Goal: Task Accomplishment & Management: Manage account settings

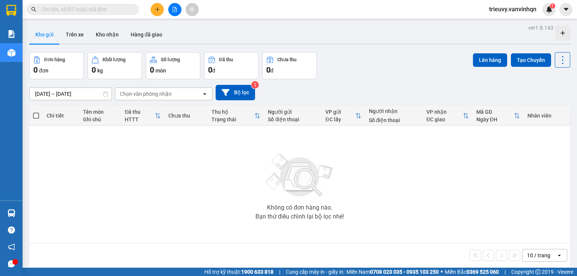
click at [155, 14] on button at bounding box center [157, 9] width 13 height 13
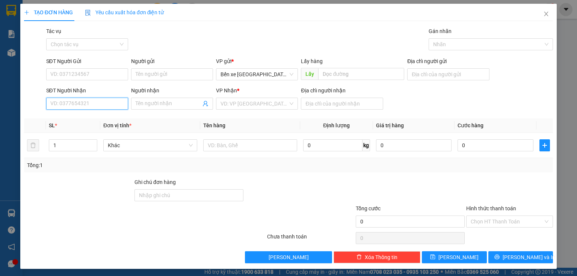
click at [84, 105] on input "SĐT Người Nhận" at bounding box center [87, 104] width 82 height 12
type input "0906525087"
click at [86, 113] on div "0906525087" at bounding box center [86, 119] width 81 height 12
type input "BXQN"
type input "quy nhơn"
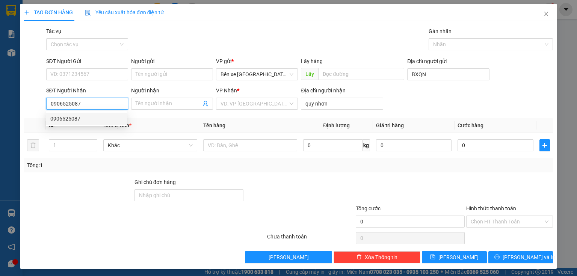
type input "100.000"
type input "0906525087"
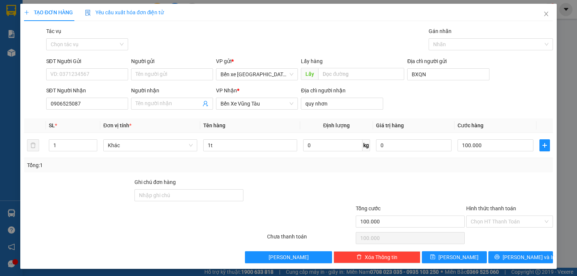
click at [86, 116] on div "Transit Pickup Surcharge Ids Transit Deliver Surcharge Ids Transit Deliver Surc…" at bounding box center [288, 145] width 529 height 236
click at [83, 101] on input "0906525087" at bounding box center [87, 104] width 82 height 12
click at [82, 120] on div "0906525087" at bounding box center [86, 118] width 72 height 8
click at [81, 72] on input "SĐT Người Gửi" at bounding box center [87, 74] width 82 height 12
drag, startPoint x: 81, startPoint y: 90, endPoint x: 105, endPoint y: 55, distance: 42.4
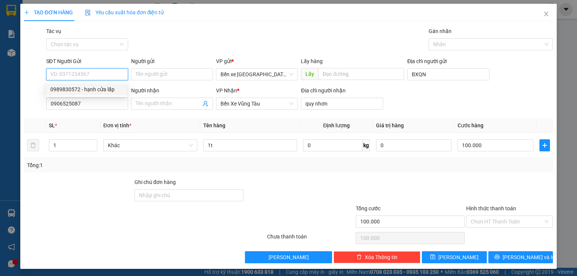
click at [105, 57] on body "Kết quả tìm kiếm ( 0 ) Bộ lọc No Data trieuvy.vanvinhqn 1 Báo cáo Kho hàng mới …" at bounding box center [288, 138] width 577 height 276
click at [94, 73] on input "SĐT Người Gửi" at bounding box center [87, 74] width 82 height 12
click at [62, 69] on input "0987558087" at bounding box center [87, 74] width 82 height 12
click at [71, 72] on input "0987558087" at bounding box center [87, 74] width 82 height 12
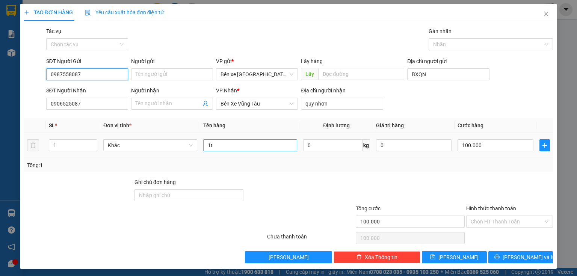
type input "0987558087"
click at [234, 149] on input "1t" at bounding box center [250, 145] width 94 height 12
type input "1"
type input "10t nho"
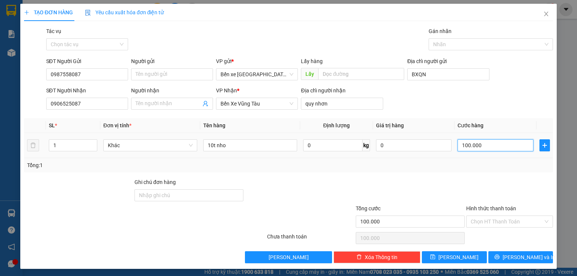
click at [481, 142] on input "100.000" at bounding box center [495, 145] width 76 height 12
type input "0"
type input "6"
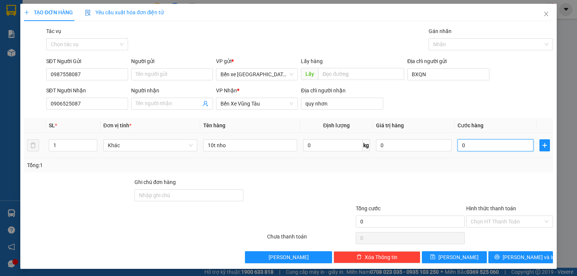
type input "6"
type input "06"
type input "0"
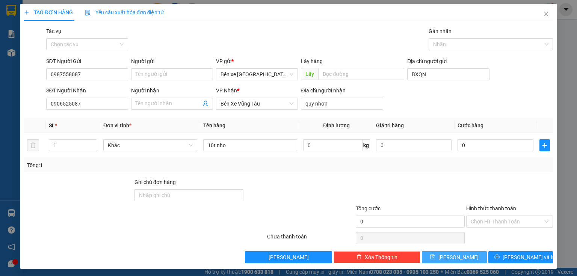
click at [454, 252] on button "[PERSON_NAME]" at bounding box center [454, 257] width 65 height 12
click at [543, 14] on icon "close" at bounding box center [546, 14] width 6 height 6
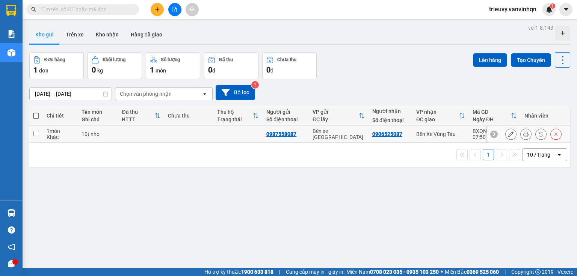
click at [155, 135] on td at bounding box center [141, 134] width 46 height 17
checkbox input "true"
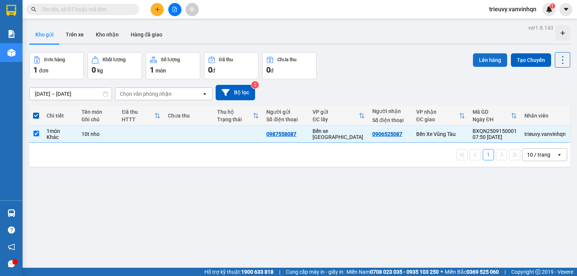
click at [474, 58] on button "Lên hàng" at bounding box center [490, 60] width 34 height 14
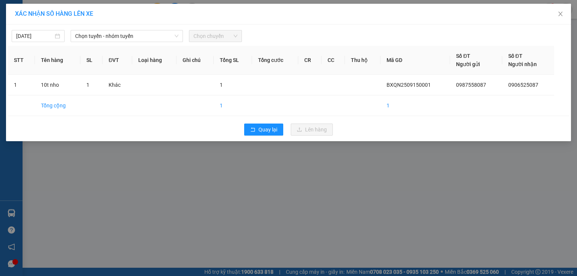
drag, startPoint x: 158, startPoint y: 39, endPoint x: 151, endPoint y: 43, distance: 8.8
click at [158, 39] on span "Chọn tuyến - nhóm tuyến" at bounding box center [126, 35] width 103 height 11
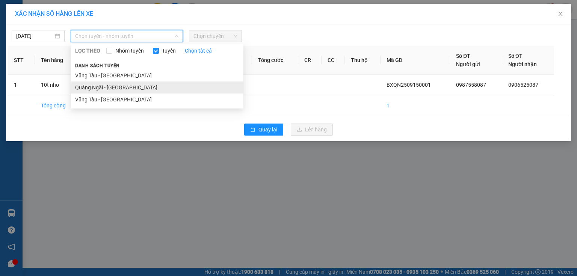
drag, startPoint x: 110, startPoint y: 81, endPoint x: 111, endPoint y: 87, distance: 6.5
click at [111, 87] on ul "Vũng Tàu - Quảng Ngãi Quảng Ngãi - Vũng Tàu Vũng Tàu - Quảng Ngãi" at bounding box center [157, 87] width 173 height 36
click at [111, 87] on li "Quảng Ngãi - [GEOGRAPHIC_DATA]" at bounding box center [157, 87] width 173 height 12
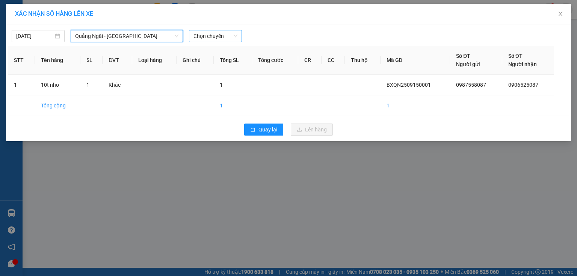
click at [212, 36] on span "Chọn chuyến" at bounding box center [215, 35] width 44 height 11
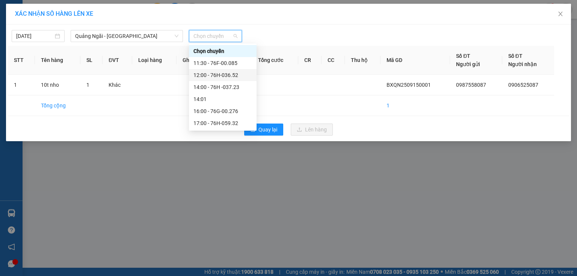
click at [230, 74] on div "12:00 - 76H-036.52" at bounding box center [222, 75] width 59 height 8
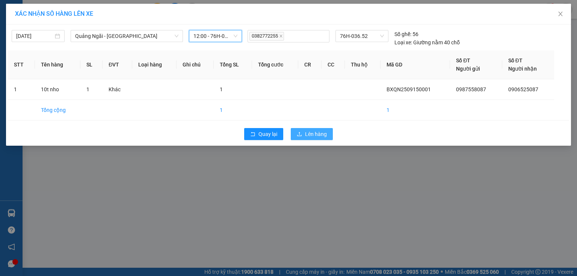
click at [307, 137] on span "Lên hàng" at bounding box center [316, 134] width 22 height 8
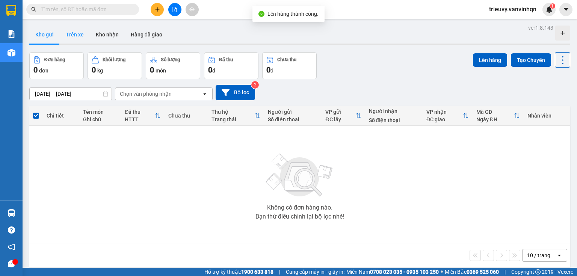
click at [78, 40] on button "Trên xe" at bounding box center [75, 35] width 30 height 18
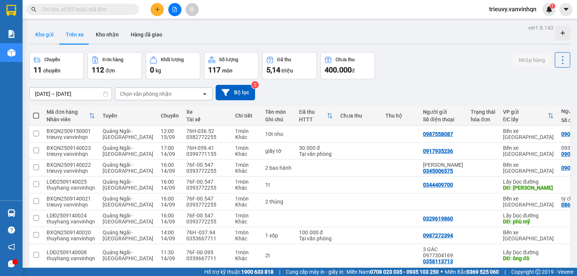
click at [48, 39] on button "Kho gửi" at bounding box center [44, 35] width 30 height 18
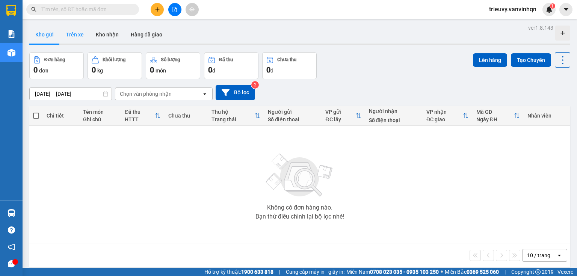
click at [81, 37] on button "Trên xe" at bounding box center [75, 35] width 30 height 18
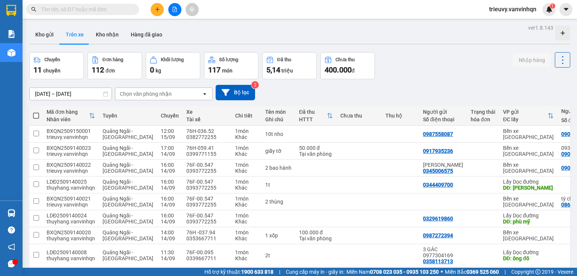
click at [460, 79] on div "13/09/2025 – 15/09/2025 Press the down arrow key to interact with the calendar …" at bounding box center [299, 92] width 541 height 27
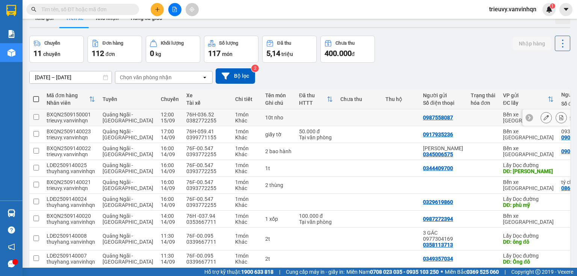
scroll to position [30, 0]
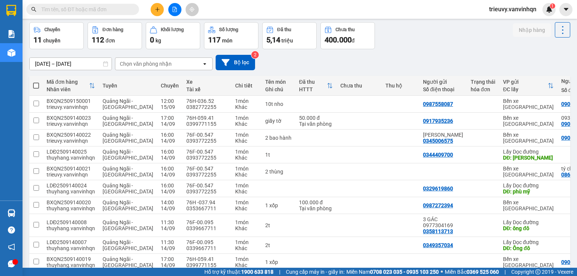
click at [268, 64] on div "13/09/2025 – 15/09/2025 Press the down arrow key to interact with the calendar …" at bounding box center [299, 62] width 541 height 15
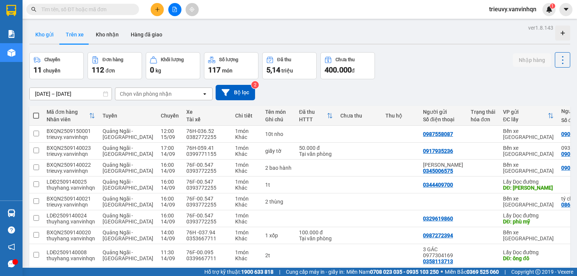
click at [57, 36] on button "Kho gửi" at bounding box center [44, 35] width 30 height 18
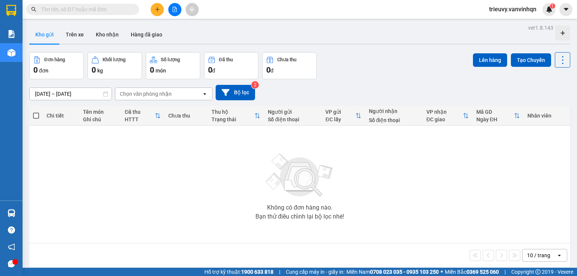
click at [313, 75] on button "Chưa thu 0 đ" at bounding box center [289, 65] width 54 height 27
click at [339, 73] on div "Đơn hàng 0 đơn Khối lượng 0 kg Số lượng 0 món Đã thu 0 đ Chưa thu 0 đ Lên hàng …" at bounding box center [299, 65] width 541 height 27
click at [71, 34] on button "Trên xe" at bounding box center [75, 35] width 30 height 18
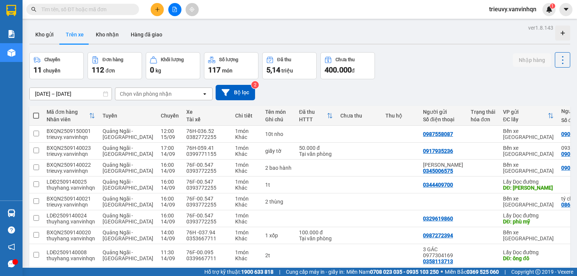
click at [175, 12] on button at bounding box center [174, 9] width 13 height 13
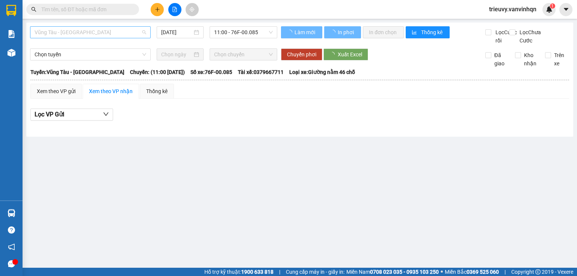
click at [50, 33] on span "Vũng Tàu - [GEOGRAPHIC_DATA]" at bounding box center [90, 32] width 111 height 11
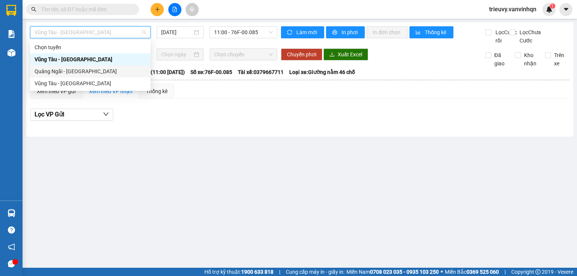
click at [62, 74] on div "Quảng Ngãi - [GEOGRAPHIC_DATA]" at bounding box center [90, 71] width 111 height 8
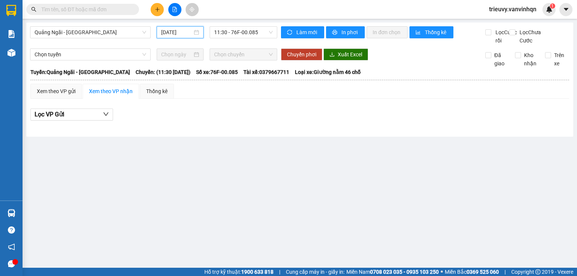
click at [177, 35] on input "[DATE]" at bounding box center [176, 32] width 31 height 8
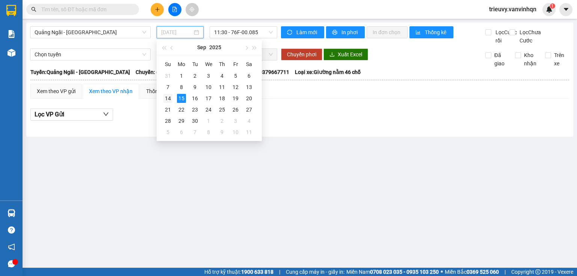
click at [172, 100] on div "14" at bounding box center [167, 98] width 9 height 9
type input "[DATE]"
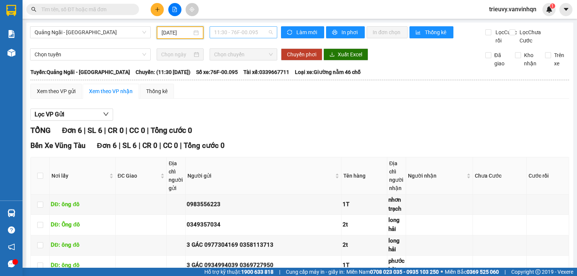
click at [250, 35] on span "11:30 - 76F-00.095" at bounding box center [243, 32] width 59 height 11
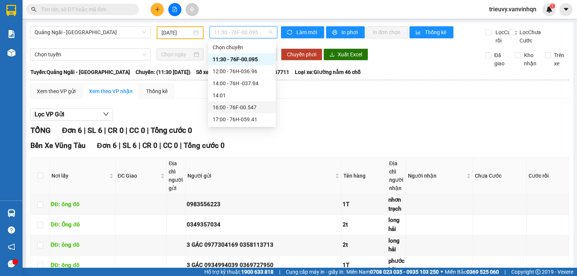
click at [258, 105] on div "16:00 - 76F-00.547" at bounding box center [241, 107] width 59 height 8
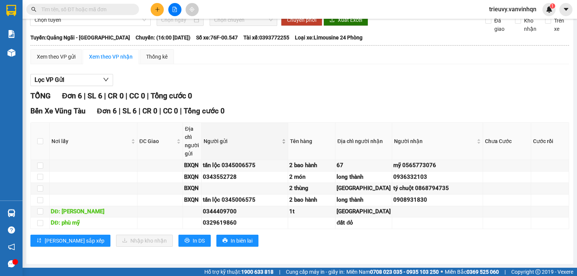
scroll to position [95, 0]
click at [103, 13] on input "text" at bounding box center [85, 9] width 89 height 8
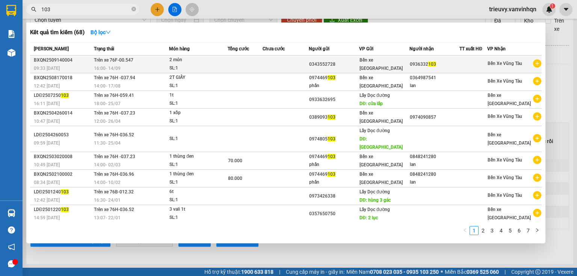
type input "103"
click at [278, 66] on td at bounding box center [285, 65] width 46 height 18
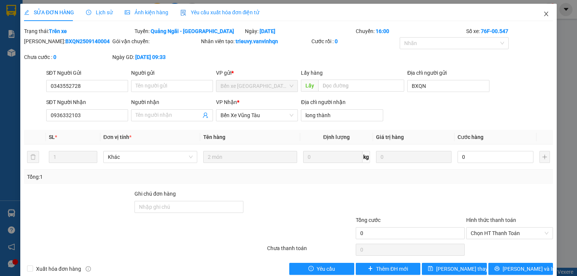
click at [545, 12] on span "Close" at bounding box center [545, 14] width 21 height 21
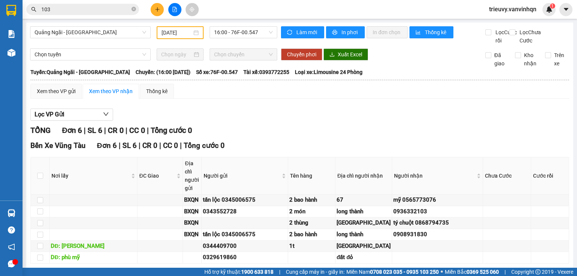
click at [89, 12] on input "103" at bounding box center [85, 9] width 89 height 8
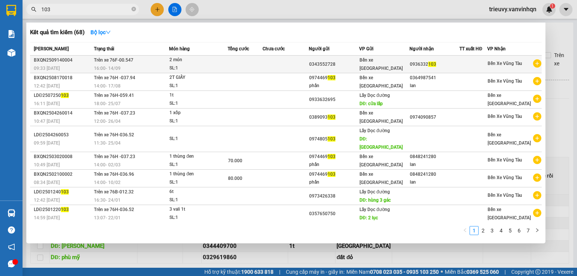
click at [135, 62] on td "Trên xe 76F-00.547 16:00 - 14/09" at bounding box center [130, 65] width 77 height 18
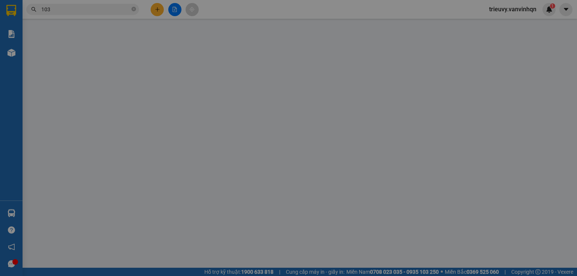
type input "0343552728"
type input "BXQN"
type input "0936332103"
type input "long thành"
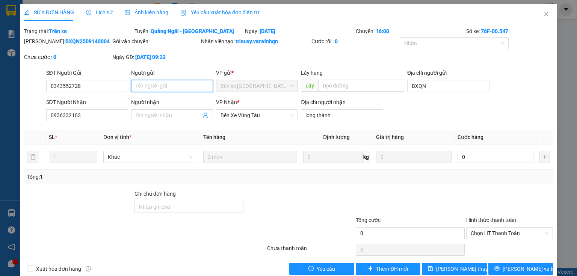
click at [157, 85] on input "Người gửi" at bounding box center [172, 86] width 82 height 12
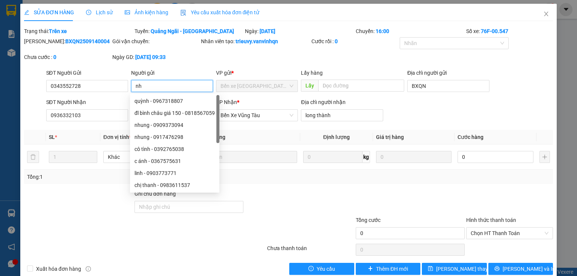
type input "n"
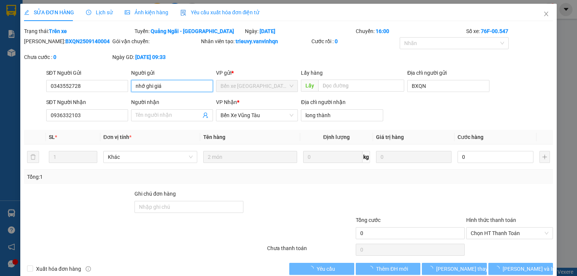
type input "nhớ ghi giá"
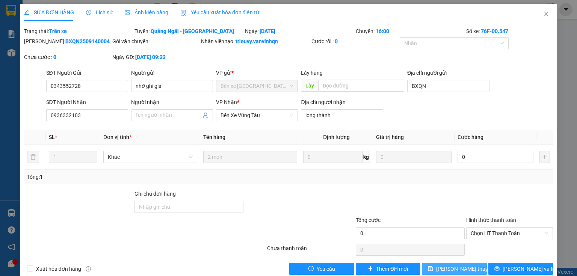
click at [445, 264] on button "[PERSON_NAME] thay đổi" at bounding box center [454, 269] width 65 height 12
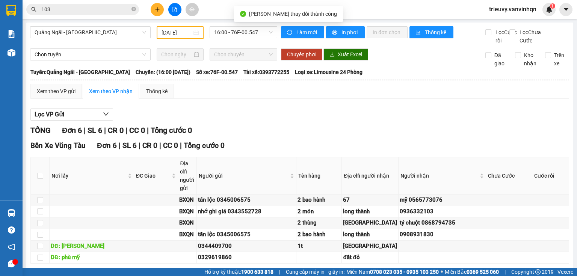
scroll to position [95, 0]
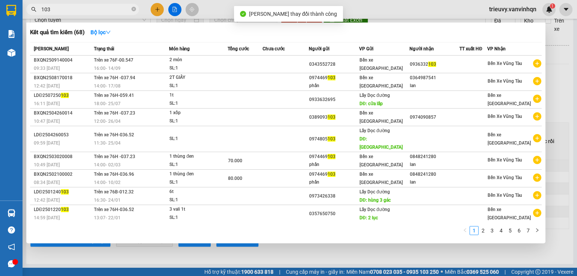
click at [83, 8] on input "103" at bounding box center [85, 9] width 89 height 8
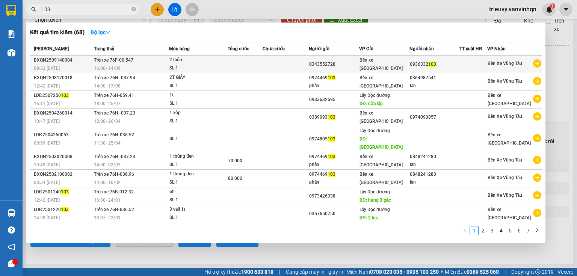
click at [122, 63] on td "Trên xe 76F-00.547 16:00 - 14/09" at bounding box center [130, 65] width 77 height 18
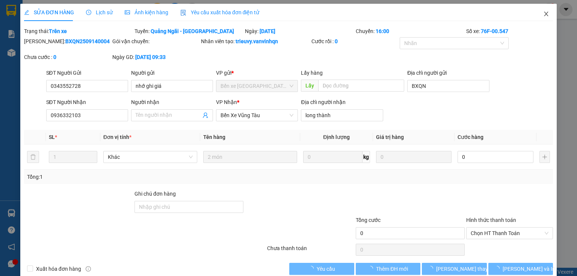
click at [543, 13] on icon "close" at bounding box center [546, 14] width 6 height 6
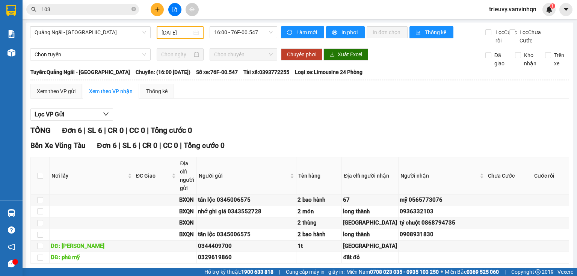
click at [248, 131] on div "Lọc VP Gửi TỔNG Đơn 6 | SL 6 | CR 0 | CC 0 | Tổng cước 0 Bến Xe Vũng Tàu Đơn 6…" at bounding box center [299, 198] width 538 height 186
click at [243, 121] on div "Lọc VP Gửi" at bounding box center [299, 114] width 538 height 12
click at [68, 95] on div "Xem theo VP gửi" at bounding box center [56, 91] width 39 height 8
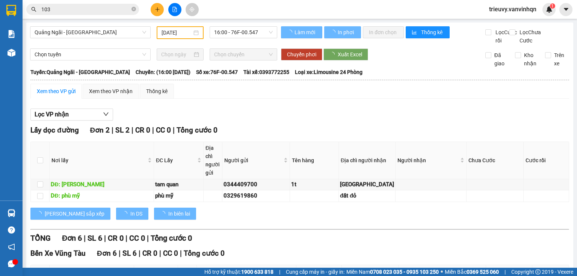
click at [291, 121] on div "Lọc VP nhận" at bounding box center [299, 114] width 538 height 12
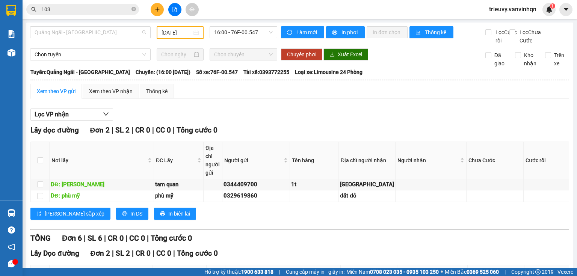
drag, startPoint x: 112, startPoint y: 31, endPoint x: 99, endPoint y: 20, distance: 17.8
click at [111, 31] on span "Quảng Ngãi - [GEOGRAPHIC_DATA]" at bounding box center [90, 32] width 111 height 11
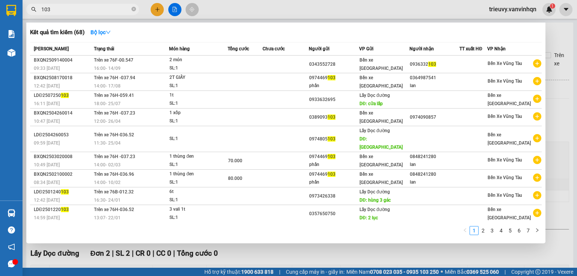
click at [82, 9] on input "103" at bounding box center [85, 9] width 89 height 8
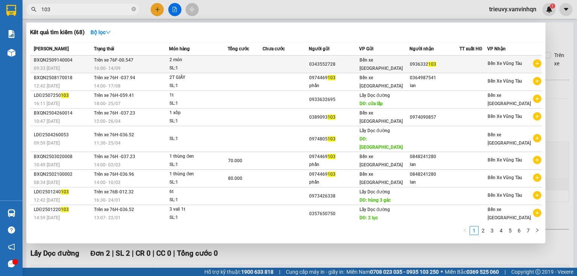
click at [104, 62] on span "Trên xe 76F-00.547" at bounding box center [113, 59] width 39 height 5
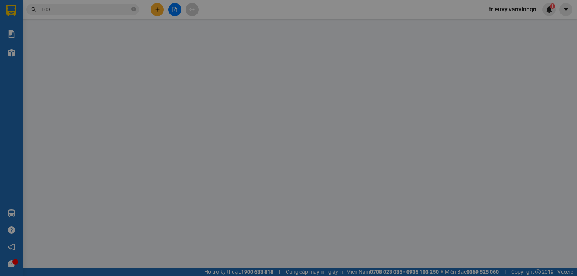
type input "0343552728"
type input "nhớ ghi giá"
type input "BXQN"
type input "0936332103"
type input "long thành"
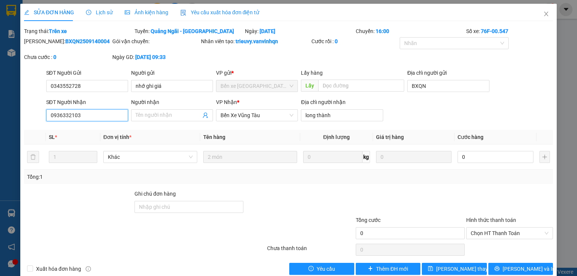
drag, startPoint x: 50, startPoint y: 114, endPoint x: 74, endPoint y: 119, distance: 24.9
click at [74, 119] on input "0936332103" at bounding box center [87, 115] width 82 height 12
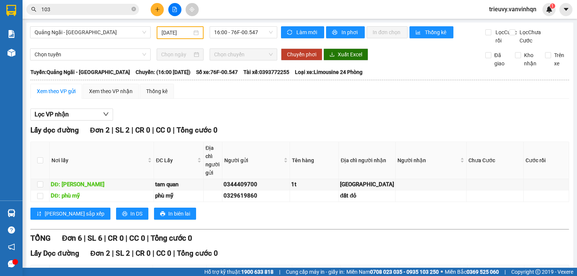
click at [107, 11] on input "103" at bounding box center [85, 9] width 89 height 8
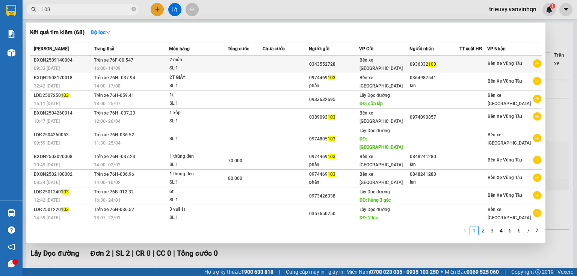
click at [96, 66] on span "16:00 - 14/09" at bounding box center [107, 68] width 27 height 5
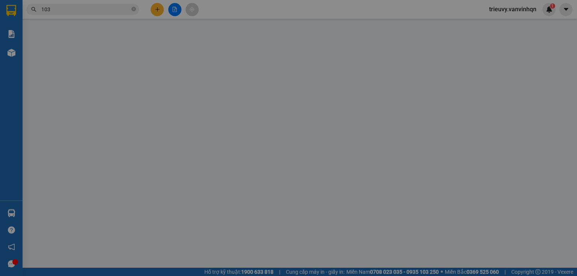
type input "0343552728"
type input "nhớ ghi giá"
type input "BXQN"
type input "0936332103"
type input "long thành"
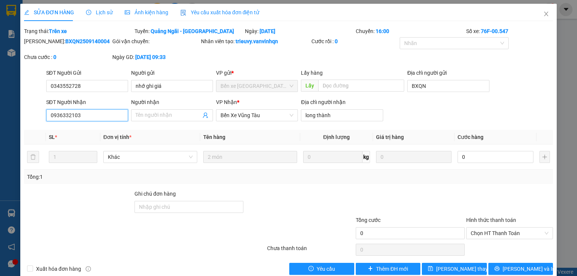
drag, startPoint x: 48, startPoint y: 113, endPoint x: 86, endPoint y: 113, distance: 38.3
click at [86, 113] on input "0936332103" at bounding box center [87, 115] width 82 height 12
click at [541, 11] on span "Close" at bounding box center [545, 14] width 21 height 21
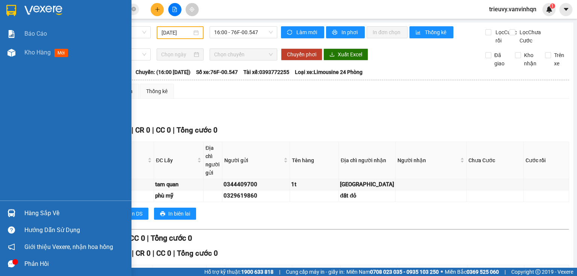
click at [24, 54] on div "Kho hàng mới" at bounding box center [65, 52] width 131 height 19
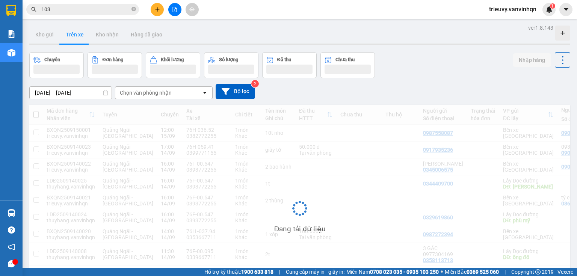
click at [156, 11] on icon "plus" at bounding box center [157, 9] width 5 height 5
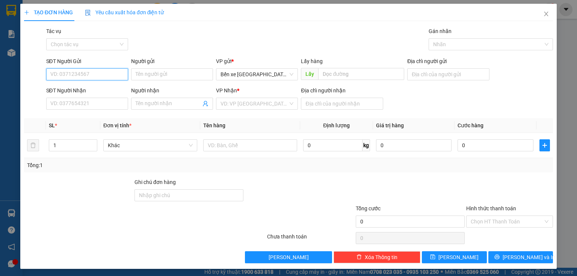
click at [84, 75] on input "SĐT Người Gửi" at bounding box center [87, 74] width 82 height 12
click at [62, 74] on input "0979321926" at bounding box center [87, 74] width 82 height 12
click at [69, 71] on input "0979321926" at bounding box center [87, 74] width 82 height 12
type input "0979321926"
drag, startPoint x: 453, startPoint y: 75, endPoint x: 453, endPoint y: 79, distance: 4.5
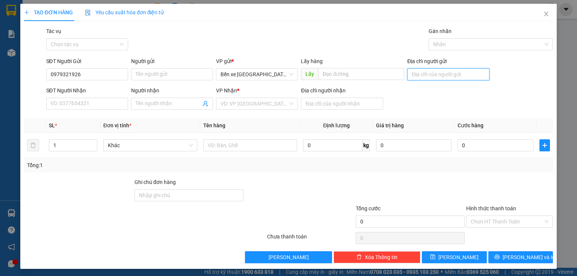
click at [453, 75] on input "Địa chỉ người gửi" at bounding box center [448, 74] width 82 height 12
type input "BXQN"
click at [281, 106] on input "search" at bounding box center [254, 103] width 68 height 11
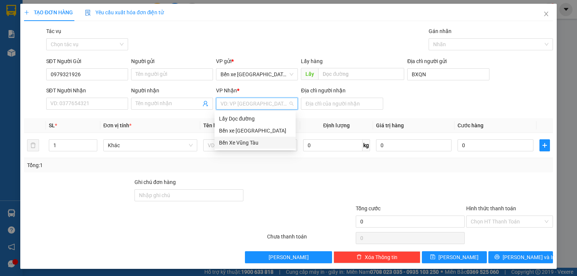
drag, startPoint x: 258, startPoint y: 143, endPoint x: 231, endPoint y: 143, distance: 26.7
click at [258, 143] on div "Bến Xe Vũng Tàu" at bounding box center [255, 143] width 72 height 8
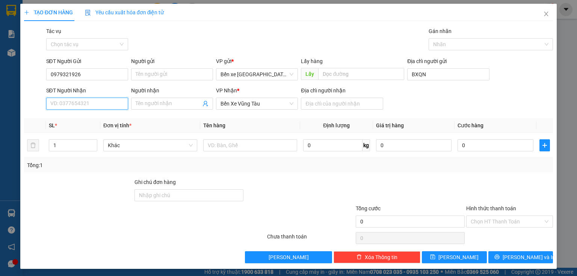
click at [116, 104] on input "SĐT Người Nhận" at bounding box center [87, 104] width 82 height 12
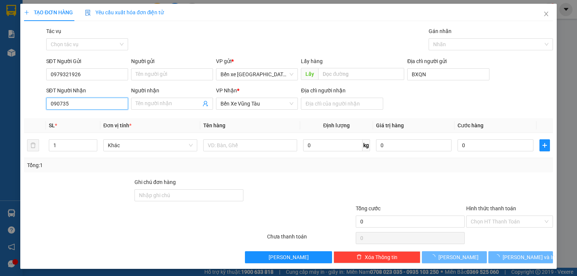
type input "0907354"
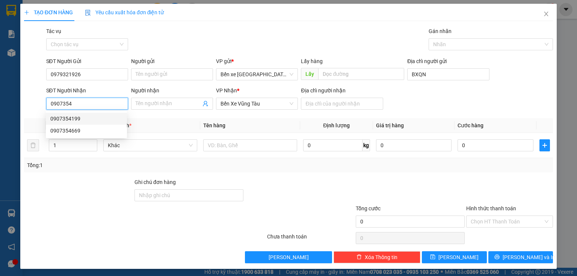
click at [81, 117] on div "0907354199" at bounding box center [86, 118] width 72 height 8
type input "bxqn"
type input "0907354199"
type input "bxe vtau"
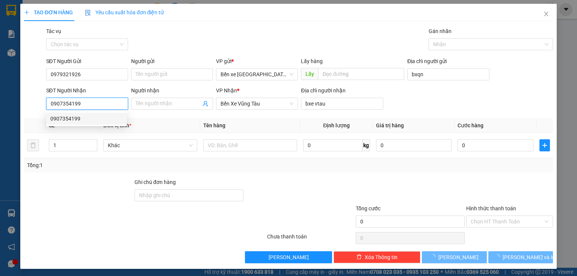
type input "100.000"
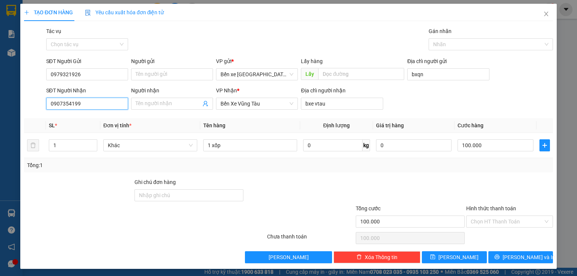
type input "0907354199"
click at [435, 81] on div "Địa chỉ người gửi bxqn" at bounding box center [448, 70] width 82 height 26
click at [431, 74] on input "bxqn" at bounding box center [448, 74] width 82 height 12
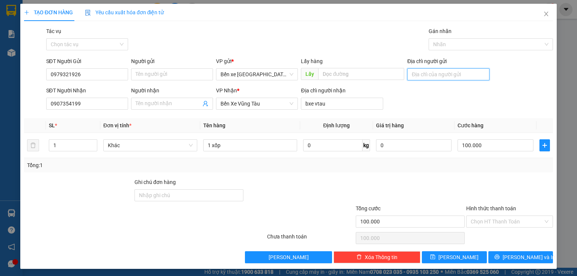
click at [441, 76] on input "Địa chỉ người gửi" at bounding box center [448, 74] width 82 height 12
type input "BXQN"
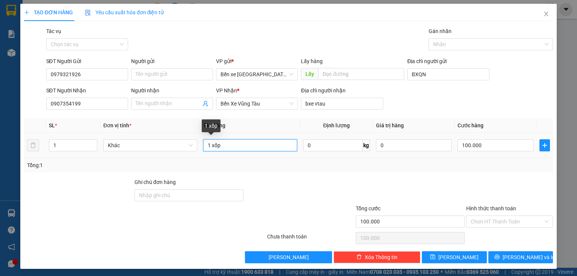
click at [268, 143] on input "1 xốp" at bounding box center [250, 145] width 94 height 12
type input "1"
type input "nửa bao nhỏ"
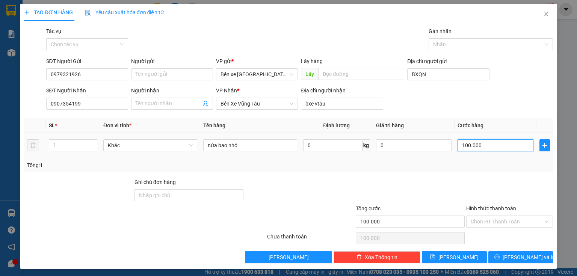
type input "0"
type input "5"
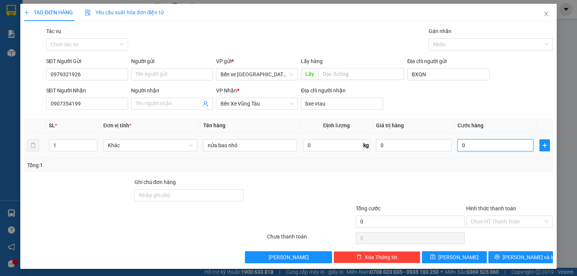
type input "05"
type input "50"
type input "050"
type input "50.000"
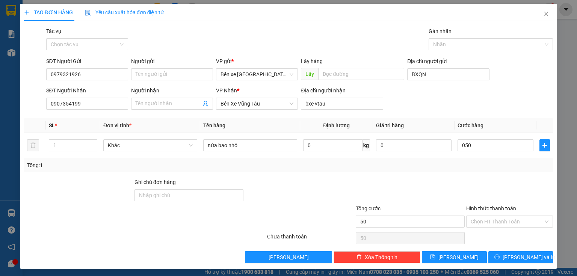
type input "50.000"
click at [486, 183] on div at bounding box center [509, 191] width 88 height 26
click at [490, 218] on input "Hình thức thanh toán" at bounding box center [506, 221] width 72 height 11
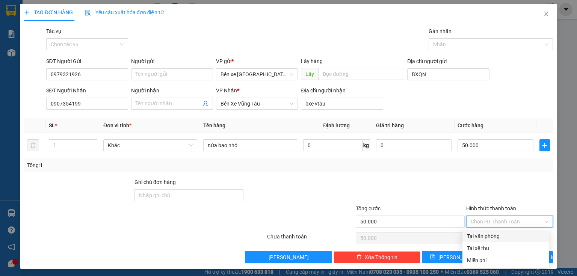
click at [489, 234] on div "Tại văn phòng" at bounding box center [505, 236] width 77 height 8
type input "0"
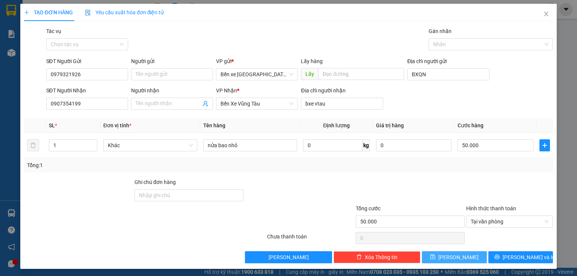
click at [467, 258] on button "[PERSON_NAME]" at bounding box center [454, 257] width 65 height 12
type input "0"
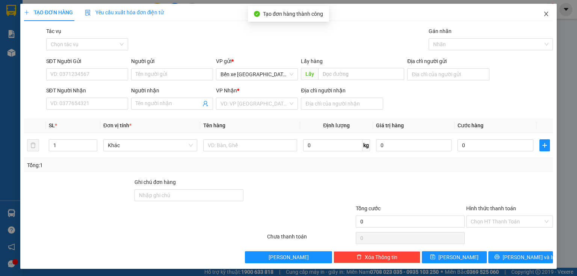
click at [540, 20] on span "Close" at bounding box center [545, 14] width 21 height 21
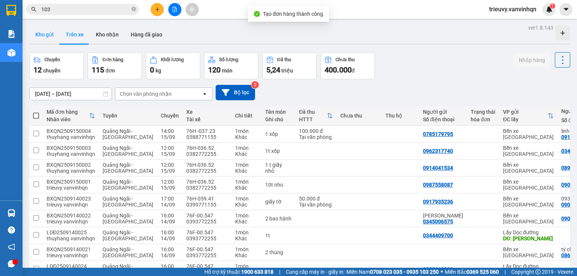
click at [49, 36] on button "Kho gửi" at bounding box center [44, 35] width 30 height 18
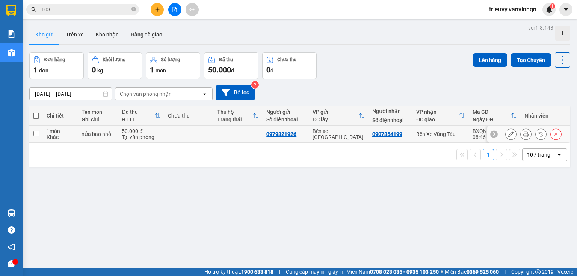
click at [143, 132] on div "50.000 đ" at bounding box center [141, 131] width 39 height 6
checkbox input "true"
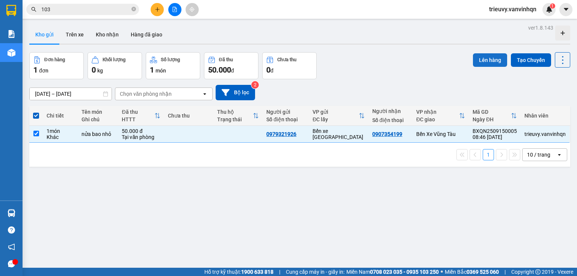
click at [493, 61] on button "Lên hàng" at bounding box center [490, 60] width 34 height 14
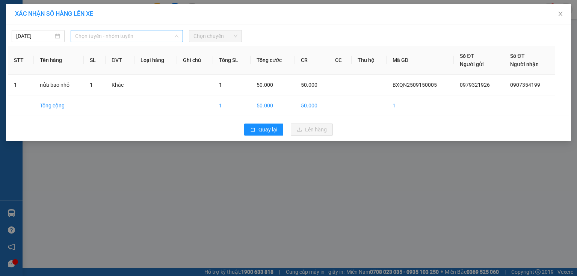
drag, startPoint x: 152, startPoint y: 38, endPoint x: 145, endPoint y: 54, distance: 17.7
click at [152, 38] on span "Chọn tuyến - nhóm tuyến" at bounding box center [126, 35] width 103 height 11
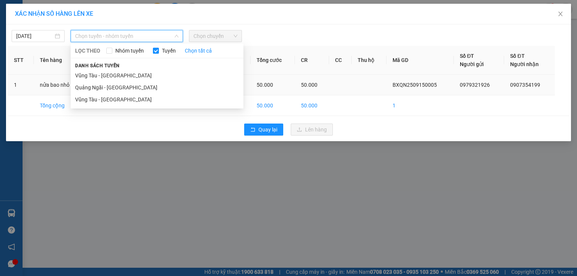
click at [120, 84] on li "Quảng Ngãi - [GEOGRAPHIC_DATA]" at bounding box center [157, 87] width 173 height 12
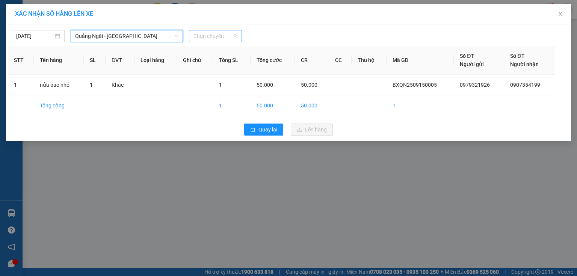
click at [207, 38] on span "Chọn chuyến" at bounding box center [215, 35] width 44 height 11
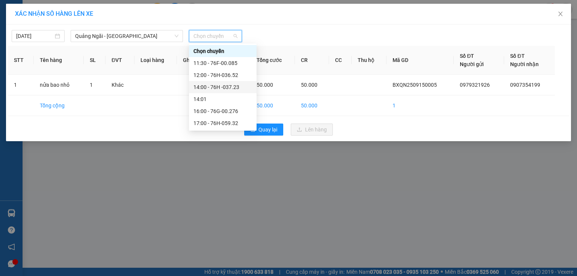
drag, startPoint x: 221, startPoint y: 81, endPoint x: 227, endPoint y: 71, distance: 11.1
click at [227, 71] on div "Chọn chuyến 11:30 - 76F-00.085 12:00 - 76H-036.52 14:00 - 76H -037.23 14:01 16:…" at bounding box center [223, 87] width 68 height 84
click at [227, 71] on div "12:00 - 76H-036.52" at bounding box center [222, 75] width 59 height 8
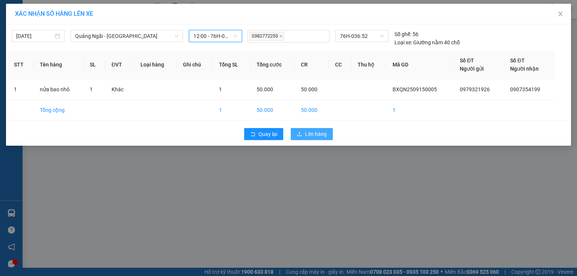
click at [325, 134] on span "Lên hàng" at bounding box center [316, 134] width 22 height 8
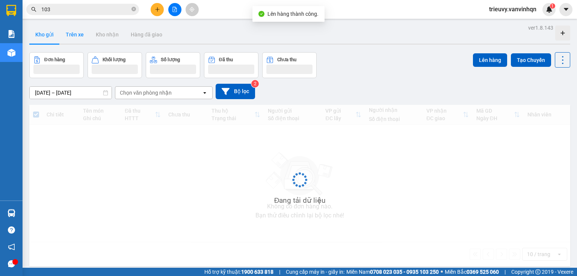
click at [75, 38] on button "Trên xe" at bounding box center [75, 35] width 30 height 18
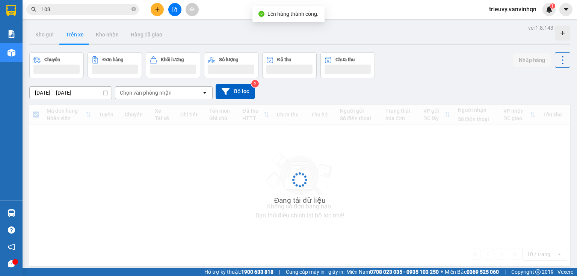
click at [77, 38] on button "Trên xe" at bounding box center [75, 35] width 30 height 18
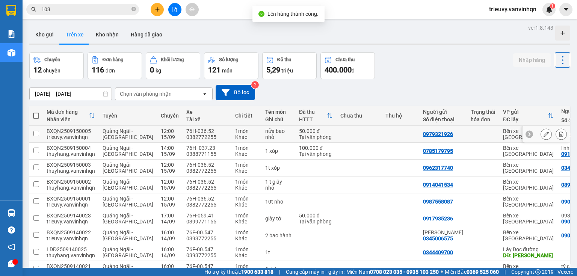
click at [543, 133] on icon at bounding box center [545, 133] width 5 height 5
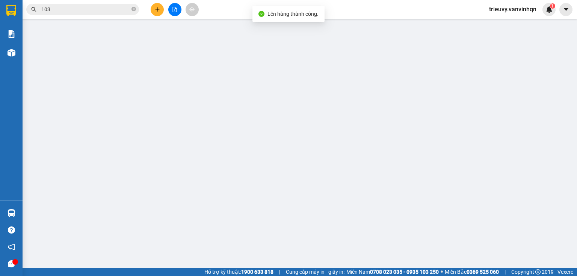
type input "0979321926"
type input "BXQN"
type input "0907354199"
type input "bxe vtau"
type input "50.000"
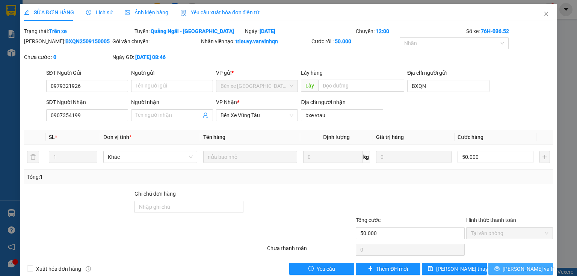
click at [528, 266] on span "[PERSON_NAME] và In" at bounding box center [528, 269] width 53 height 8
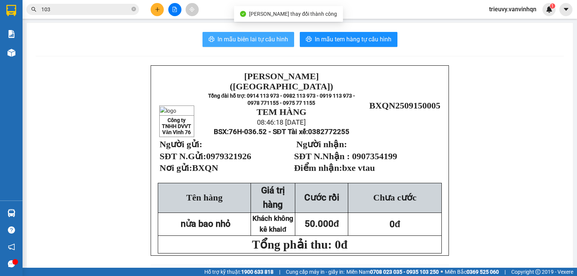
click at [271, 39] on span "In mẫu biên lai tự cấu hình" at bounding box center [252, 39] width 71 height 9
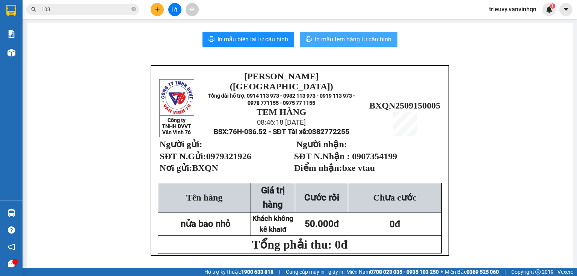
click at [378, 44] on span "In mẫu tem hàng tự cấu hình" at bounding box center [353, 39] width 77 height 9
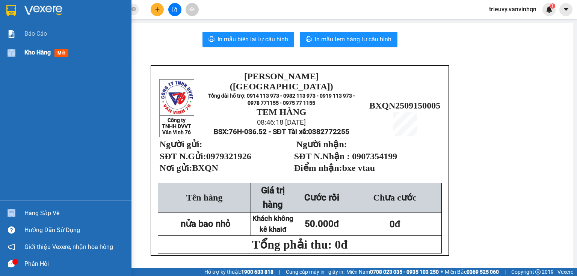
drag, startPoint x: 17, startPoint y: 53, endPoint x: 27, endPoint y: 54, distance: 10.9
click at [27, 54] on div "Kho hàng mới" at bounding box center [65, 52] width 131 height 19
click at [28, 54] on span "Kho hàng" at bounding box center [37, 52] width 26 height 7
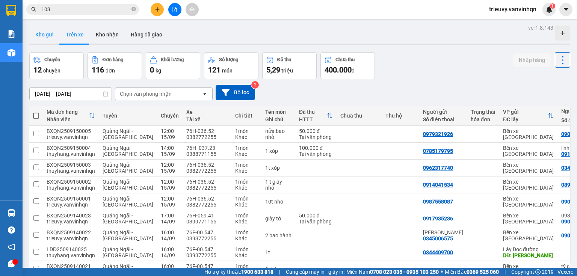
click at [52, 33] on button "Kho gửi" at bounding box center [44, 35] width 30 height 18
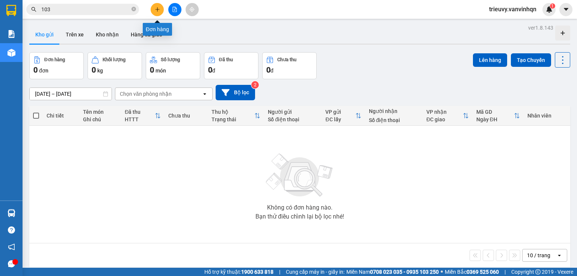
click at [156, 12] on button at bounding box center [157, 9] width 13 height 13
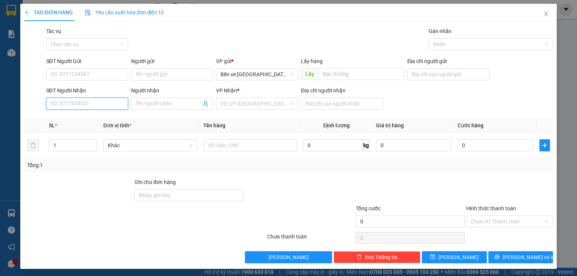
click at [109, 104] on input "SĐT Người Nhận" at bounding box center [87, 104] width 82 height 12
type input "0933508"
click at [116, 117] on div "0933508228" at bounding box center [86, 118] width 72 height 8
type input "BXQN"
type input "0933508228"
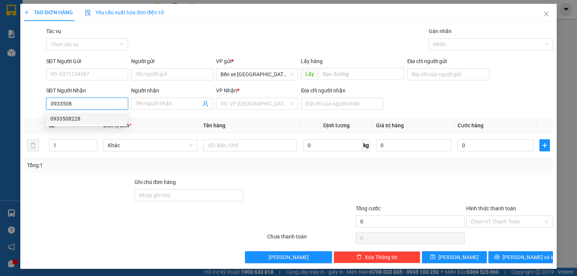
type input "bà tô"
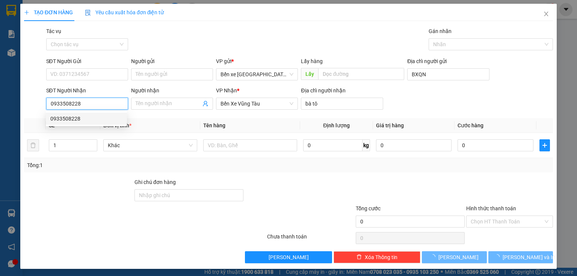
type input "120.000"
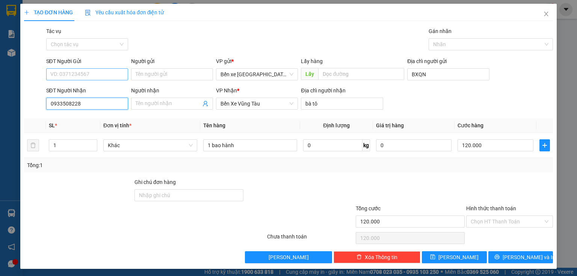
type input "0933508228"
click at [97, 77] on input "SĐT Người Gửi" at bounding box center [87, 74] width 82 height 12
click at [88, 87] on div "0865087071" at bounding box center [86, 89] width 72 height 8
type input "0865087071"
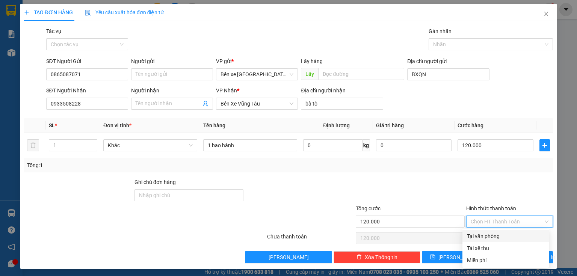
click at [480, 220] on input "Hình thức thanh toán" at bounding box center [506, 221] width 72 height 11
click at [485, 233] on div "Tại văn phòng" at bounding box center [505, 236] width 77 height 8
type input "0"
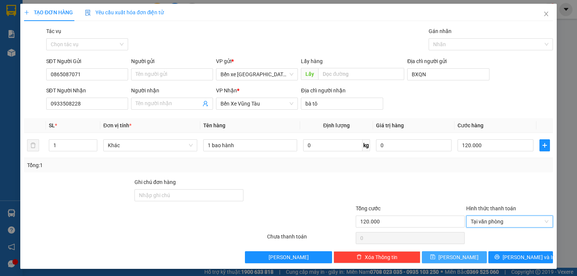
click at [469, 254] on button "[PERSON_NAME]" at bounding box center [454, 257] width 65 height 12
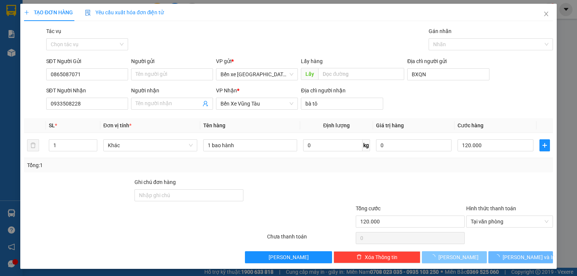
type input "0"
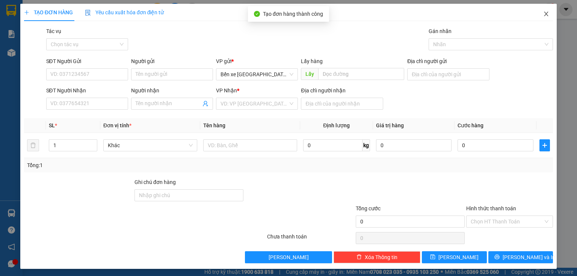
click at [543, 13] on icon "close" at bounding box center [546, 14] width 6 height 6
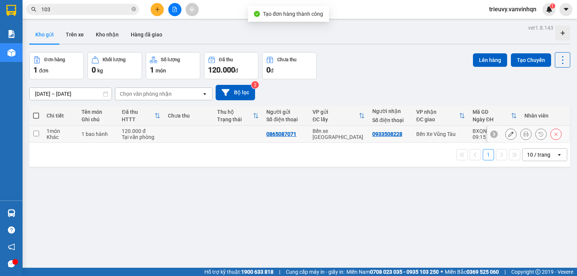
click at [87, 137] on div "1 bao hành" at bounding box center [97, 134] width 33 height 6
checkbox input "true"
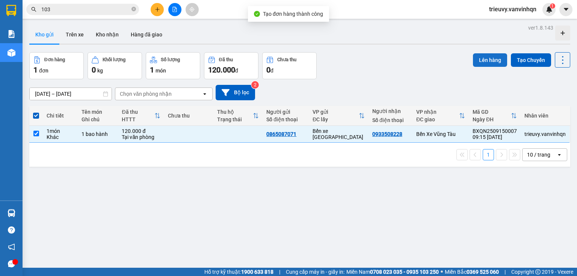
click at [483, 60] on button "Lên hàng" at bounding box center [490, 60] width 34 height 14
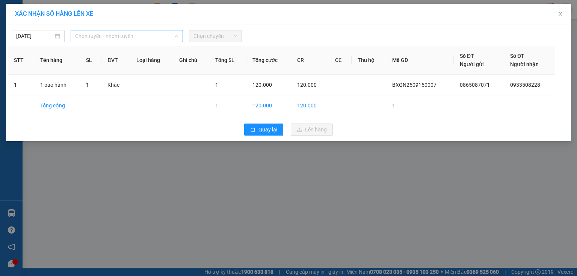
drag, startPoint x: 137, startPoint y: 39, endPoint x: 117, endPoint y: 49, distance: 22.5
click at [137, 39] on span "Chọn tuyến - nhóm tuyến" at bounding box center [126, 35] width 103 height 11
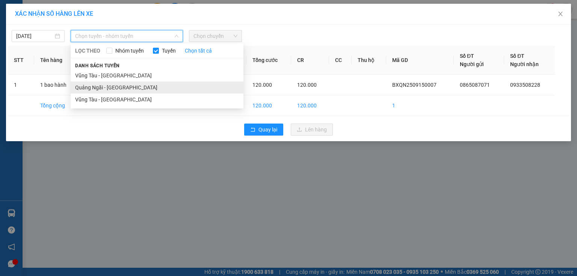
click at [101, 88] on li "Quảng Ngãi - [GEOGRAPHIC_DATA]" at bounding box center [157, 87] width 173 height 12
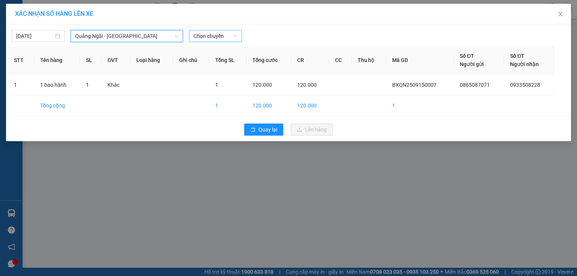
click at [225, 33] on span "Chọn chuyến" at bounding box center [215, 35] width 44 height 11
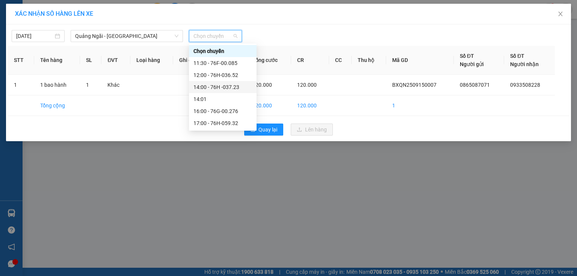
click at [231, 85] on div "14:00 - 76H -037.23" at bounding box center [222, 87] width 59 height 8
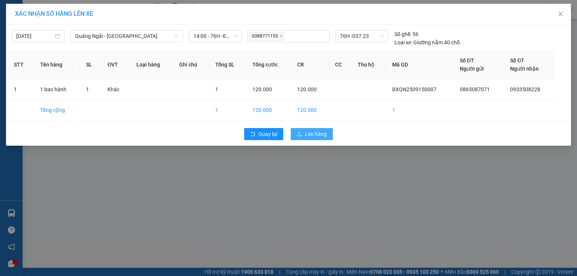
click at [311, 133] on span "Lên hàng" at bounding box center [316, 134] width 22 height 8
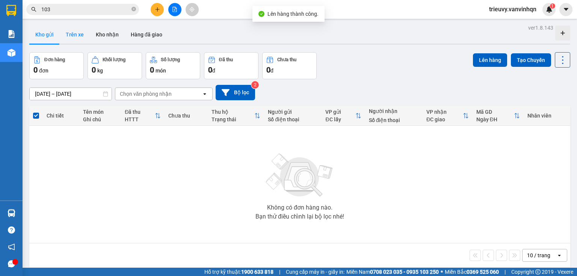
click at [77, 36] on button "Trên xe" at bounding box center [75, 35] width 30 height 18
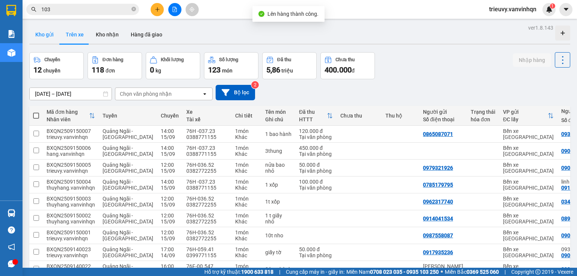
click at [50, 39] on button "Kho gửi" at bounding box center [44, 35] width 30 height 18
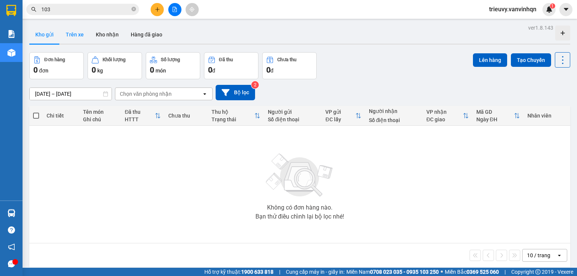
click at [83, 38] on button "Trên xe" at bounding box center [75, 35] width 30 height 18
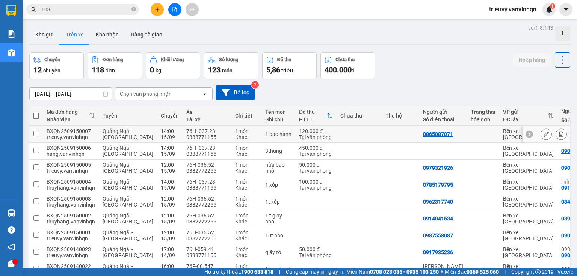
click at [543, 133] on icon at bounding box center [545, 133] width 5 height 5
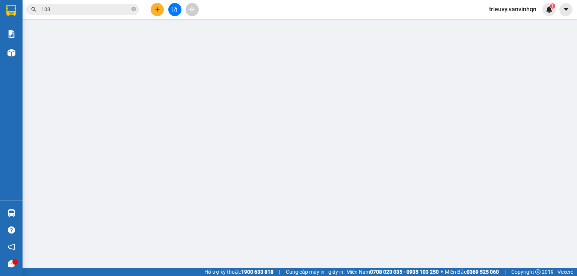
type input "0865087071"
type input "BXQN"
type input "0933508228"
type input "bà tô"
type input "120.000"
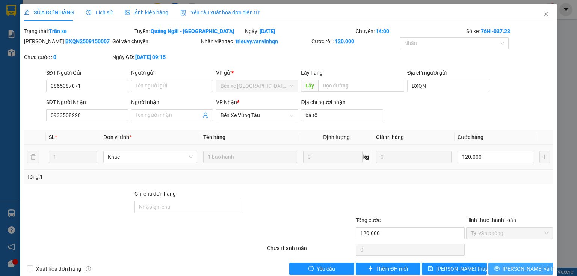
click at [511, 268] on span "[PERSON_NAME] và In" at bounding box center [528, 269] width 53 height 8
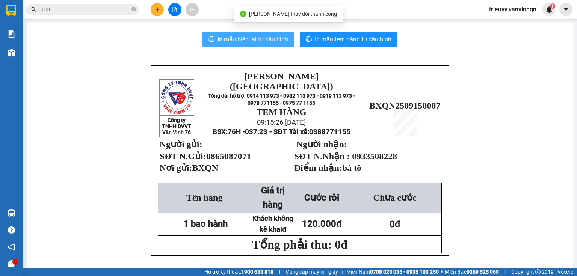
drag, startPoint x: 267, startPoint y: 42, endPoint x: 271, endPoint y: 41, distance: 4.5
click at [269, 42] on span "In mẫu biên lai tự cấu hình" at bounding box center [252, 39] width 71 height 9
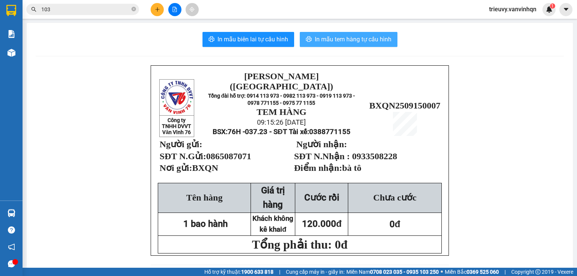
click at [370, 46] on button "In mẫu tem hàng tự cấu hình" at bounding box center [349, 39] width 98 height 15
click at [179, 11] on button at bounding box center [174, 9] width 13 height 13
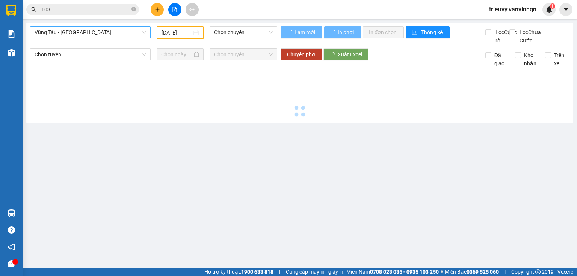
click at [109, 34] on span "Vũng Tàu - [GEOGRAPHIC_DATA]" at bounding box center [90, 32] width 111 height 11
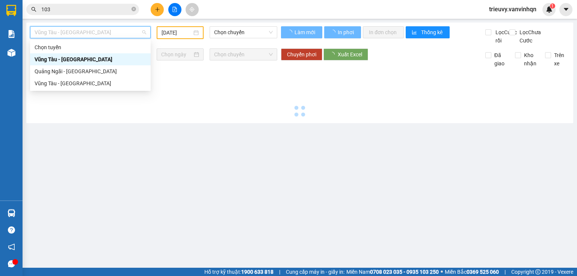
type input "[DATE]"
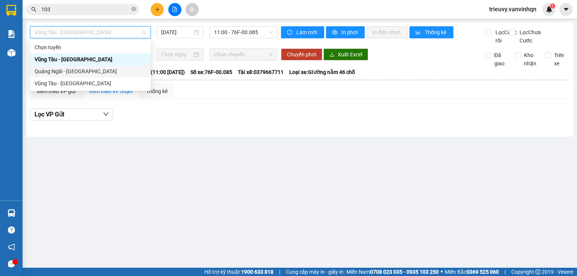
click at [78, 71] on div "Quảng Ngãi - [GEOGRAPHIC_DATA]" at bounding box center [90, 71] width 111 height 8
type input "[DATE]"
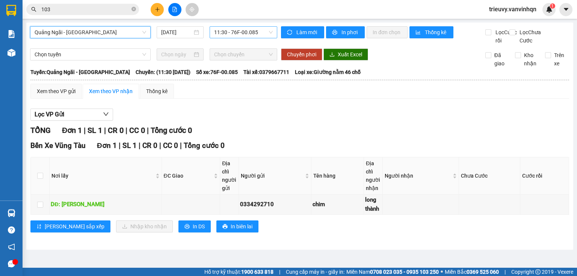
click at [239, 35] on span "11:30 - 76F-00.085" at bounding box center [243, 32] width 59 height 11
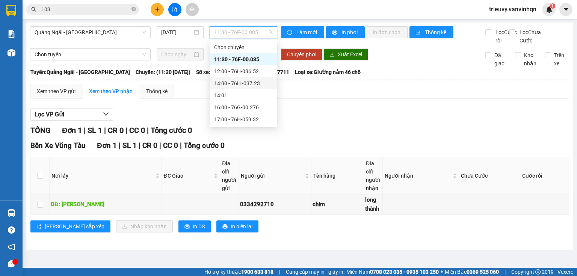
drag, startPoint x: 246, startPoint y: 72, endPoint x: 251, endPoint y: 83, distance: 11.1
click at [251, 83] on div "Chọn chuyến 11:30 - 76F-00.085 12:00 - 76H-036.52 14:00 - 76H -037.23 14:01 16:…" at bounding box center [243, 83] width 68 height 84
click at [251, 83] on div "14:00 - 76H -037.23" at bounding box center [243, 83] width 59 height 8
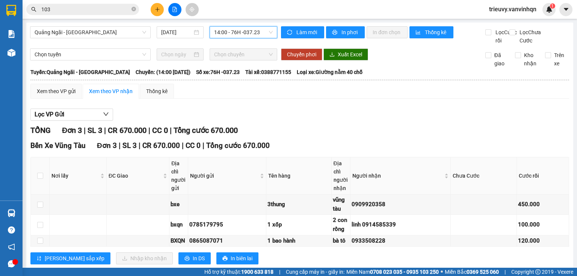
scroll to position [25, 0]
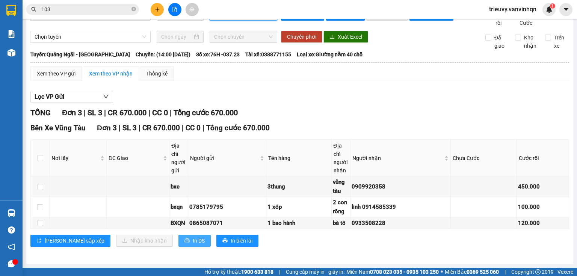
click at [193, 239] on span "In DS" at bounding box center [199, 240] width 12 height 8
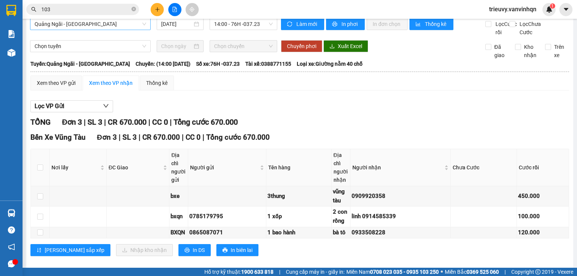
scroll to position [0, 0]
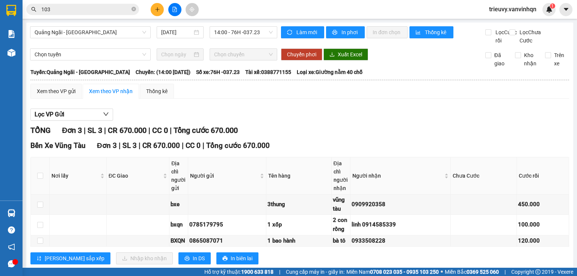
click at [155, 11] on icon "plus" at bounding box center [157, 9] width 5 height 5
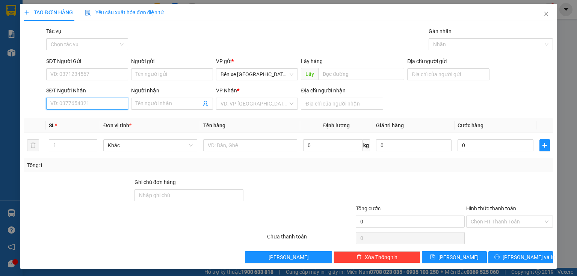
click at [116, 104] on input "SĐT Người Nhận" at bounding box center [87, 104] width 82 height 12
type input "03880679"
click at [71, 117] on div "0388067936" at bounding box center [86, 118] width 72 height 8
type input "BXQN"
type input "0388067936"
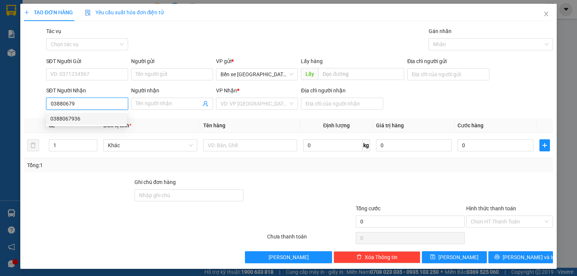
type input "đức mỹ"
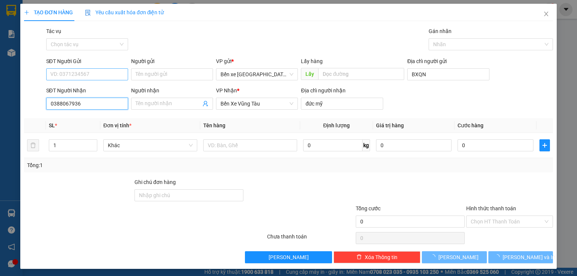
type input "0388067936"
click at [101, 74] on input "SĐT Người Gửi" at bounding box center [87, 74] width 82 height 12
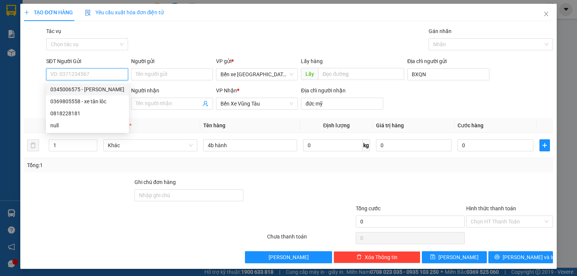
click at [91, 92] on div "0345006575 - tấn lộc" at bounding box center [87, 89] width 74 height 8
type input "0345006575"
type input "tấn lộc"
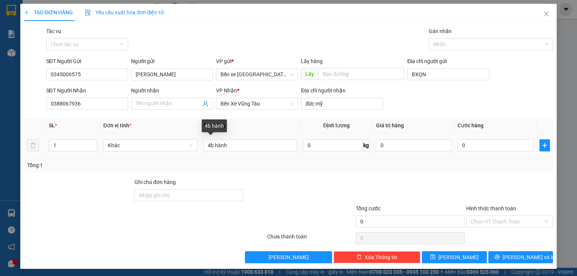
click at [252, 139] on div "4b hành" at bounding box center [250, 145] width 94 height 15
click at [251, 144] on input "4b hành" at bounding box center [250, 145] width 94 height 12
type input "4"
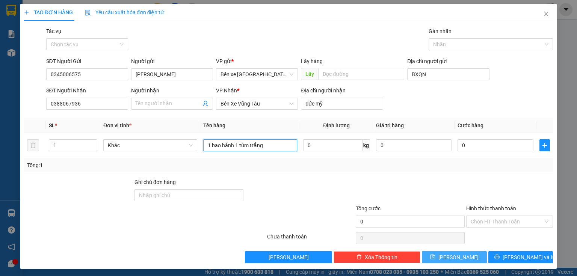
type input "1 bao hành 1 túm trắng"
click at [437, 255] on button "[PERSON_NAME]" at bounding box center [454, 257] width 65 height 12
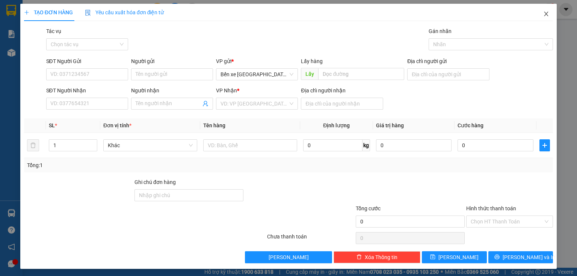
click at [536, 15] on span "Close" at bounding box center [545, 14] width 21 height 21
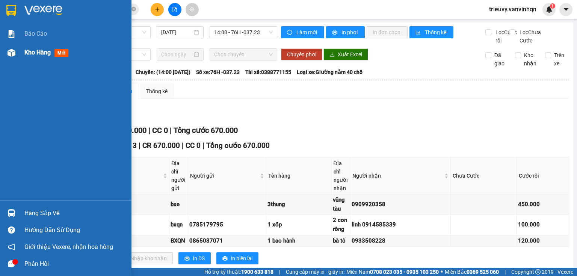
click at [37, 54] on span "Kho hàng" at bounding box center [37, 52] width 26 height 7
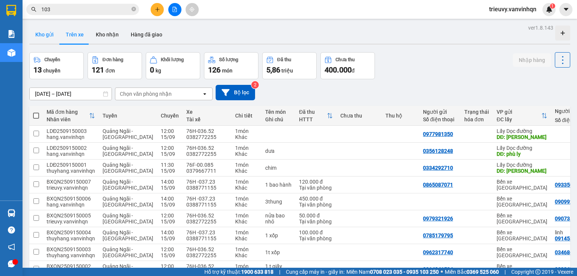
click at [47, 39] on button "Kho gửi" at bounding box center [44, 35] width 30 height 18
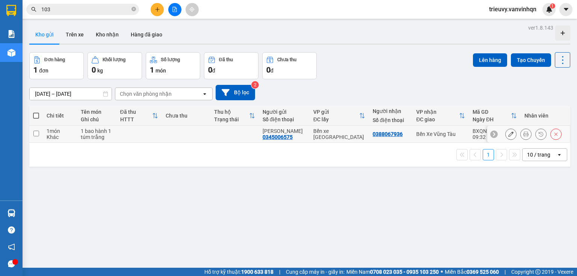
click at [157, 133] on td at bounding box center [138, 134] width 45 height 17
checkbox input "true"
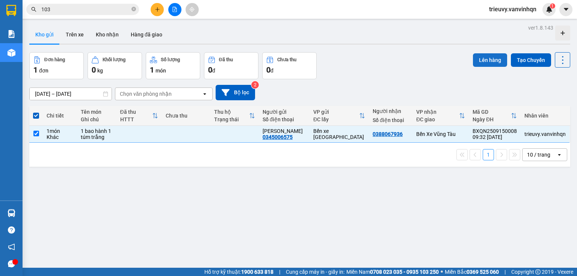
click at [477, 58] on button "Lên hàng" at bounding box center [490, 60] width 34 height 14
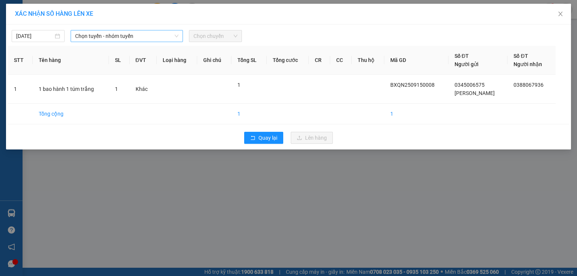
click at [119, 35] on span "Chọn tuyến - nhóm tuyến" at bounding box center [126, 35] width 103 height 11
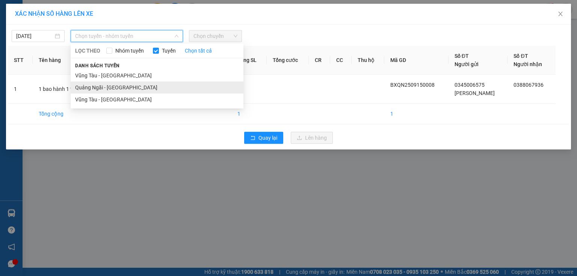
click at [100, 87] on li "Quảng Ngãi - [GEOGRAPHIC_DATA]" at bounding box center [157, 87] width 173 height 12
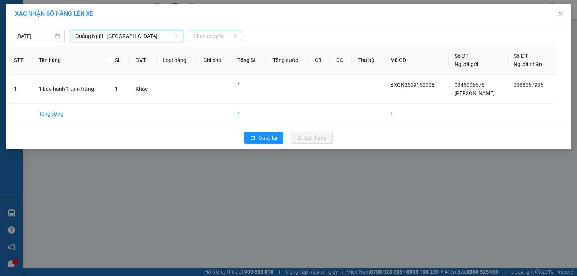
click at [203, 38] on span "Chọn chuyến" at bounding box center [215, 35] width 44 height 11
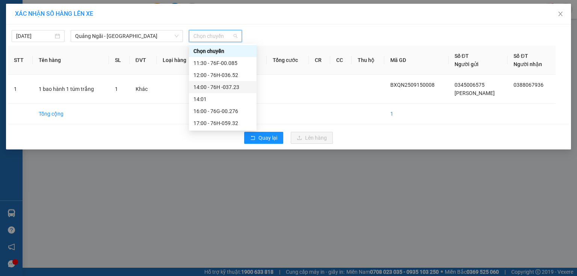
click at [225, 87] on div "14:00 - 76H -037.23" at bounding box center [222, 87] width 59 height 8
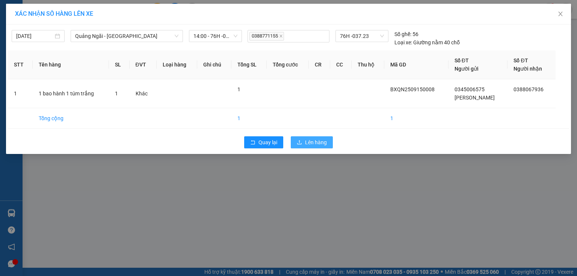
click at [315, 145] on span "Lên hàng" at bounding box center [316, 142] width 22 height 8
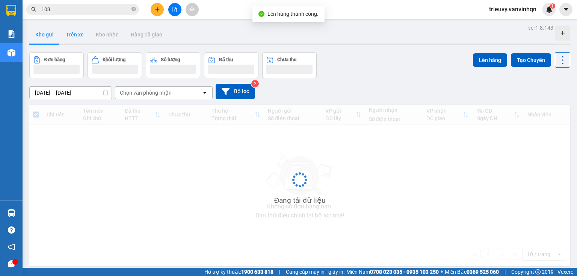
click at [77, 39] on button "Trên xe" at bounding box center [75, 35] width 30 height 18
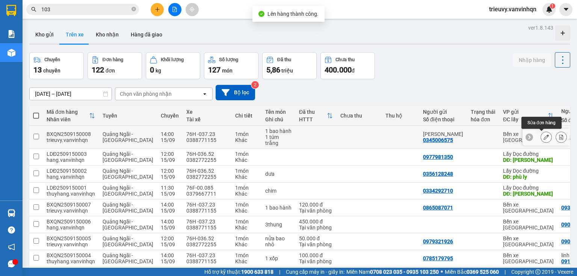
click at [543, 137] on icon at bounding box center [545, 136] width 5 height 5
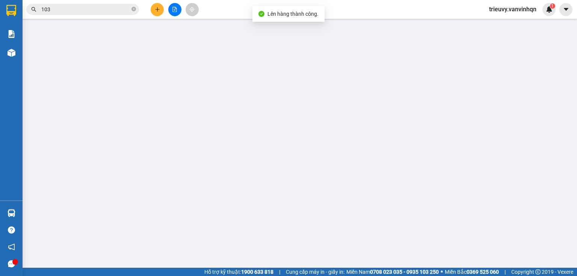
type input "0345006575"
type input "tấn lộc"
type input "BXQN"
type input "0388067936"
type input "đức mỹ"
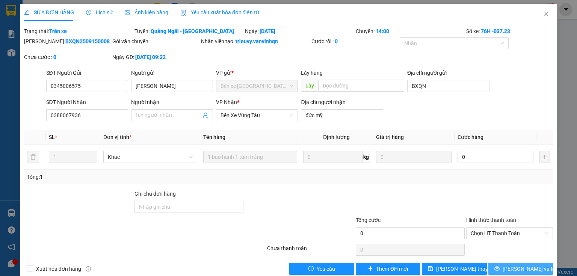
click at [518, 270] on span "[PERSON_NAME] và In" at bounding box center [528, 269] width 53 height 8
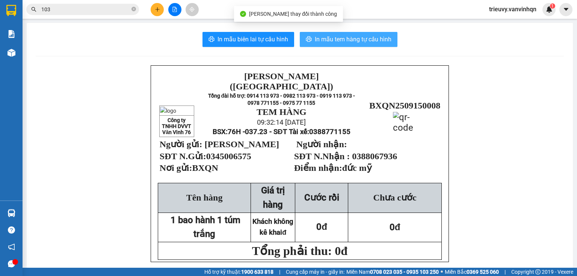
click at [351, 39] on span "In mẫu tem hàng tự cấu hình" at bounding box center [353, 39] width 77 height 9
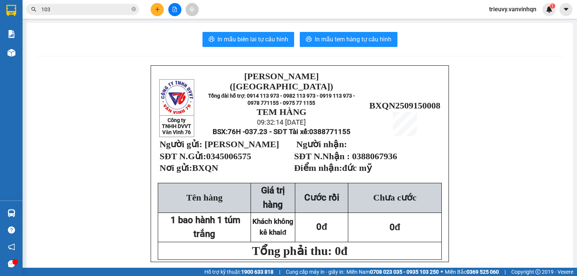
click at [160, 8] on button at bounding box center [157, 9] width 13 height 13
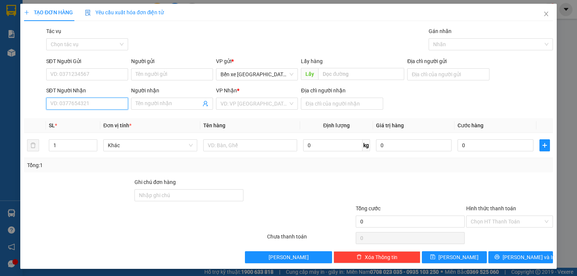
click at [93, 102] on input "SĐT Người Nhận" at bounding box center [87, 104] width 82 height 12
type input "0942734"
click at [90, 118] on div "0942734931" at bounding box center [86, 118] width 72 height 8
type input "BXQN"
type input "0942734931"
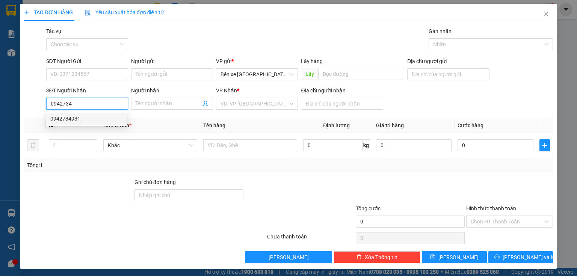
type input "vũng tàu"
type input "100.000"
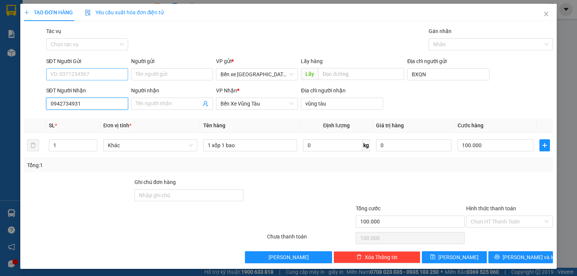
type input "0942734931"
click at [79, 73] on input "SĐT Người Gửi" at bounding box center [87, 74] width 82 height 12
click at [79, 89] on div "0369788061" at bounding box center [86, 89] width 72 height 8
type input "0369788061"
click at [495, 217] on input "Hình thức thanh toán" at bounding box center [506, 221] width 72 height 11
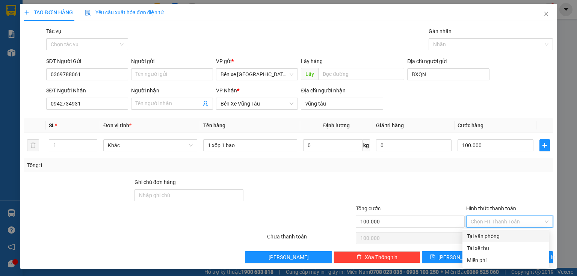
click at [497, 236] on div "Tại văn phòng" at bounding box center [505, 236] width 77 height 8
type input "0"
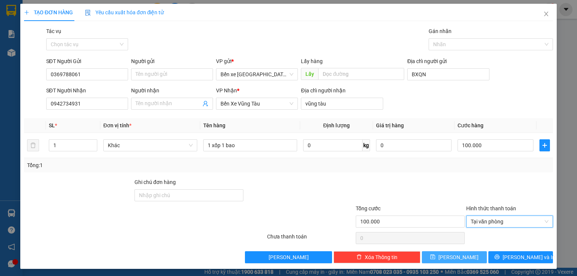
click at [468, 261] on button "[PERSON_NAME]" at bounding box center [454, 257] width 65 height 12
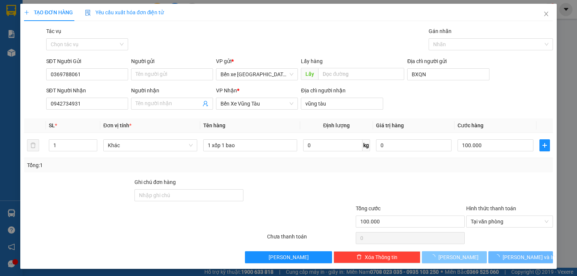
type input "0"
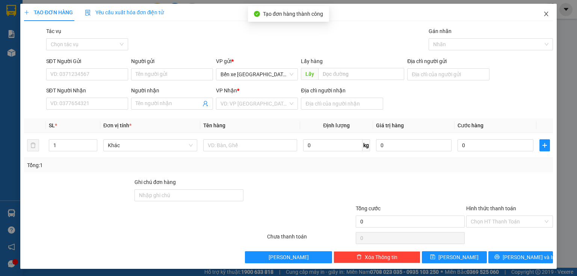
click at [544, 14] on icon "close" at bounding box center [546, 14] width 6 height 6
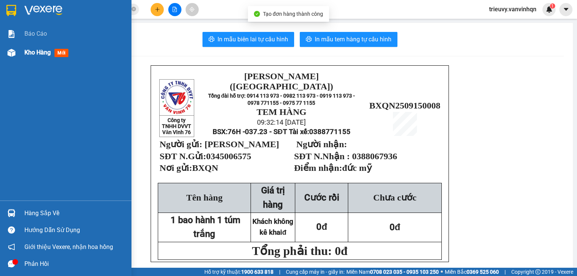
click at [17, 55] on div at bounding box center [11, 52] width 13 height 13
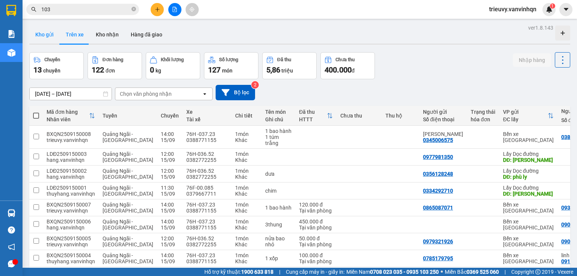
click at [44, 34] on button "Kho gửi" at bounding box center [44, 35] width 30 height 18
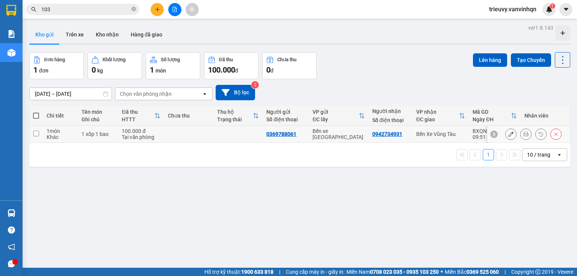
click at [105, 136] on div "1 xốp 1 bao" at bounding box center [97, 134] width 33 height 6
checkbox input "true"
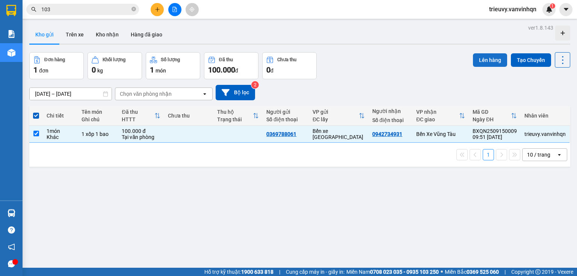
drag, startPoint x: 505, startPoint y: 61, endPoint x: 501, endPoint y: 62, distance: 4.6
click at [504, 62] on div "Lên hàng Tạo Chuyến" at bounding box center [521, 59] width 97 height 15
click at [500, 62] on button "Lên hàng" at bounding box center [490, 60] width 34 height 14
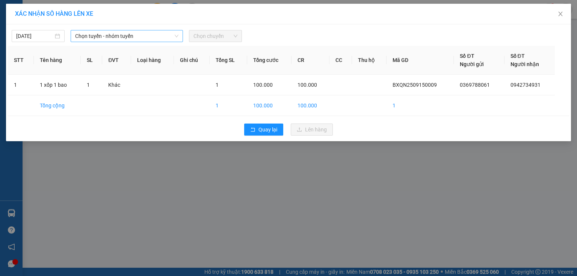
click at [148, 39] on span "Chọn tuyến - nhóm tuyến" at bounding box center [126, 35] width 103 height 11
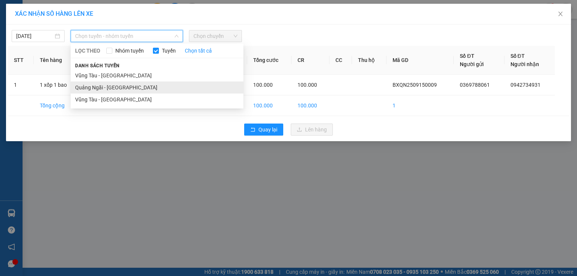
click at [111, 86] on li "Quảng Ngãi - [GEOGRAPHIC_DATA]" at bounding box center [157, 87] width 173 height 12
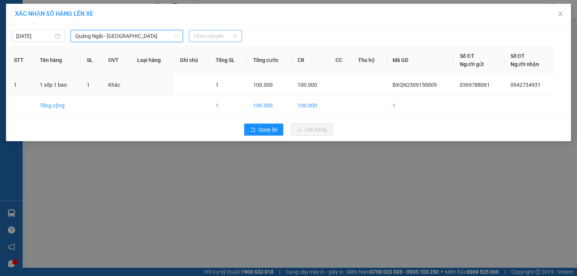
click at [207, 36] on span "Chọn chuyến" at bounding box center [215, 35] width 44 height 11
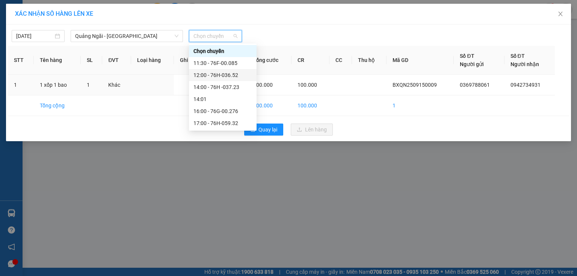
click at [229, 78] on div "12:00 - 76H-036.52" at bounding box center [222, 75] width 59 height 8
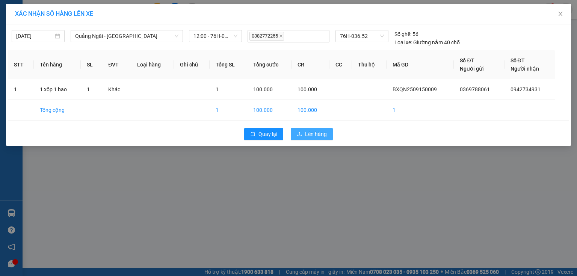
click at [299, 131] on button "Lên hàng" at bounding box center [312, 134] width 42 height 12
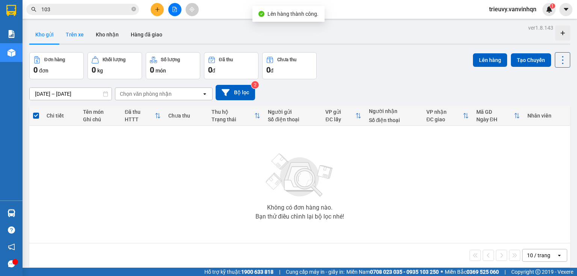
click at [80, 35] on button "Trên xe" at bounding box center [75, 35] width 30 height 18
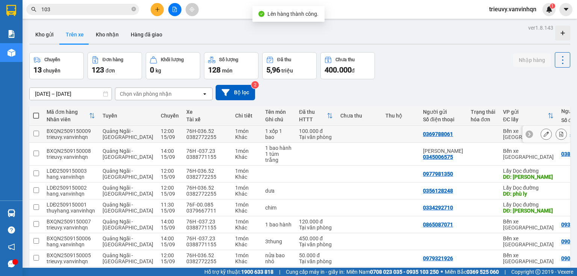
click at [545, 132] on button at bounding box center [546, 134] width 11 height 13
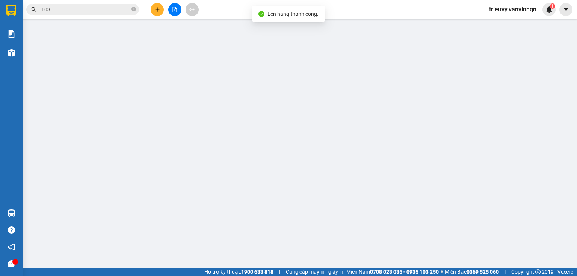
type input "0369788061"
type input "BXQN"
type input "0942734931"
type input "vũng tàu"
type input "100.000"
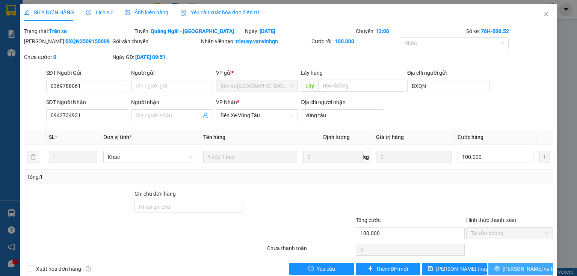
click at [512, 265] on span "[PERSON_NAME] và In" at bounding box center [528, 269] width 53 height 8
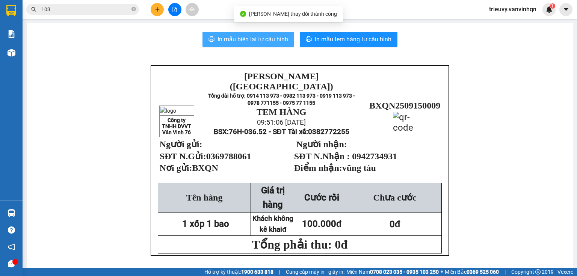
click at [268, 39] on span "In mẫu biên lai tự cấu hình" at bounding box center [252, 39] width 71 height 9
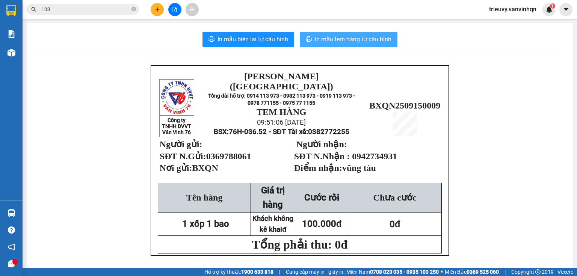
click at [309, 35] on button "In mẫu tem hàng tự cấu hình" at bounding box center [349, 39] width 98 height 15
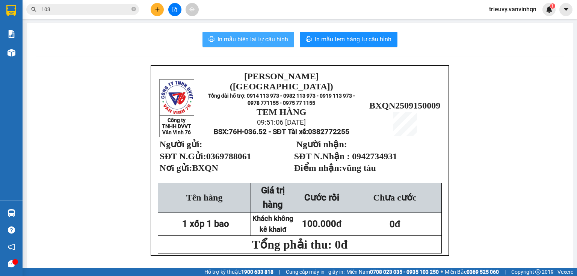
click at [282, 42] on span "In mẫu biên lai tự cấu hình" at bounding box center [252, 39] width 71 height 9
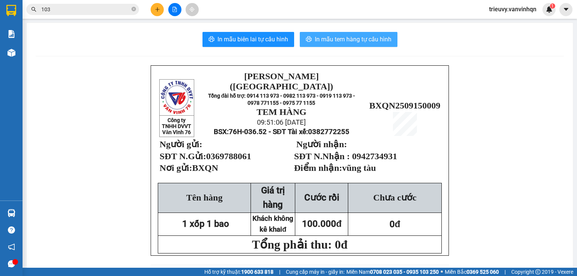
click at [342, 41] on span "In mẫu tem hàng tự cấu hình" at bounding box center [353, 39] width 77 height 9
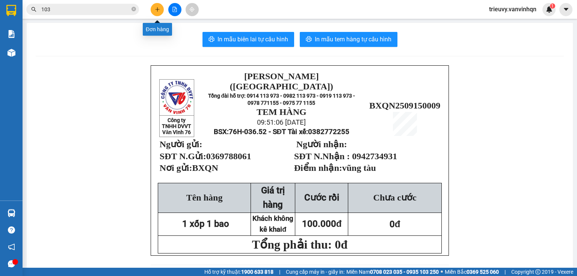
click at [160, 10] on icon "plus" at bounding box center [157, 9] width 5 height 5
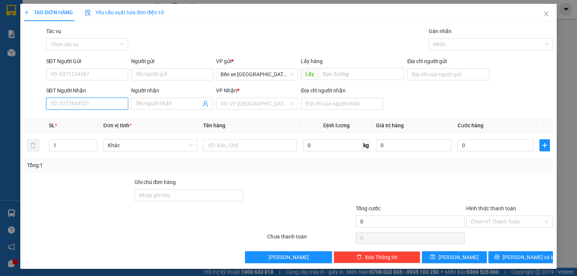
click at [93, 102] on input "SĐT Người Nhận" at bounding box center [87, 104] width 82 height 12
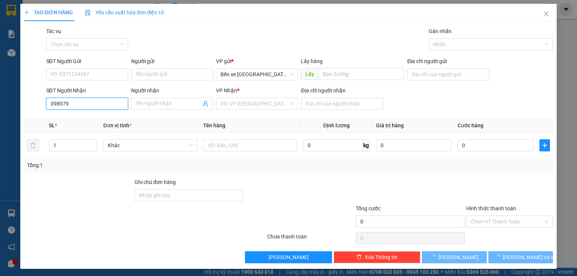
type input "0989798"
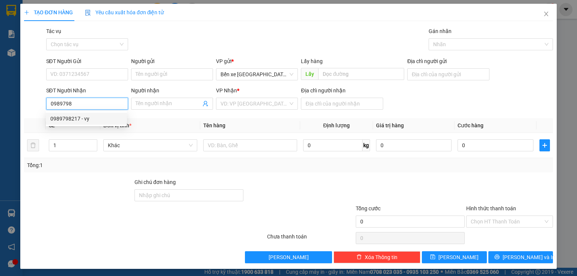
click at [93, 115] on div "0989798217 - vy" at bounding box center [86, 118] width 72 height 8
type input "BXQN"
type input "0989798217"
type input "vy"
type input "long hải"
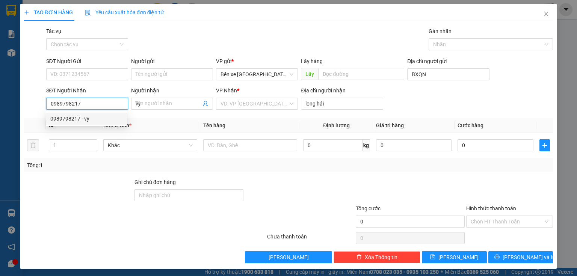
type input "100.000"
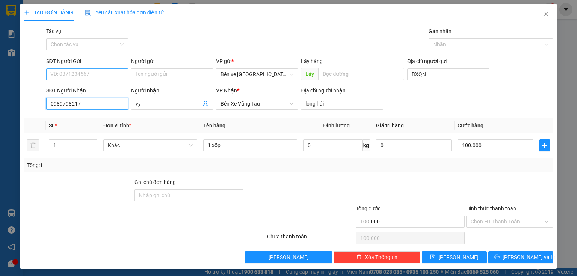
type input "0989798217"
click at [113, 73] on input "SĐT Người Gửi" at bounding box center [87, 74] width 82 height 12
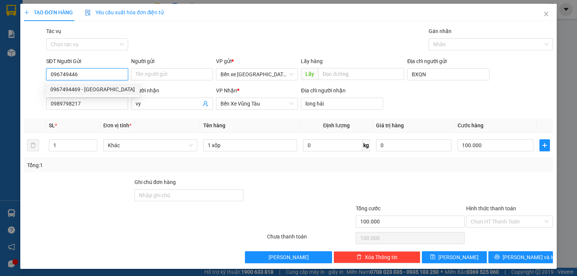
click at [88, 91] on div "0967494469 - khánh phi" at bounding box center [92, 89] width 84 height 8
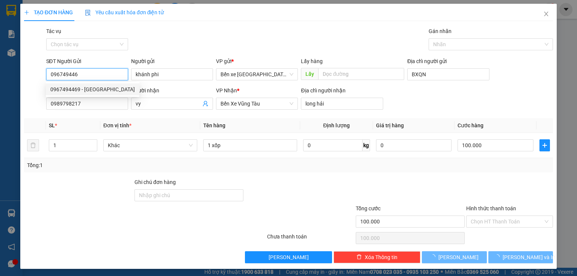
type input "0967494469"
type input "khánh phi"
type input "vũng tàu"
type input "0"
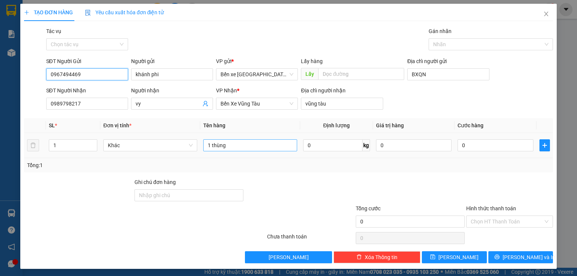
type input "0967494469"
click at [253, 149] on input "1 thùng" at bounding box center [250, 145] width 94 height 12
type input "1"
type input "1 xốp ( khánh phi 40 )"
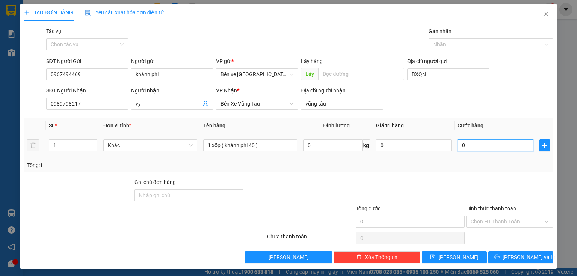
click at [482, 149] on input "0" at bounding box center [495, 145] width 76 height 12
type input "1"
type input "10"
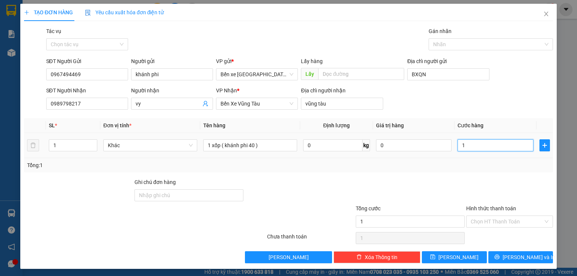
type input "10"
type input "100"
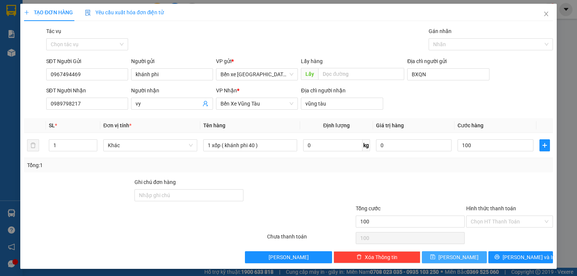
type input "100.000"
click at [477, 256] on button "[PERSON_NAME]" at bounding box center [454, 257] width 65 height 12
type input "0"
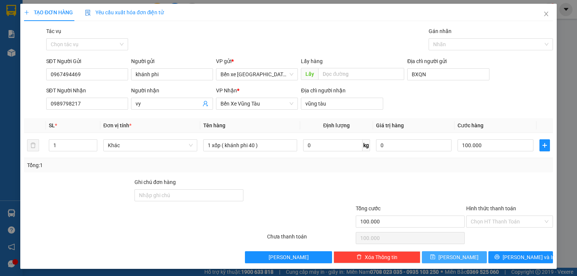
type input "0"
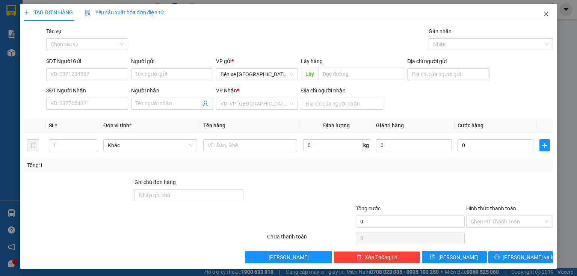
click at [543, 16] on icon "close" at bounding box center [546, 14] width 6 height 6
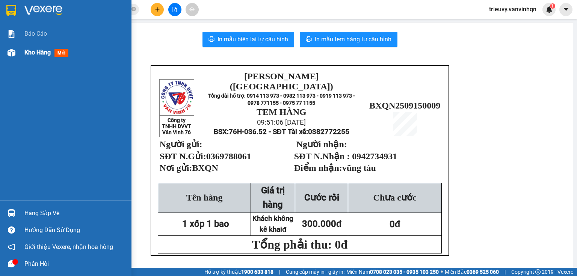
click at [38, 52] on span "Kho hàng" at bounding box center [37, 52] width 26 height 7
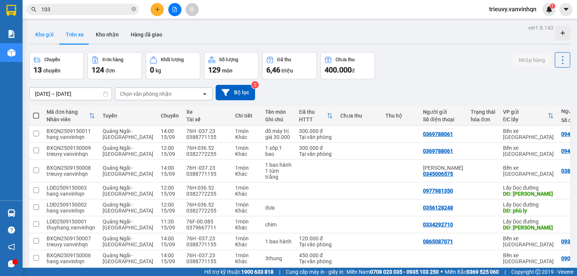
click at [45, 33] on button "Kho gửi" at bounding box center [44, 35] width 30 height 18
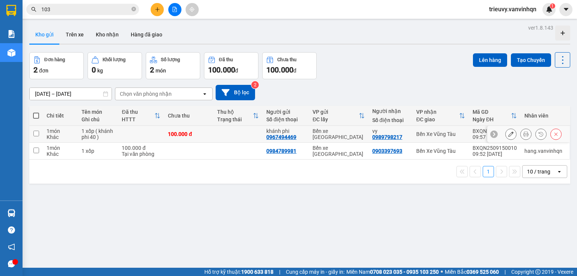
click at [111, 135] on div "1 xốp ( khánh phi 40 )" at bounding box center [97, 134] width 33 height 12
checkbox input "true"
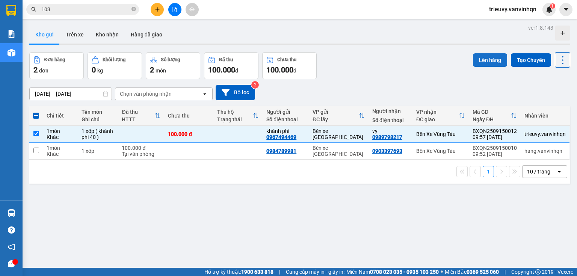
click at [480, 62] on button "Lên hàng" at bounding box center [490, 60] width 34 height 14
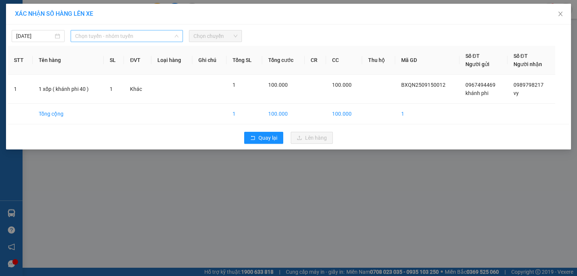
click at [162, 35] on span "Chọn tuyến - nhóm tuyến" at bounding box center [126, 35] width 103 height 11
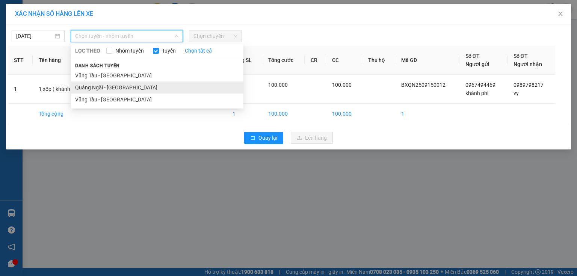
click at [135, 85] on li "Quảng Ngãi - [GEOGRAPHIC_DATA]" at bounding box center [157, 87] width 173 height 12
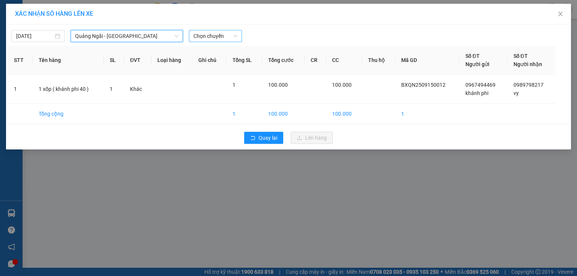
click at [216, 36] on span "Chọn chuyến" at bounding box center [215, 35] width 44 height 11
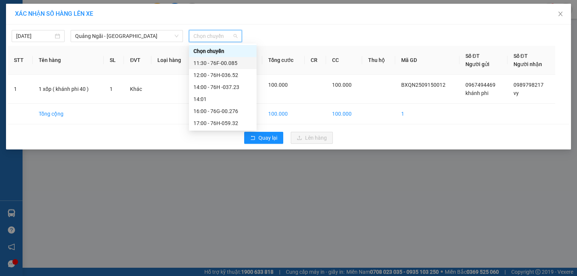
click at [226, 66] on div "11:30 - 76F-00.085" at bounding box center [222, 63] width 59 height 8
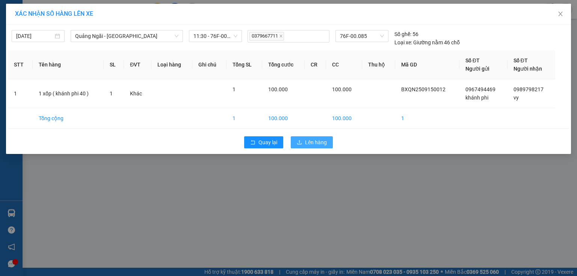
click at [300, 142] on icon "upload" at bounding box center [299, 142] width 5 height 5
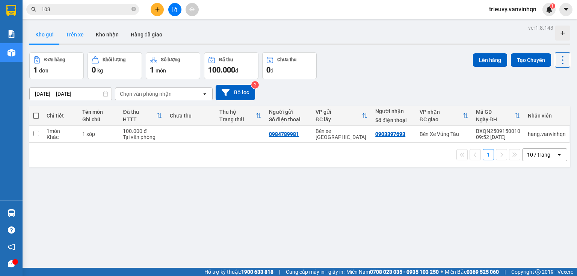
drag, startPoint x: 82, startPoint y: 32, endPoint x: 86, endPoint y: 33, distance: 3.9
click at [81, 32] on button "Trên xe" at bounding box center [75, 35] width 30 height 18
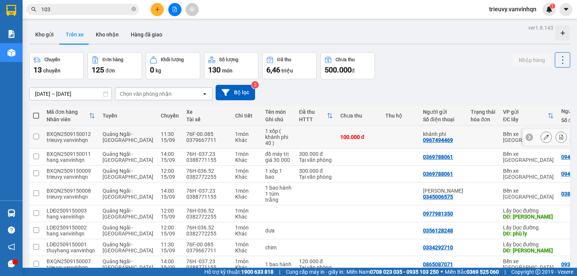
click at [543, 139] on icon at bounding box center [545, 136] width 5 height 5
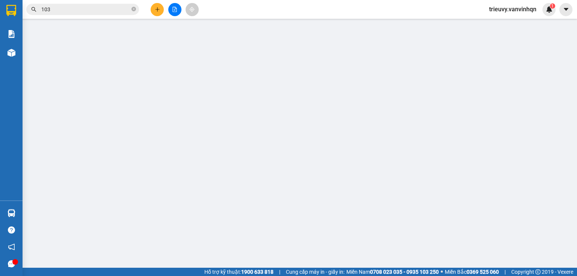
type input "0967494469"
type input "khánh phi"
type input "BXQN"
type input "0989798217"
type input "vy"
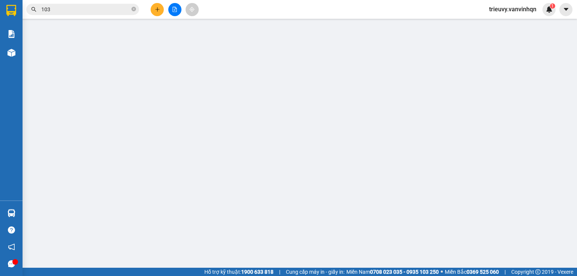
type input "vũng tàu"
type input "100.000"
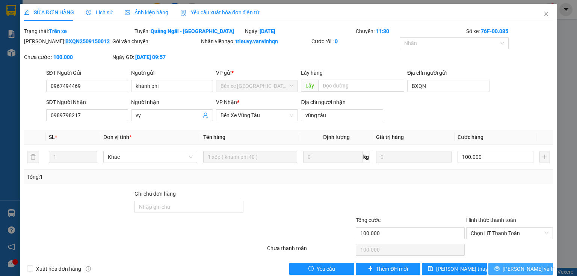
click at [492, 267] on button "[PERSON_NAME] và In" at bounding box center [520, 269] width 65 height 12
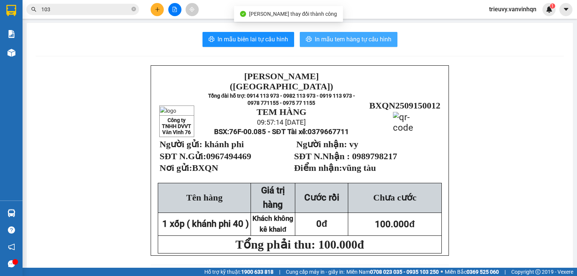
click at [384, 42] on span "In mẫu tem hàng tự cấu hình" at bounding box center [353, 39] width 77 height 9
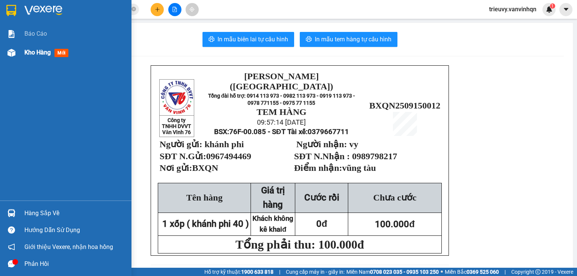
click at [39, 57] on div "Kho hàng mới" at bounding box center [74, 52] width 101 height 19
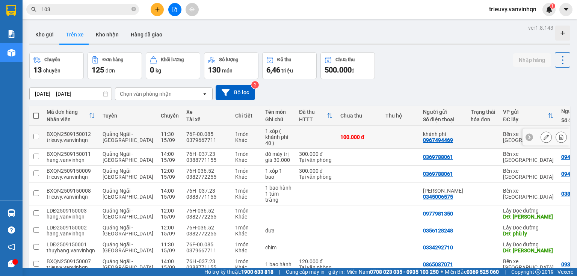
click at [543, 137] on icon at bounding box center [545, 136] width 5 height 5
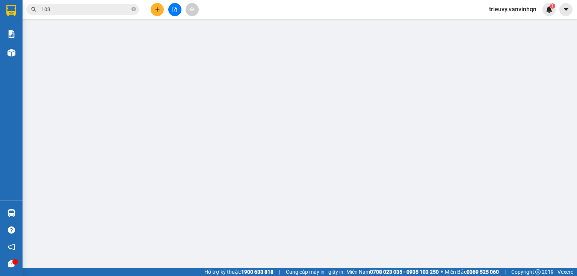
type input "0967494469"
type input "khánh phi"
type input "BXQN"
type input "0989798217"
type input "vy"
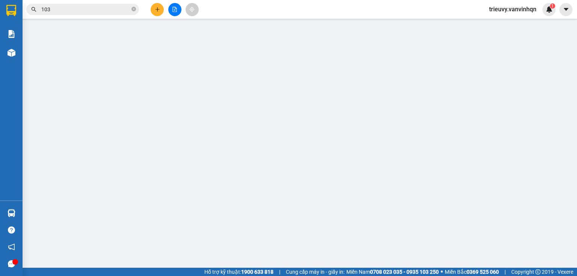
type input "vũng tàu"
type input "100.000"
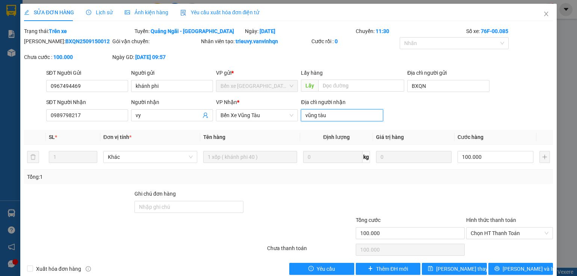
click at [330, 115] on input "vũng tàu" at bounding box center [342, 115] width 82 height 12
type input "c"
type input "long hải"
click at [461, 267] on span "[PERSON_NAME] thay đổi" at bounding box center [466, 269] width 60 height 8
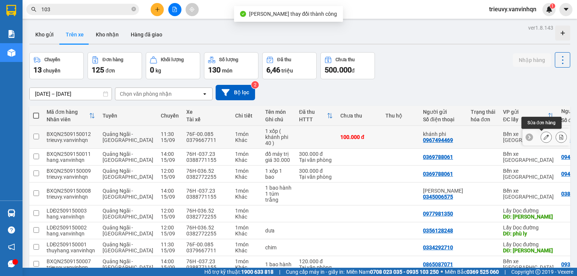
click at [543, 137] on icon at bounding box center [545, 136] width 5 height 5
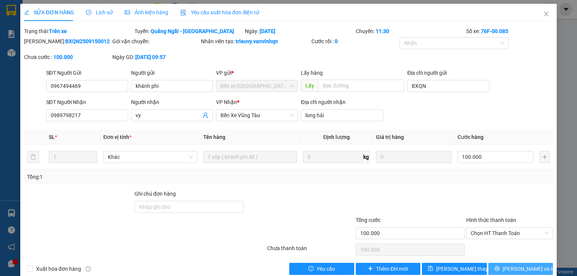
click at [536, 266] on button "[PERSON_NAME] và In" at bounding box center [520, 269] width 65 height 12
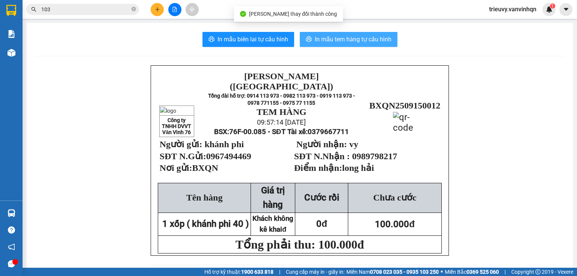
click at [348, 32] on button "In mẫu tem hàng tự cấu hình" at bounding box center [349, 39] width 98 height 15
click at [350, 36] on span "In mẫu tem hàng tự cấu hình" at bounding box center [353, 39] width 77 height 9
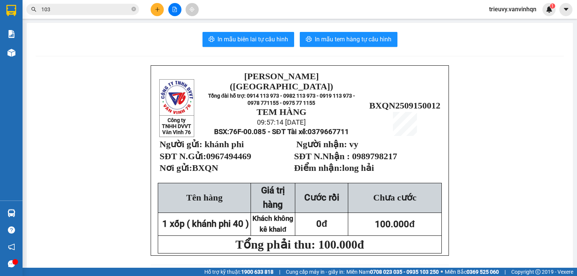
click at [156, 9] on icon "plus" at bounding box center [157, 9] width 4 height 0
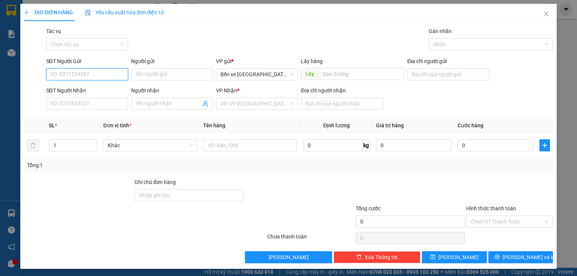
click at [59, 74] on input "SĐT Người Gửi" at bounding box center [87, 74] width 82 height 12
click at [61, 73] on input "0348033022" at bounding box center [87, 74] width 82 height 12
click at [71, 70] on input "0348033022" at bounding box center [87, 74] width 82 height 12
click at [245, 78] on span "Bến xe [GEOGRAPHIC_DATA]" at bounding box center [256, 74] width 73 height 11
type input "0348033022"
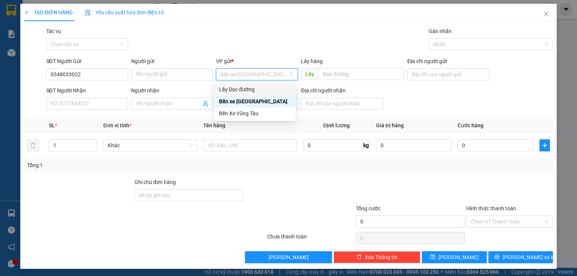
click at [247, 90] on div "Lấy Dọc đường" at bounding box center [255, 89] width 72 height 8
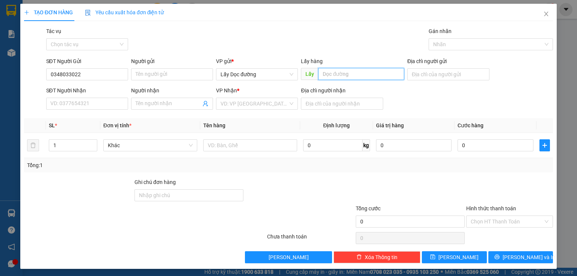
click at [330, 75] on input "text" at bounding box center [361, 74] width 86 height 12
type input "pv bà đạt"
click at [260, 103] on input "search" at bounding box center [254, 103] width 68 height 11
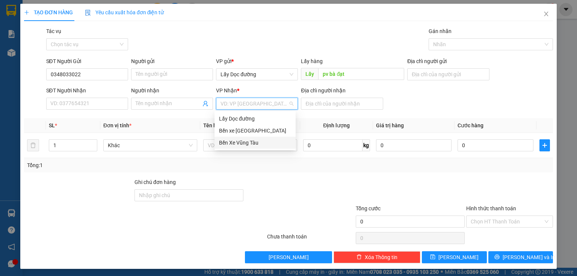
click at [245, 141] on div "Bến Xe Vũng Tàu" at bounding box center [255, 143] width 72 height 8
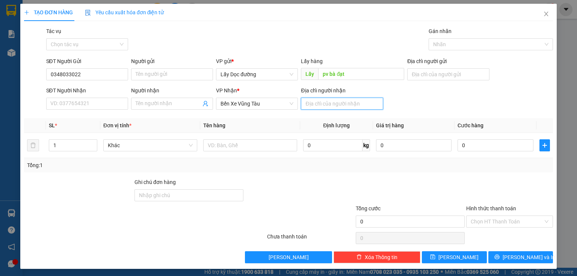
click at [316, 104] on input "Địa chỉ người nhận" at bounding box center [342, 104] width 82 height 12
type input "ngãi giao"
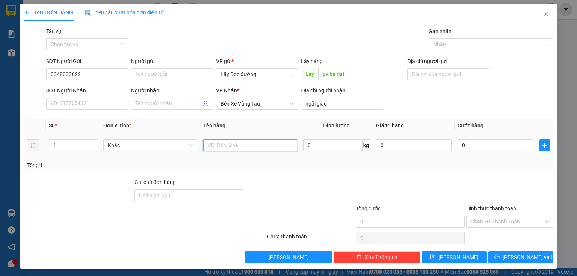
click at [252, 143] on input "text" at bounding box center [250, 145] width 94 height 12
type input "1 bao"
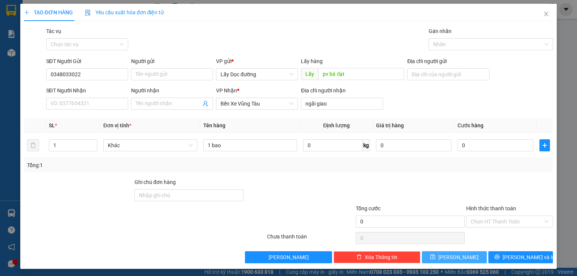
click at [435, 258] on icon "save" at bounding box center [432, 256] width 5 height 5
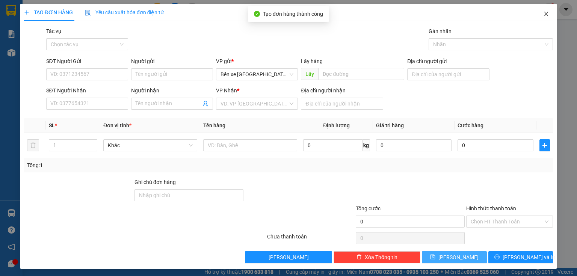
click at [543, 15] on icon "close" at bounding box center [546, 14] width 6 height 6
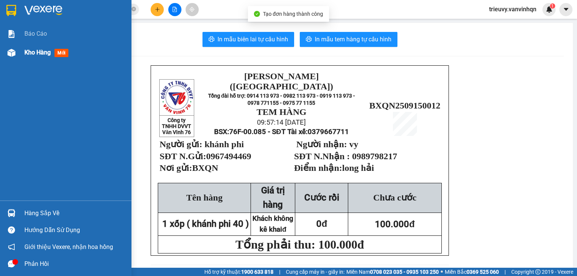
drag, startPoint x: 38, startPoint y: 57, endPoint x: 119, endPoint y: 62, distance: 82.0
click at [38, 57] on div "Kho hàng mới" at bounding box center [74, 52] width 101 height 19
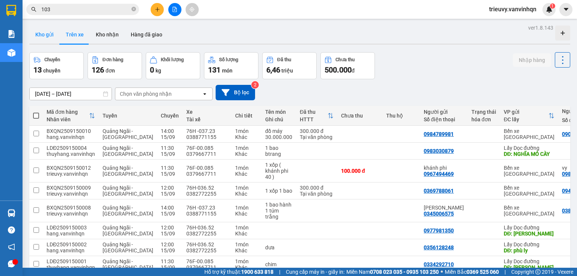
click at [51, 36] on button "Kho gửi" at bounding box center [44, 35] width 30 height 18
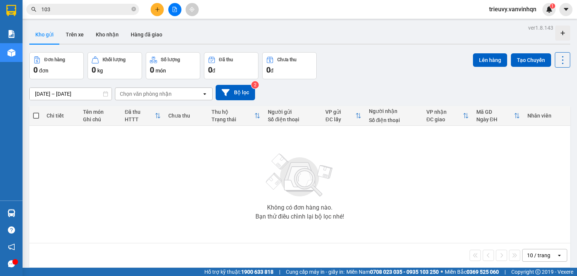
click at [147, 90] on div "Chọn văn phòng nhận" at bounding box center [146, 94] width 52 height 8
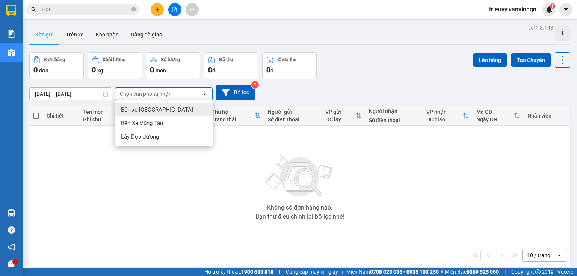
drag, startPoint x: 149, startPoint y: 107, endPoint x: 156, endPoint y: 102, distance: 8.6
click at [149, 107] on span "Bến xe [GEOGRAPHIC_DATA]" at bounding box center [157, 110] width 72 height 8
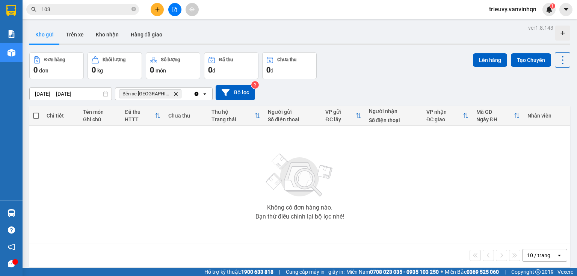
click at [178, 91] on div "Bến xe Quảng Ngãi Delete" at bounding box center [154, 94] width 78 height 12
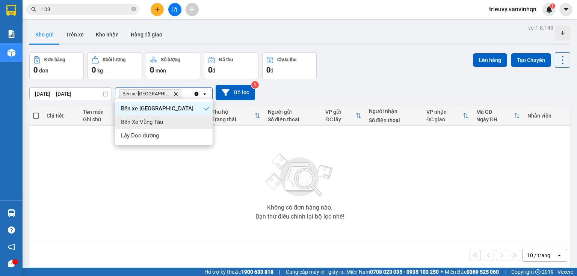
click at [176, 125] on div "Bến Xe Vũng Tàu" at bounding box center [164, 122] width 98 height 14
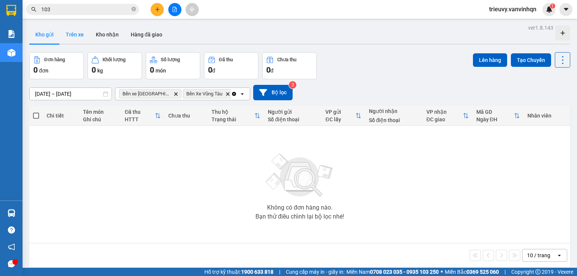
click at [81, 38] on button "Trên xe" at bounding box center [75, 35] width 30 height 18
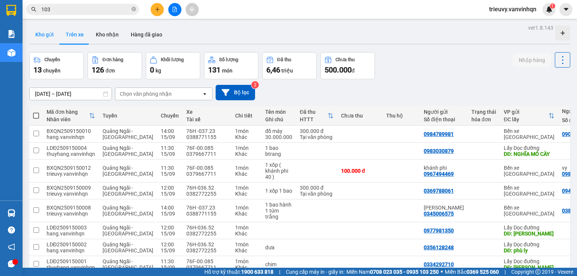
drag, startPoint x: 59, startPoint y: 38, endPoint x: 45, endPoint y: 39, distance: 13.5
click at [55, 39] on button "Kho gửi" at bounding box center [44, 35] width 30 height 18
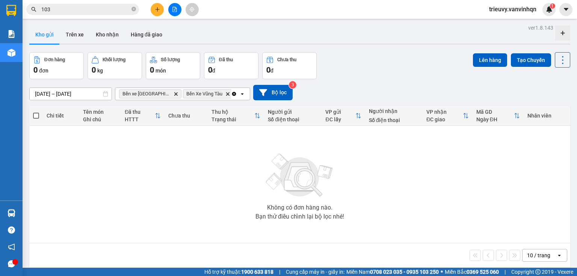
click at [227, 89] on div "Bến xe Quảng Ngãi Delete Bến Xe Vũng Tàu Delete" at bounding box center [173, 94] width 116 height 12
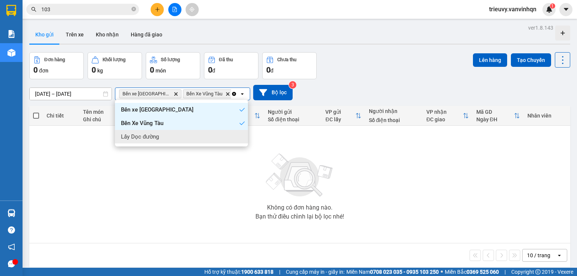
drag, startPoint x: 212, startPoint y: 136, endPoint x: 252, endPoint y: 108, distance: 47.9
click at [213, 135] on div "Lấy Dọc đường" at bounding box center [181, 137] width 133 height 14
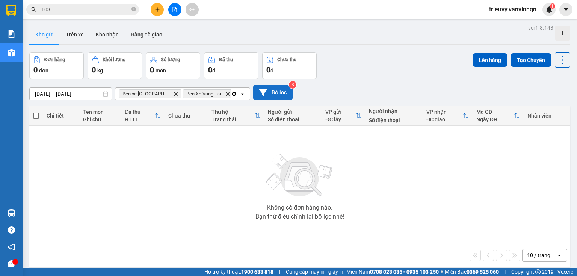
click at [271, 96] on button "Bộ lọc" at bounding box center [272, 92] width 39 height 15
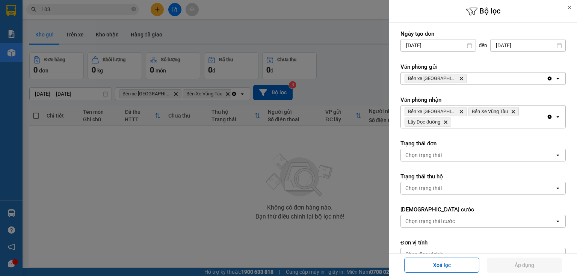
click at [480, 77] on div "Bến xe Quảng Ngãi Delete" at bounding box center [474, 78] width 146 height 12
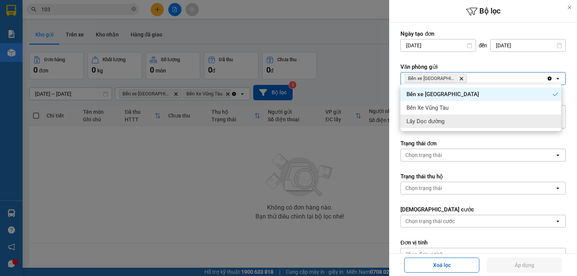
click at [521, 125] on div "Lấy Dọc đường" at bounding box center [480, 121] width 161 height 14
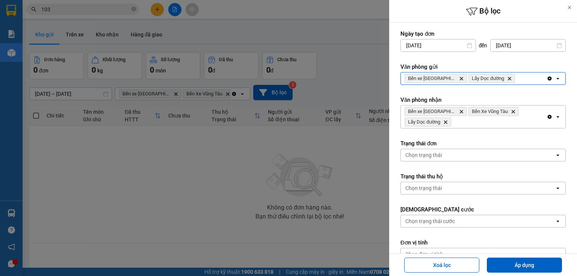
click at [527, 71] on div "Văn phòng gửi Bến xe Quảng Ngãi Delete Lấy Dọc đường Delete Clear all open" at bounding box center [482, 74] width 165 height 22
click at [527, 77] on div "Bến xe Quảng Ngãi Delete Lấy Dọc đường Delete" at bounding box center [474, 78] width 146 height 12
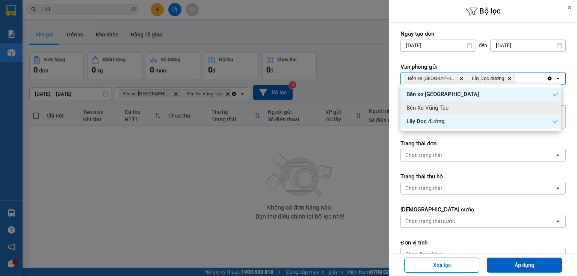
click at [518, 104] on div "Bến Xe Vũng Tàu" at bounding box center [480, 108] width 161 height 14
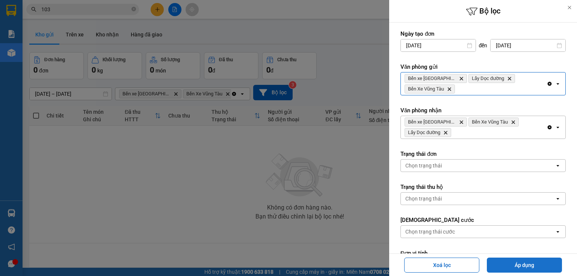
drag, startPoint x: 539, startPoint y: 262, endPoint x: 544, endPoint y: 259, distance: 5.2
click at [539, 262] on button "Áp dụng" at bounding box center [523, 265] width 75 height 15
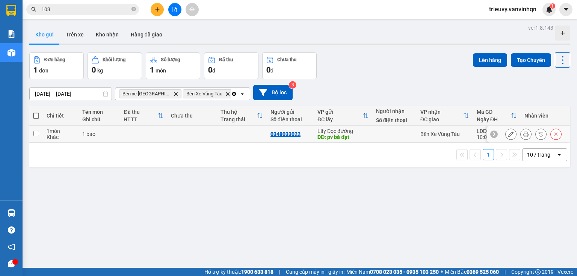
click at [242, 138] on td at bounding box center [242, 134] width 50 height 17
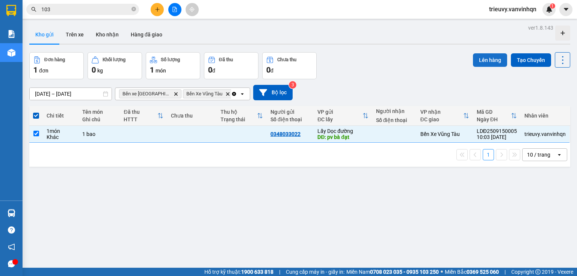
click at [483, 62] on button "Lên hàng" at bounding box center [490, 60] width 34 height 14
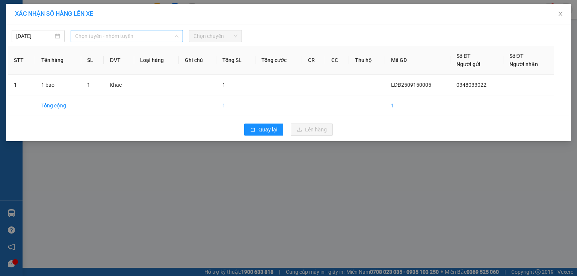
click at [142, 35] on span "Chọn tuyến - nhóm tuyến" at bounding box center [126, 35] width 103 height 11
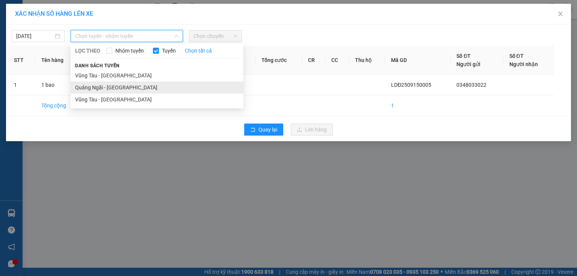
click at [107, 89] on li "Quảng Ngãi - [GEOGRAPHIC_DATA]" at bounding box center [157, 87] width 173 height 12
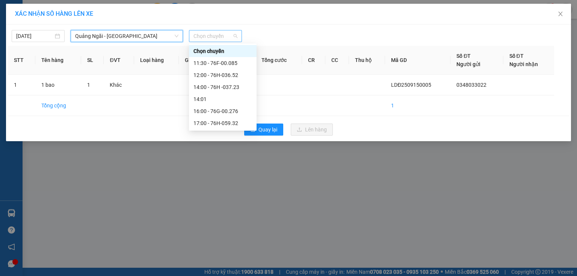
click at [208, 40] on span "Chọn chuyến" at bounding box center [215, 35] width 44 height 11
click at [233, 72] on div "12:00 - 76H-036.52" at bounding box center [222, 75] width 59 height 8
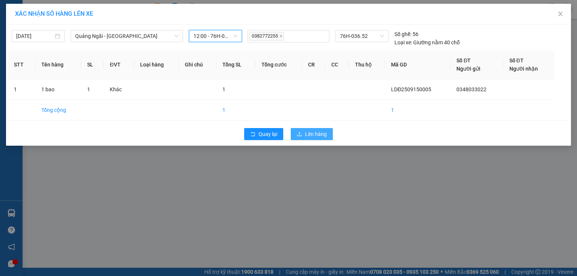
click at [304, 135] on button "Lên hàng" at bounding box center [312, 134] width 42 height 12
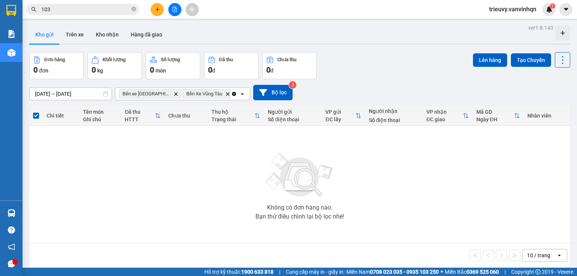
click at [152, 9] on button at bounding box center [157, 9] width 13 height 13
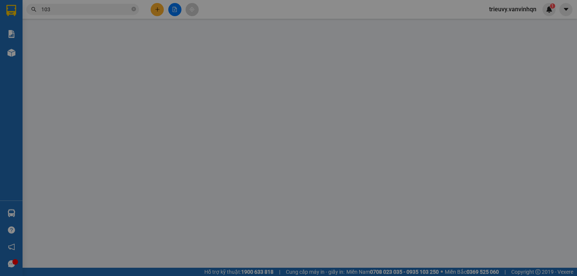
click at [153, 9] on span "Yêu cầu xuất hóa đơn điện tử" at bounding box center [124, 12] width 79 height 6
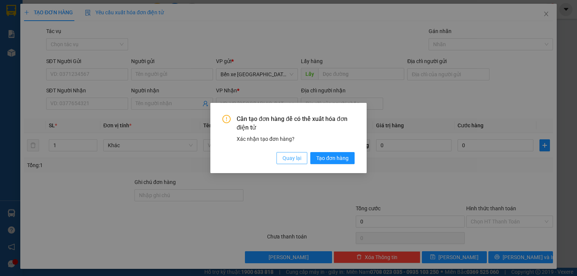
click at [288, 157] on span "Quay lại" at bounding box center [291, 158] width 19 height 8
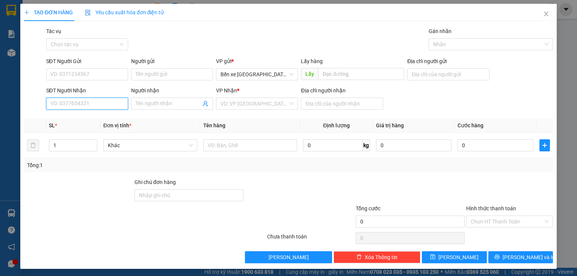
click at [112, 102] on input "SĐT Người Nhận" at bounding box center [87, 104] width 82 height 12
click at [61, 101] on input "0839899401" at bounding box center [87, 104] width 82 height 12
click at [68, 104] on input "0839899401" at bounding box center [87, 104] width 82 height 12
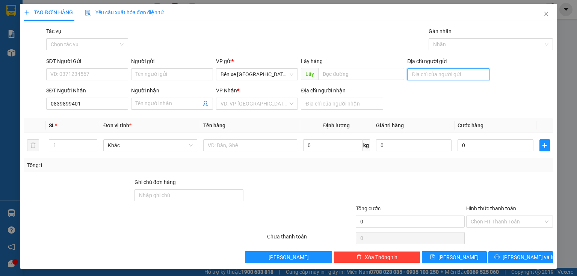
click at [417, 75] on input "Địa chỉ người gửi" at bounding box center [448, 74] width 82 height 12
click at [261, 104] on input "search" at bounding box center [254, 103] width 68 height 11
click at [294, 183] on div at bounding box center [299, 191] width 110 height 26
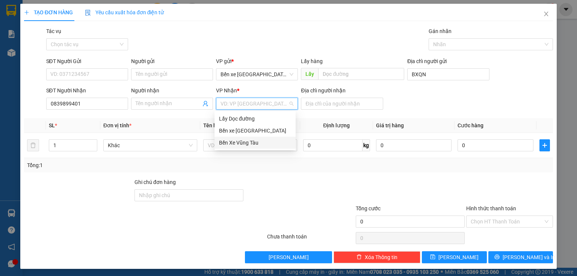
click at [240, 108] on input "search" at bounding box center [254, 103] width 68 height 11
click at [248, 145] on div "Bến Xe Vũng Tàu" at bounding box center [255, 143] width 72 height 8
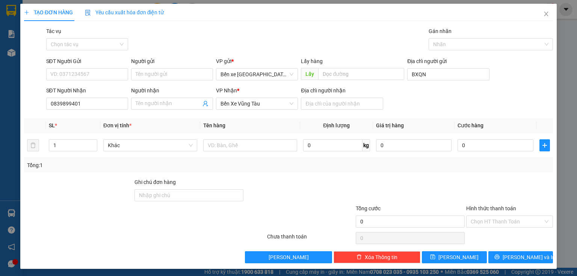
click at [300, 221] on div at bounding box center [310, 217] width 88 height 26
click at [318, 107] on input "Địa chỉ người nhận" at bounding box center [342, 104] width 82 height 12
click at [83, 74] on input "SĐT Người Gửi" at bounding box center [87, 74] width 82 height 12
click at [210, 145] on input "text" at bounding box center [250, 145] width 94 height 12
click at [68, 78] on input "SĐT Người Gửi" at bounding box center [87, 74] width 82 height 12
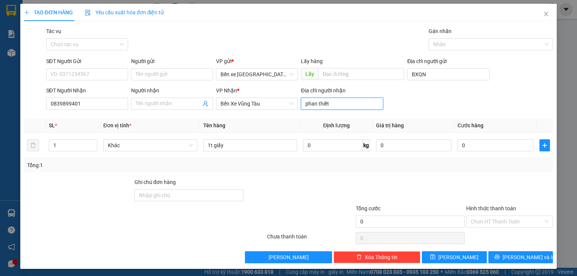
click at [301, 100] on input "phan thiết" at bounding box center [342, 104] width 82 height 12
click at [303, 103] on input "phan thiết" at bounding box center [342, 104] width 82 height 12
click at [302, 103] on input "phan thiết" at bounding box center [342, 104] width 82 height 12
click at [310, 102] on input "sa ra phan thiết" at bounding box center [342, 104] width 82 height 12
click at [109, 76] on input "SĐT Người Gửi" at bounding box center [87, 74] width 82 height 12
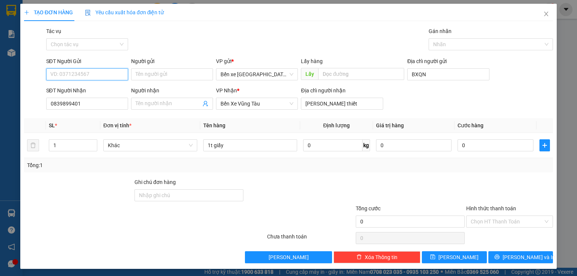
click at [109, 76] on input "SĐT Người Gửi" at bounding box center [87, 74] width 82 height 12
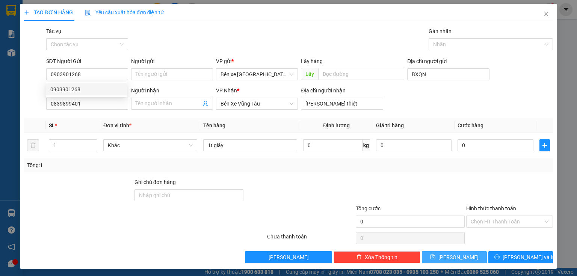
click at [449, 255] on button "[PERSON_NAME]" at bounding box center [454, 257] width 65 height 12
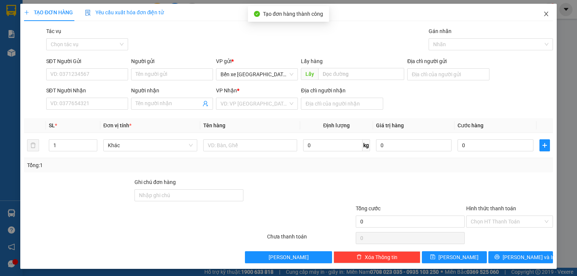
click at [549, 18] on span "Close" at bounding box center [545, 14] width 21 height 21
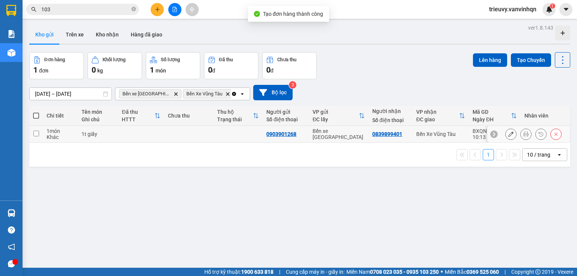
click at [153, 135] on td at bounding box center [141, 134] width 46 height 17
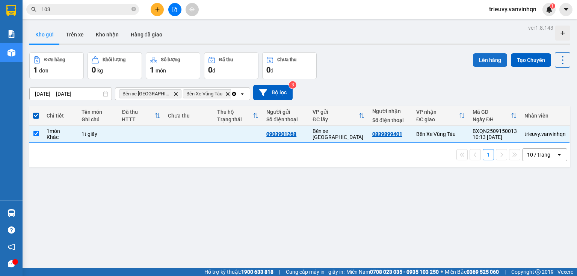
click at [482, 60] on button "Lên hàng" at bounding box center [490, 60] width 34 height 14
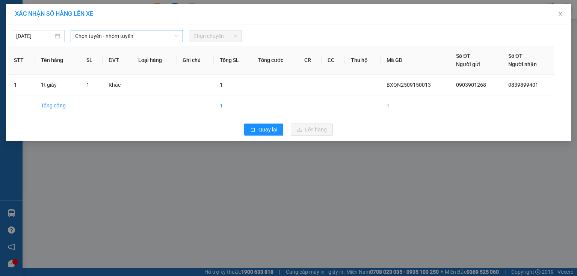
click at [110, 35] on span "Chọn tuyến - nhóm tuyến" at bounding box center [126, 35] width 103 height 11
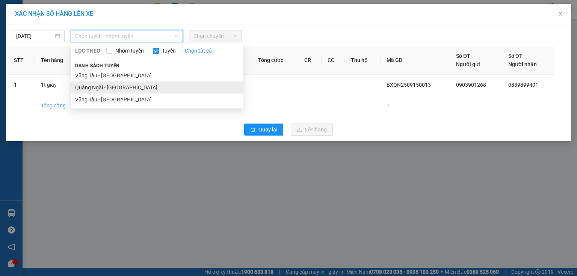
click at [96, 86] on li "Quảng Ngãi - [GEOGRAPHIC_DATA]" at bounding box center [157, 87] width 173 height 12
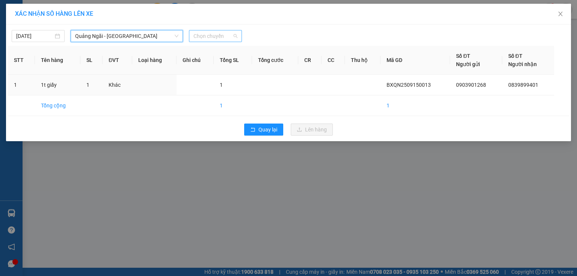
click at [201, 35] on span "Chọn chuyến" at bounding box center [215, 35] width 44 height 11
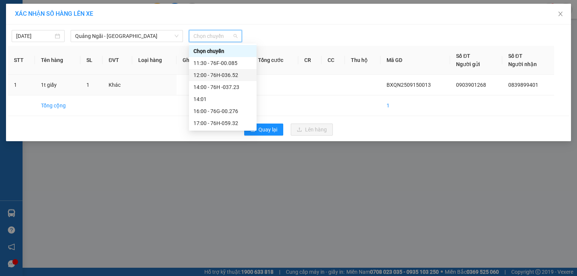
click at [231, 78] on div "12:00 - 76H-036.52" at bounding box center [222, 75] width 59 height 8
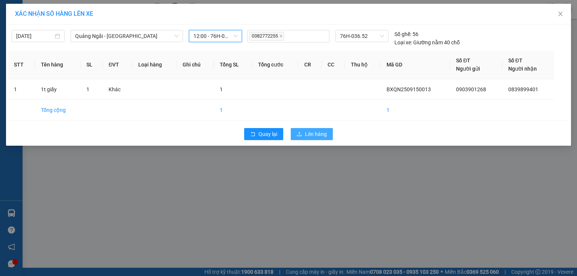
click at [315, 129] on button "Lên hàng" at bounding box center [312, 134] width 42 height 12
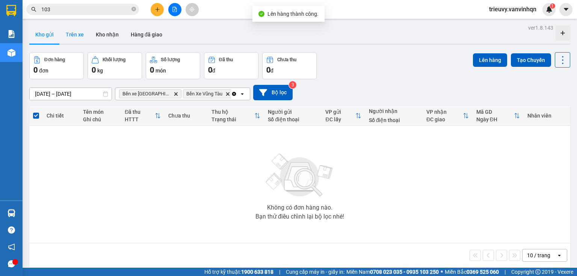
click at [76, 36] on button "Trên xe" at bounding box center [75, 35] width 30 height 18
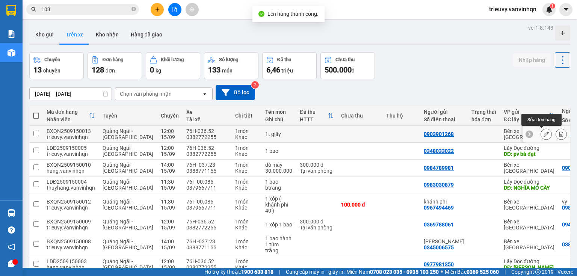
click at [543, 134] on icon at bounding box center [545, 133] width 5 height 5
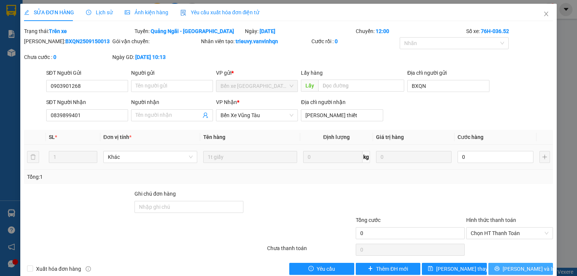
click at [527, 266] on span "[PERSON_NAME] và In" at bounding box center [528, 269] width 53 height 8
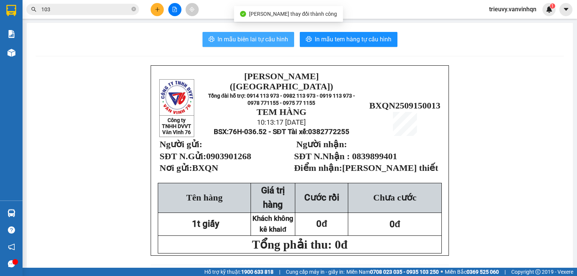
click at [271, 44] on button "In mẫu biên lai tự cấu hình" at bounding box center [248, 39] width 92 height 15
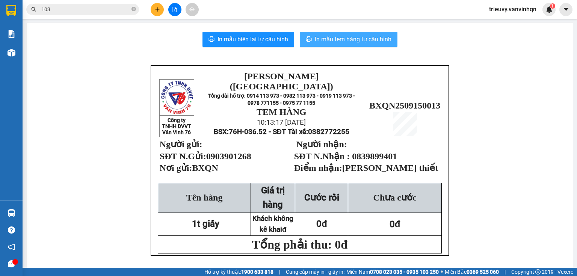
click at [311, 36] on button "In mẫu tem hàng tự cấu hình" at bounding box center [349, 39] width 98 height 15
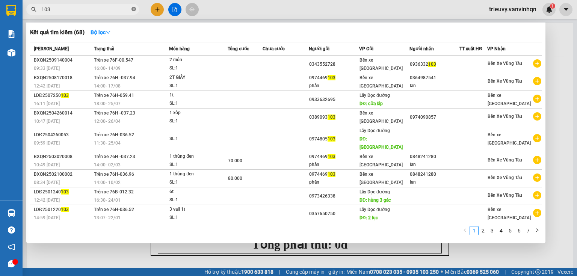
click at [134, 10] on icon "close-circle" at bounding box center [133, 9] width 5 height 5
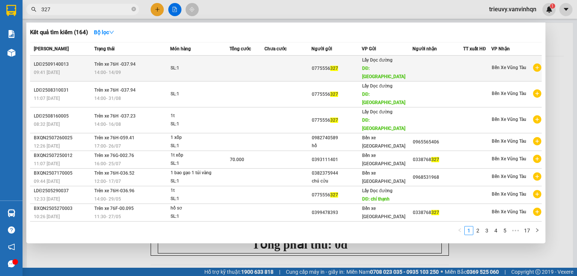
click at [98, 63] on td "Trên xe 76H -037.94 14:00 - 14/09" at bounding box center [131, 69] width 78 height 26
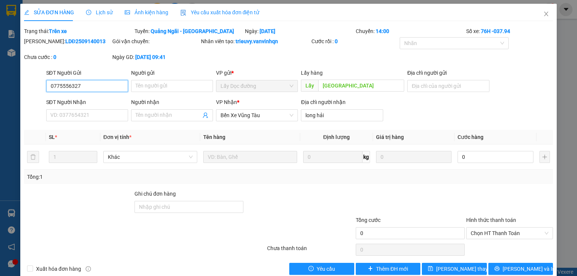
drag, startPoint x: 49, startPoint y: 85, endPoint x: 80, endPoint y: 86, distance: 30.8
click at [80, 86] on input "0775556327" at bounding box center [87, 86] width 82 height 12
click at [535, 13] on span "Close" at bounding box center [545, 14] width 21 height 21
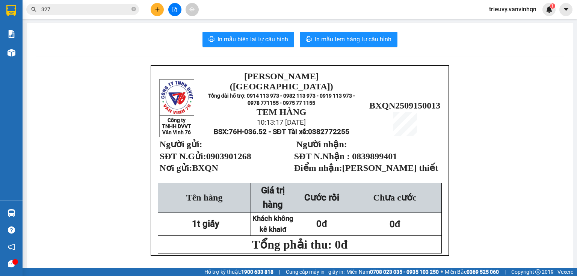
click at [155, 9] on icon "plus" at bounding box center [157, 9] width 5 height 5
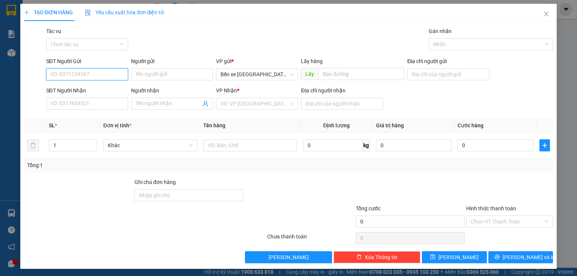
paste input "0775556327"
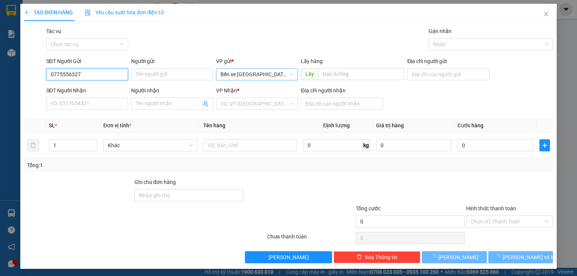
click at [246, 75] on span "Bến xe [GEOGRAPHIC_DATA]" at bounding box center [256, 74] width 73 height 11
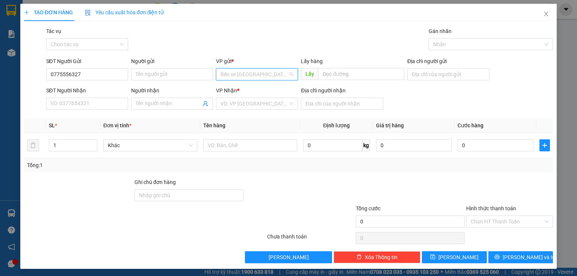
click at [242, 91] on div "Lấy Dọc đường" at bounding box center [255, 89] width 72 height 8
click at [344, 75] on input "text" at bounding box center [361, 74] width 86 height 12
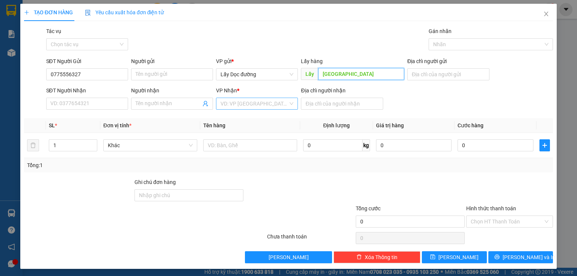
click at [289, 106] on div "VD: VP [GEOGRAPHIC_DATA]" at bounding box center [257, 104] width 82 height 12
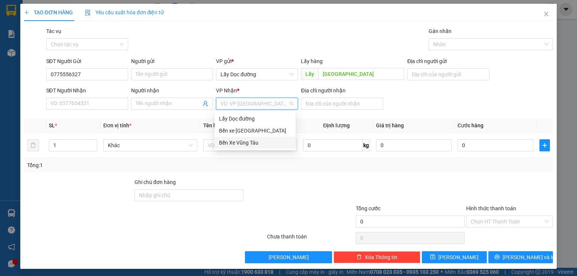
click at [257, 141] on div "Bến Xe Vũng Tàu" at bounding box center [255, 143] width 72 height 8
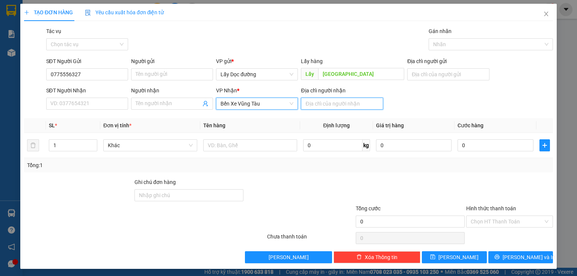
click at [314, 102] on input "Địa chỉ người nhận" at bounding box center [342, 104] width 82 height 12
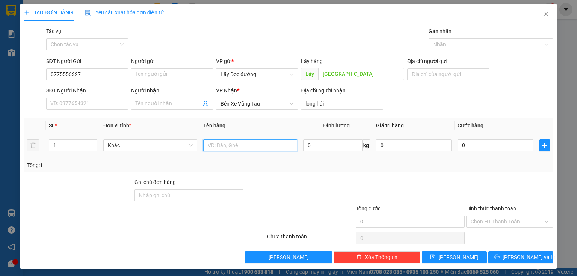
click at [288, 143] on input "text" at bounding box center [250, 145] width 94 height 12
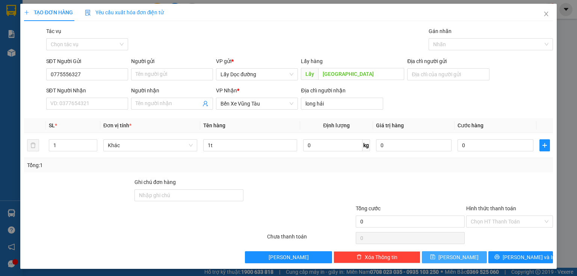
click at [473, 257] on button "[PERSON_NAME]" at bounding box center [454, 257] width 65 height 12
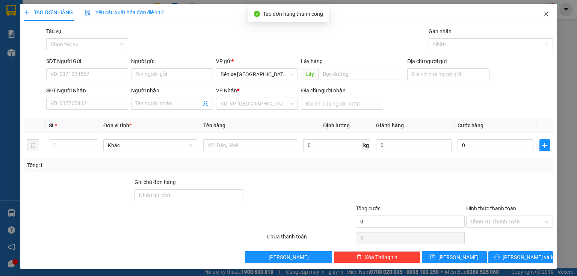
click at [545, 14] on span "Close" at bounding box center [545, 14] width 21 height 21
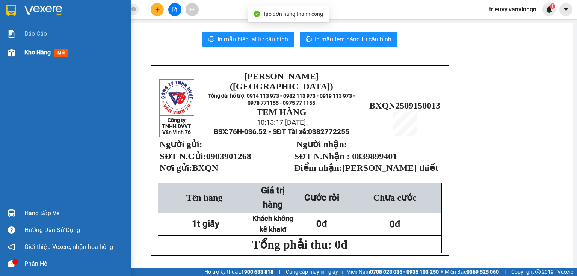
click at [35, 57] on div "Kho hàng mới" at bounding box center [74, 52] width 101 height 19
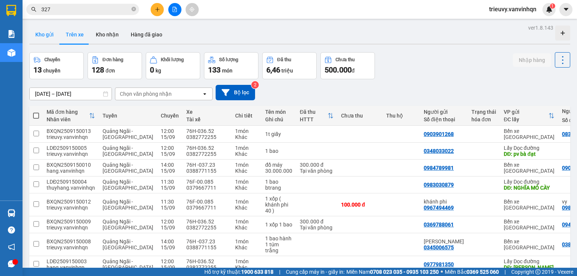
click at [46, 32] on button "Kho gửi" at bounding box center [44, 35] width 30 height 18
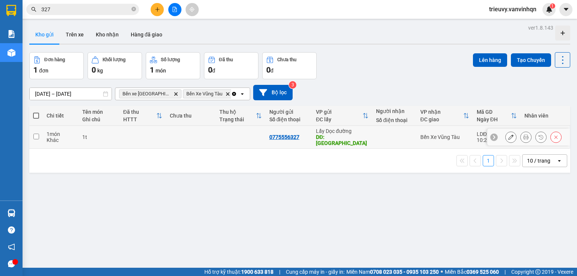
click at [151, 141] on td at bounding box center [142, 137] width 47 height 23
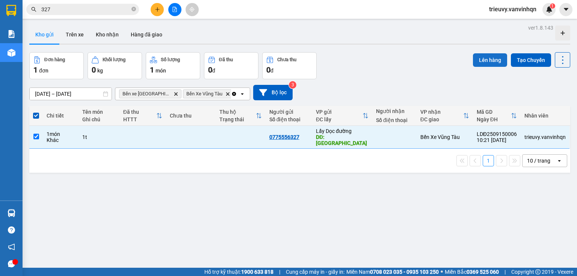
click at [479, 60] on button "Lên hàng" at bounding box center [490, 60] width 34 height 14
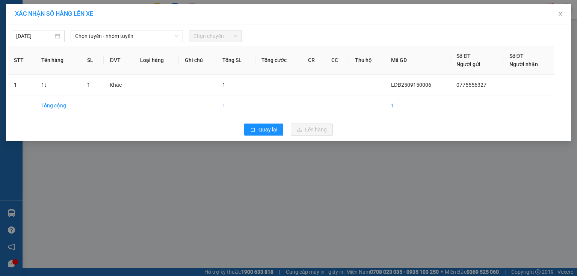
click at [144, 43] on div "15/09/2025 Chọn tuyến - nhóm tuyến Chọn chuyến STT Tên hàng SL ĐVT Loại hàng Gh…" at bounding box center [288, 82] width 565 height 117
click at [142, 38] on span "Chọn tuyến - nhóm tuyến" at bounding box center [126, 35] width 103 height 11
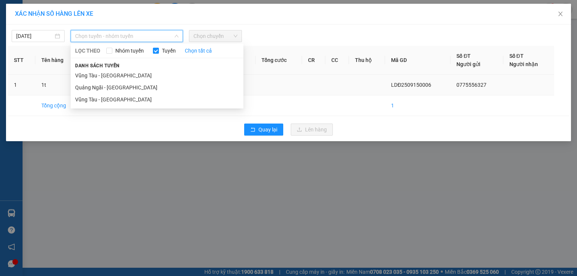
click at [107, 84] on li "Quảng Ngãi - [GEOGRAPHIC_DATA]" at bounding box center [157, 87] width 173 height 12
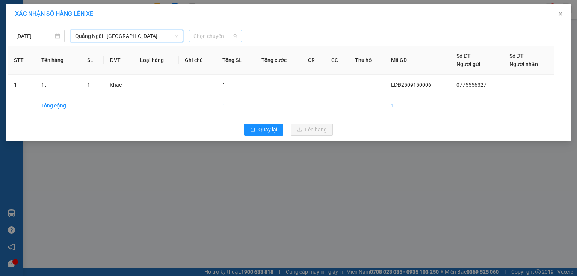
click at [220, 35] on span "Chọn chuyến" at bounding box center [215, 35] width 44 height 11
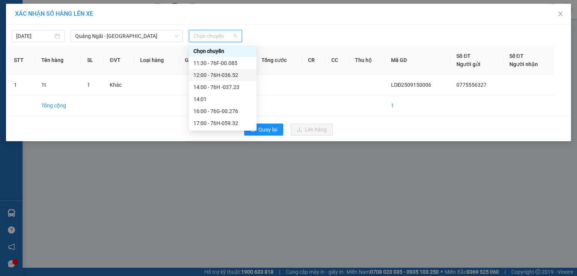
click at [239, 78] on div "12:00 - 76H-036.52" at bounding box center [222, 75] width 59 height 8
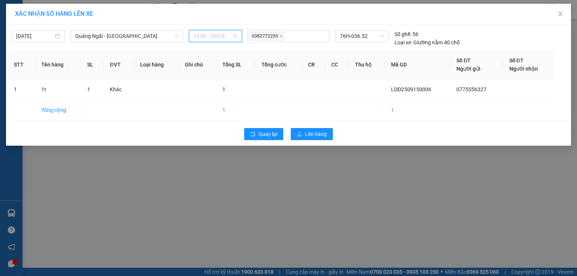
click at [226, 39] on span "12:00 - 76H-036.52" at bounding box center [215, 35] width 44 height 11
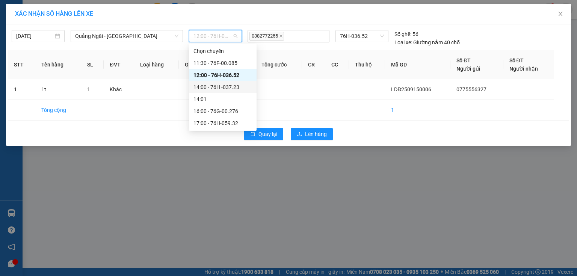
click at [234, 85] on div "14:00 - 76H -037.23" at bounding box center [222, 87] width 59 height 8
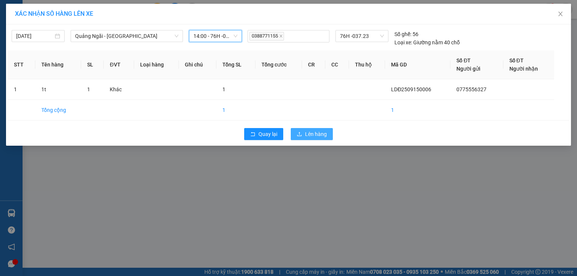
click at [299, 131] on button "Lên hàng" at bounding box center [312, 134] width 42 height 12
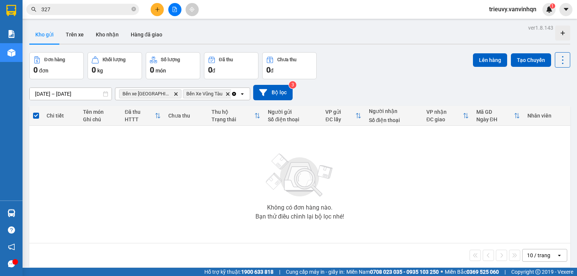
click at [103, 11] on input "327" at bounding box center [85, 9] width 89 height 8
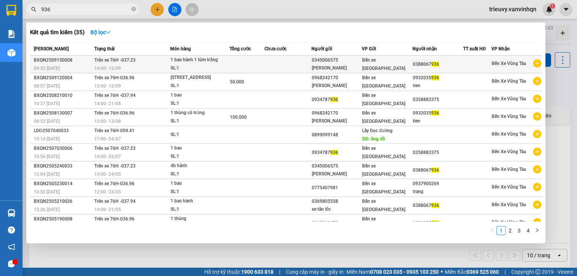
click at [158, 62] on td "Trên xe 76H -037.23 14:00 - 15/09" at bounding box center [131, 65] width 78 height 18
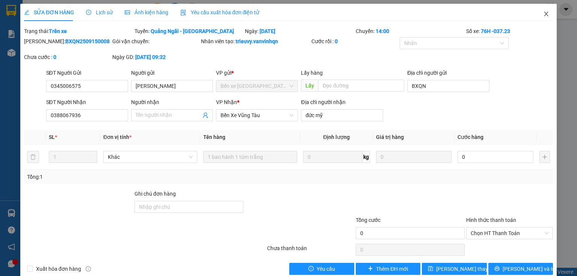
click at [543, 15] on icon "close" at bounding box center [546, 14] width 6 height 6
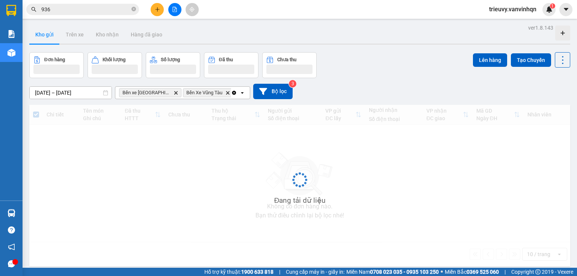
click at [157, 10] on icon "plus" at bounding box center [157, 9] width 0 height 4
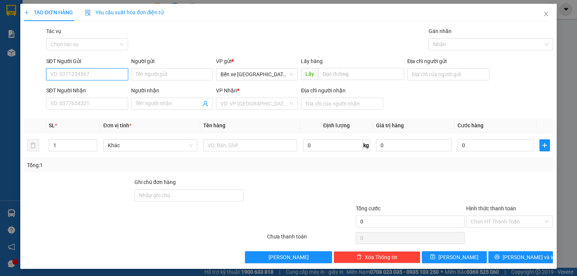
click at [76, 73] on input "SĐT Người Gửi" at bounding box center [87, 74] width 82 height 12
click at [76, 74] on input "SĐT Người Gửi" at bounding box center [87, 74] width 82 height 12
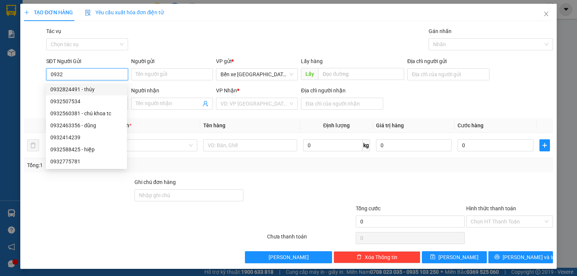
click at [75, 89] on div "0932824491 - thúy" at bounding box center [86, 89] width 72 height 8
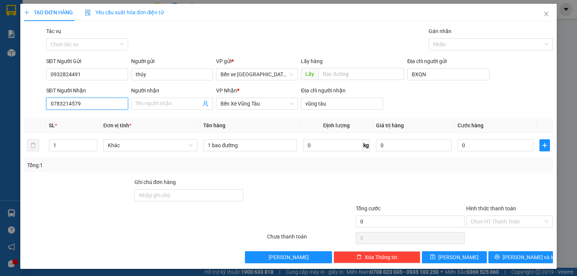
click at [90, 104] on input "0783214579" at bounding box center [87, 104] width 82 height 12
click at [91, 119] on div "0783214579" at bounding box center [86, 118] width 72 height 8
click at [452, 258] on span "[PERSON_NAME]" at bounding box center [458, 257] width 40 height 8
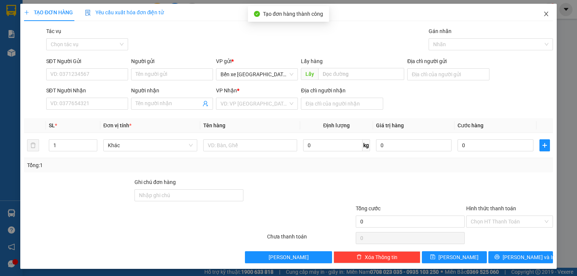
click at [543, 12] on icon "close" at bounding box center [546, 14] width 6 height 6
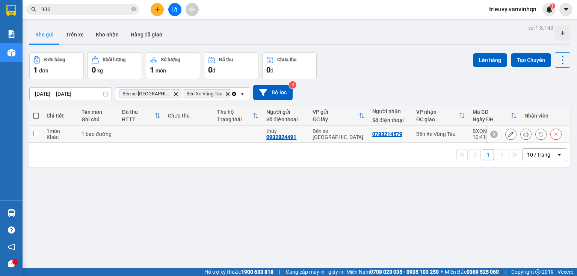
click at [509, 136] on button at bounding box center [510, 134] width 11 height 13
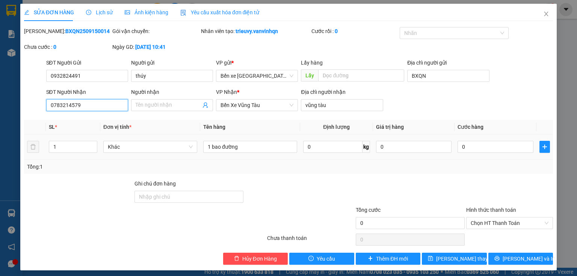
click at [109, 104] on input "0783214579" at bounding box center [87, 105] width 82 height 12
click at [60, 102] on input "0334715942" at bounding box center [87, 105] width 82 height 12
click at [64, 102] on input "0334715942" at bounding box center [87, 105] width 82 height 12
click at [544, 13] on icon "close" at bounding box center [546, 14] width 4 height 5
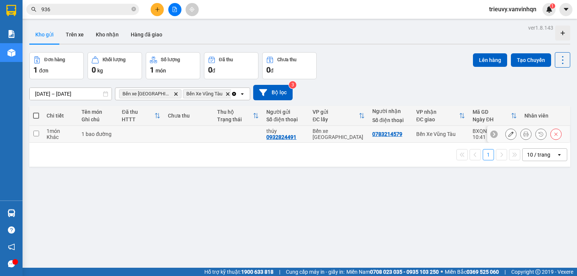
click at [554, 135] on icon at bounding box center [555, 134] width 3 height 3
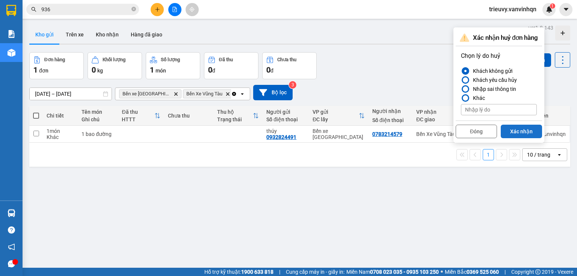
click at [529, 127] on button "Xác nhận" at bounding box center [520, 132] width 41 height 14
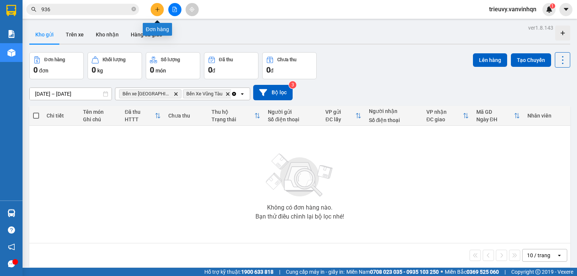
click at [156, 14] on button at bounding box center [157, 9] width 13 height 13
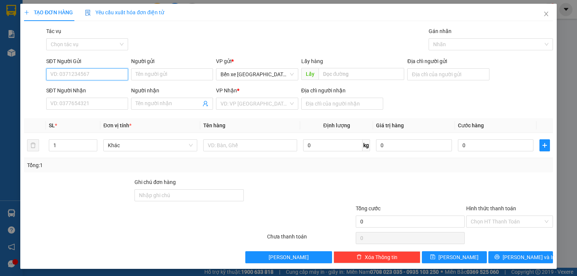
click at [125, 83] on form "SĐT Người Gửi VD: 0371234567 Người gửi Tên người gửi VP gửi * Bến xe Quảng Ngãi…" at bounding box center [288, 85] width 529 height 56
click at [112, 104] on input "SĐT Người Nhận" at bounding box center [87, 104] width 82 height 12
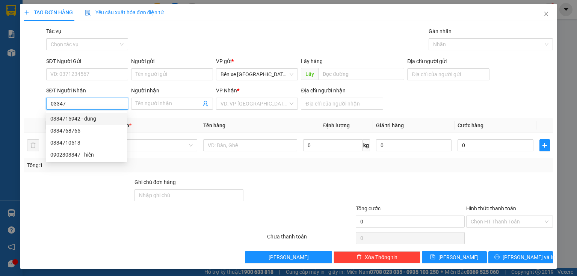
click at [99, 116] on div "0334715942 - dung" at bounding box center [86, 118] width 72 height 8
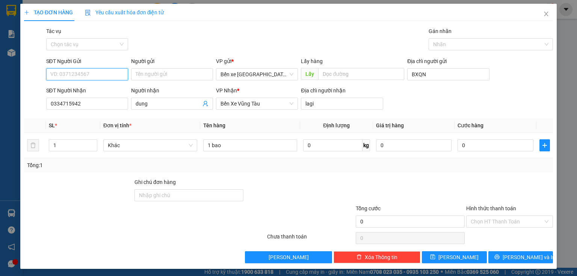
click at [85, 75] on input "SĐT Người Gửi" at bounding box center [87, 74] width 82 height 12
click at [81, 89] on div "0921278579" at bounding box center [86, 89] width 72 height 8
click at [435, 256] on icon "save" at bounding box center [432, 256] width 5 height 5
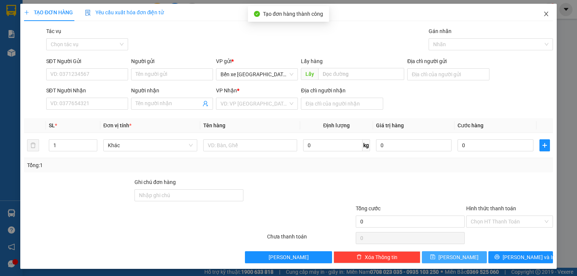
click at [543, 13] on icon "close" at bounding box center [546, 14] width 6 height 6
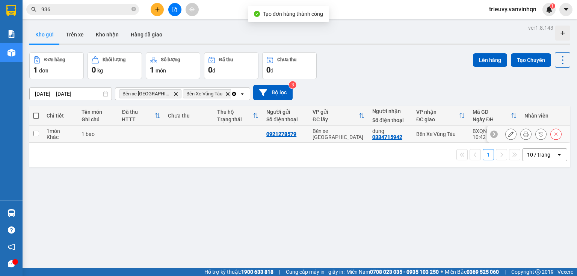
click at [89, 133] on div "1 bao" at bounding box center [97, 134] width 33 height 6
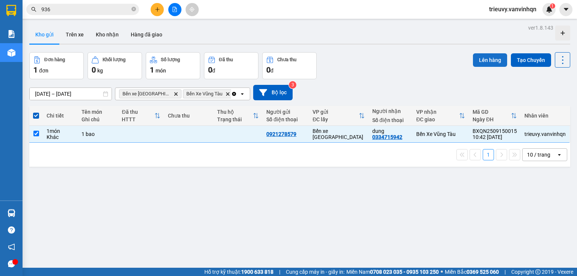
click at [482, 59] on button "Lên hàng" at bounding box center [490, 60] width 34 height 14
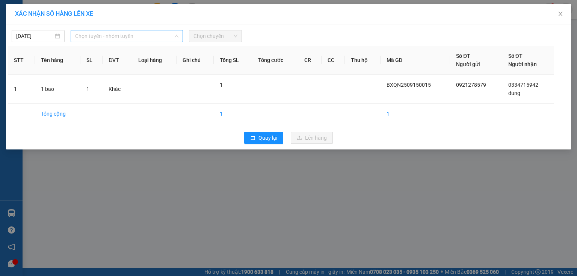
click at [160, 35] on span "Chọn tuyến - nhóm tuyến" at bounding box center [126, 35] width 103 height 11
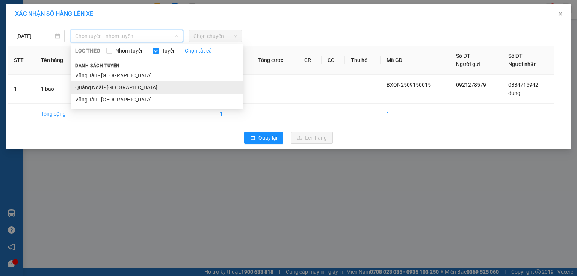
click at [101, 87] on li "Quảng Ngãi - [GEOGRAPHIC_DATA]" at bounding box center [157, 87] width 173 height 12
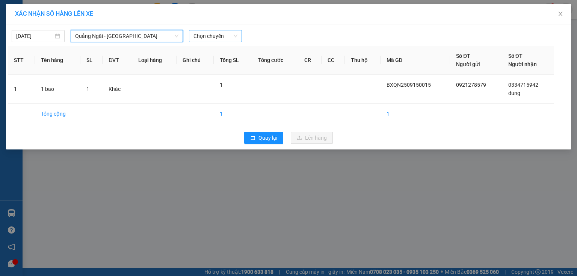
click at [215, 35] on span "Chọn chuyến" at bounding box center [215, 35] width 44 height 11
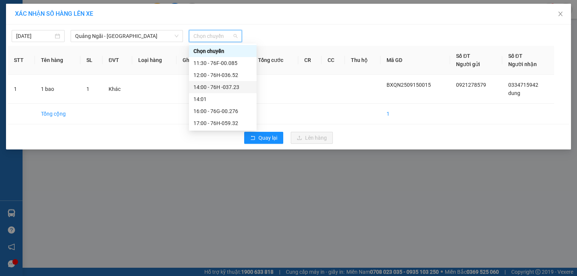
click at [232, 86] on div "14:00 - 76H -037.23" at bounding box center [222, 87] width 59 height 8
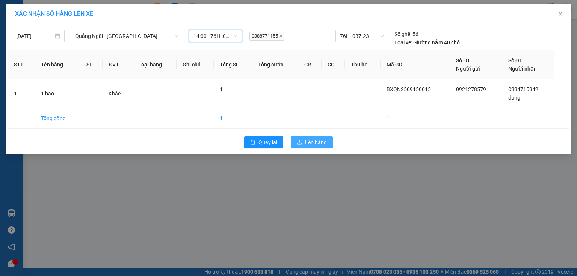
click at [315, 141] on span "Lên hàng" at bounding box center [316, 142] width 22 height 8
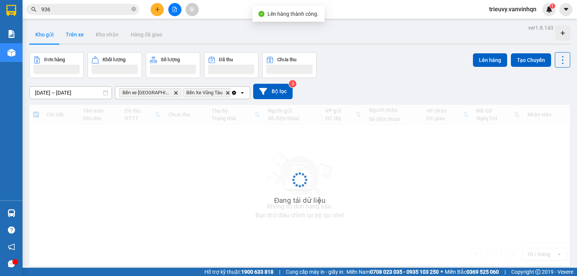
click at [69, 34] on button "Trên xe" at bounding box center [75, 35] width 30 height 18
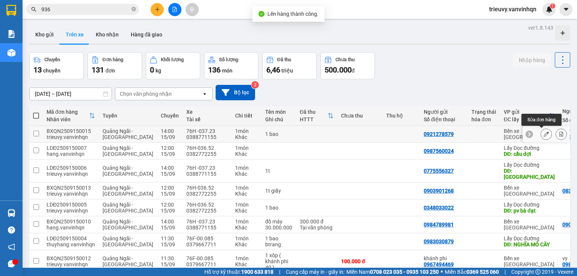
click at [545, 134] on button at bounding box center [546, 134] width 11 height 13
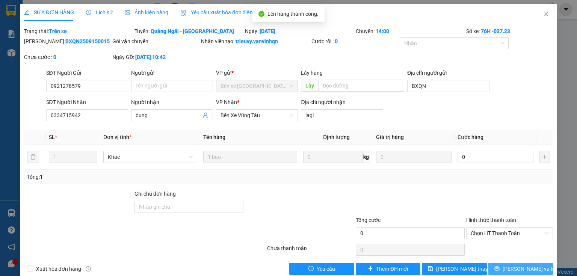
click at [508, 270] on button "[PERSON_NAME] và In" at bounding box center [520, 269] width 65 height 12
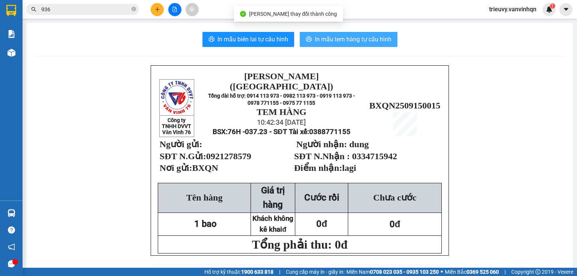
click at [338, 38] on span "In mẫu tem hàng tự cấu hình" at bounding box center [353, 39] width 77 height 9
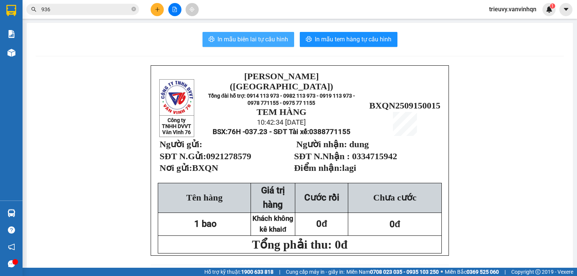
click at [283, 38] on span "In mẫu biên lai tự cấu hình" at bounding box center [252, 39] width 71 height 9
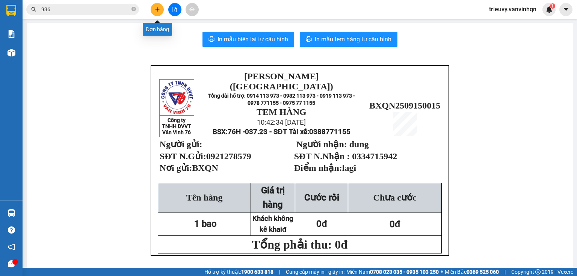
click at [155, 9] on icon "plus" at bounding box center [157, 9] width 5 height 5
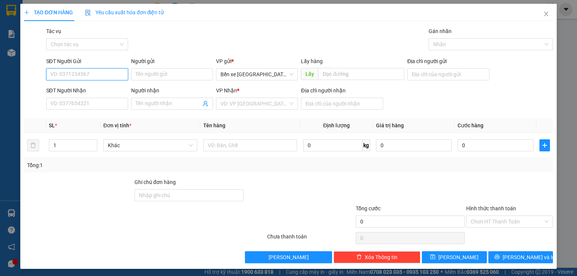
click at [78, 78] on input "SĐT Người Gửi" at bounding box center [87, 74] width 82 height 12
type input "0967811163"
click at [77, 102] on input "SĐT Người Nhận" at bounding box center [87, 104] width 82 height 12
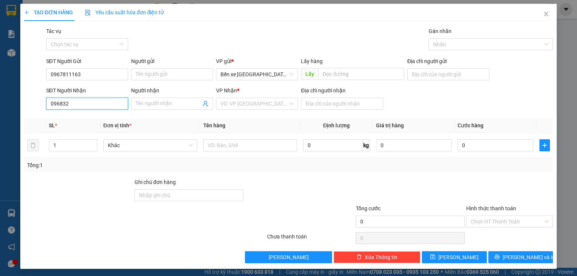
type input "0968328"
click at [78, 116] on div "0968328179 - dự" at bounding box center [86, 118] width 72 height 8
type input "BXQN"
type input "0968328179"
type input "dự"
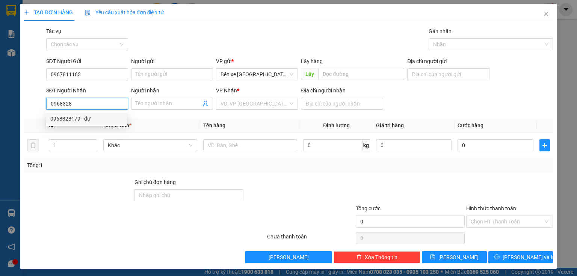
type input "dầu khí"
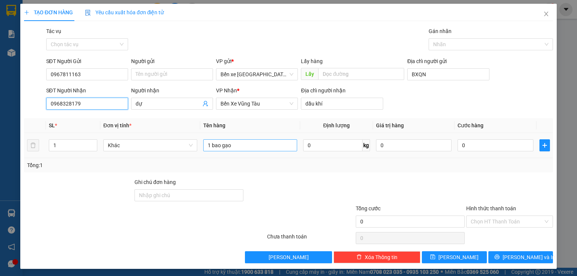
type input "0968328179"
click at [241, 148] on input "1 bao gạo" at bounding box center [250, 145] width 94 height 12
type input "1"
type input "2"
type input "3 bao"
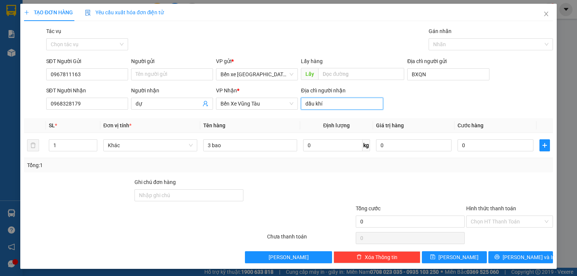
click at [341, 103] on input "dầu khí" at bounding box center [342, 104] width 82 height 12
type input "bxe vũng tàu"
click at [460, 258] on button "[PERSON_NAME]" at bounding box center [454, 257] width 65 height 12
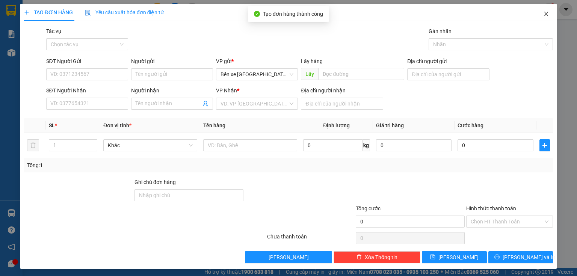
click at [545, 16] on span "Close" at bounding box center [545, 14] width 21 height 21
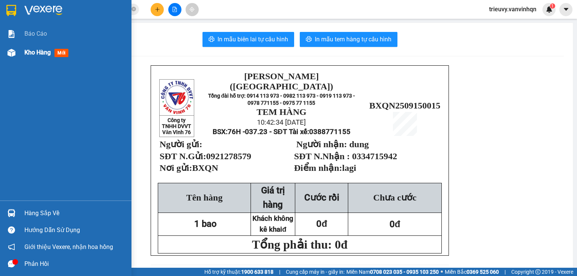
click at [30, 53] on span "Kho hàng" at bounding box center [37, 52] width 26 height 7
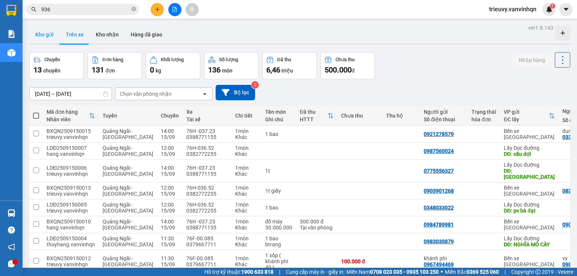
click at [52, 37] on button "Kho gửi" at bounding box center [44, 35] width 30 height 18
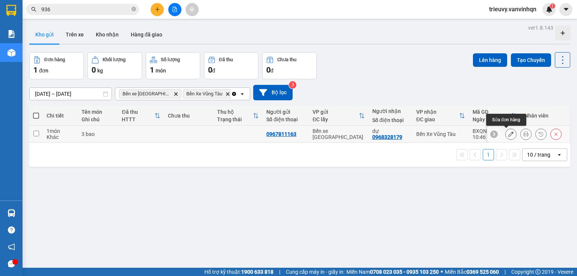
click at [508, 133] on icon at bounding box center [510, 133] width 5 height 5
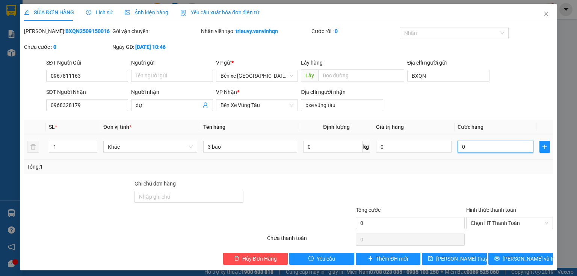
click at [498, 145] on input "0" at bounding box center [495, 147] width 76 height 12
type input "2"
type input "20"
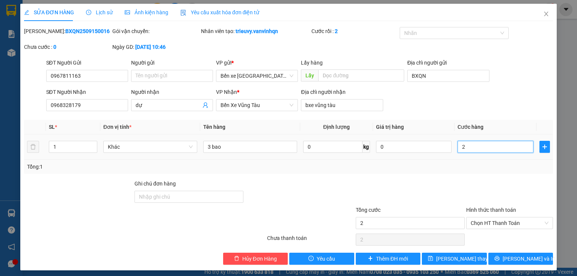
type input "20"
type input "200"
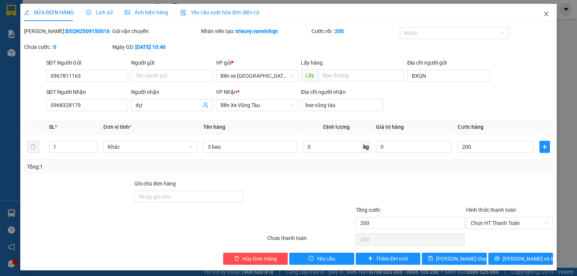
type input "200.000"
click at [543, 12] on icon "close" at bounding box center [546, 14] width 6 height 6
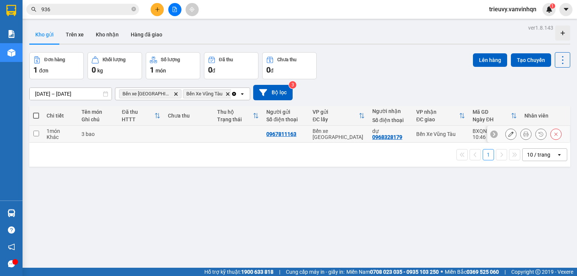
click at [170, 132] on td at bounding box center [188, 134] width 49 height 17
checkbox input "true"
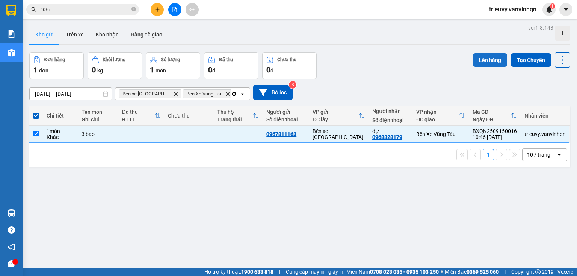
click at [492, 56] on button "Lên hàng" at bounding box center [490, 60] width 34 height 14
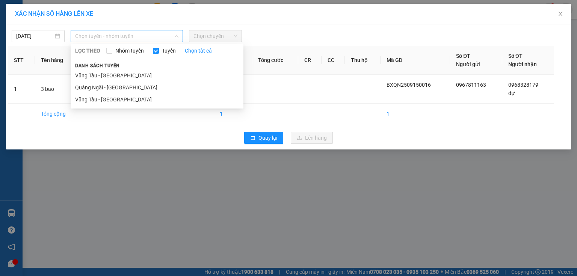
click at [126, 41] on span "Chọn tuyến - nhóm tuyến" at bounding box center [126, 35] width 103 height 11
click at [111, 89] on li "Quảng Ngãi - [GEOGRAPHIC_DATA]" at bounding box center [157, 87] width 173 height 12
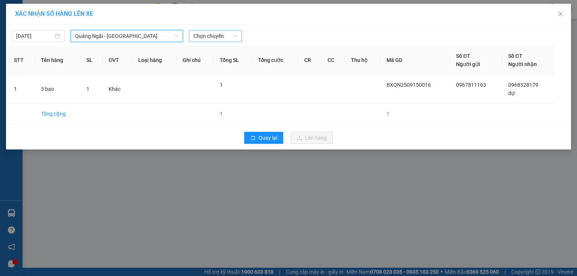
click at [224, 41] on span "Chọn chuyến" at bounding box center [215, 35] width 44 height 11
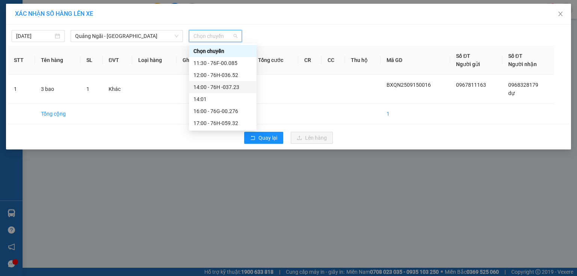
click at [227, 87] on div "14:00 - 76H -037.23" at bounding box center [222, 87] width 59 height 8
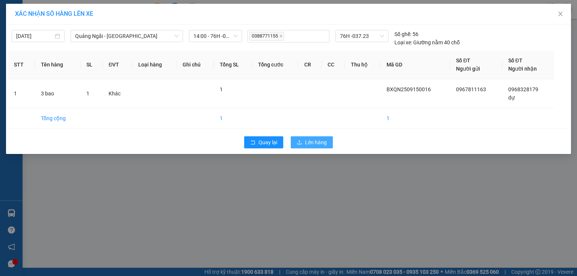
click at [303, 143] on button "Lên hàng" at bounding box center [312, 142] width 42 height 12
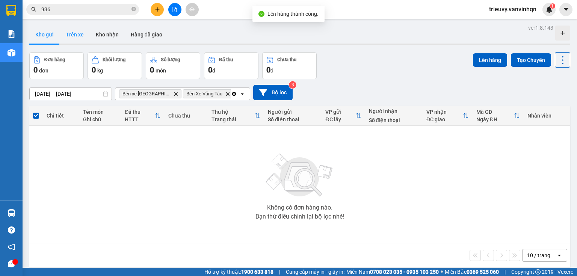
click at [75, 33] on button "Trên xe" at bounding box center [75, 35] width 30 height 18
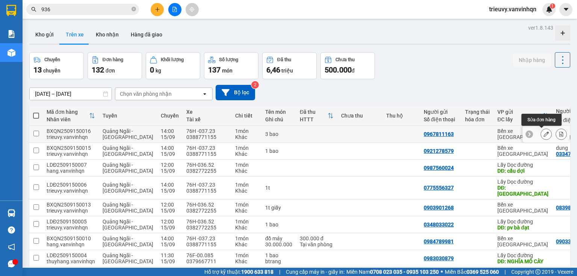
click at [543, 133] on icon at bounding box center [545, 133] width 5 height 5
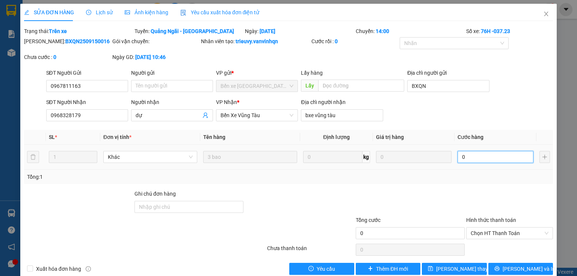
click at [515, 159] on input "0" at bounding box center [495, 157] width 76 height 12
type input "2"
type input "20"
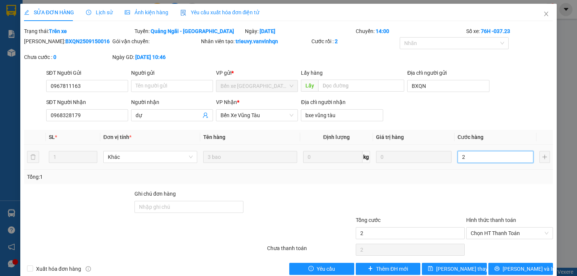
type input "20"
type input "200"
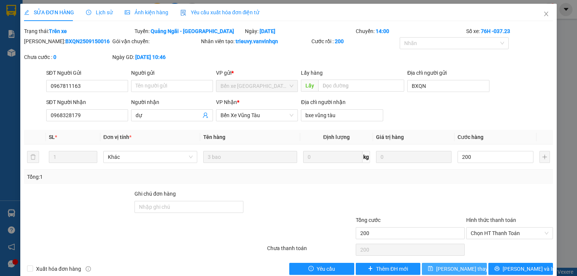
type input "200.000"
click at [470, 268] on button "[PERSON_NAME] thay đổi" at bounding box center [454, 269] width 65 height 12
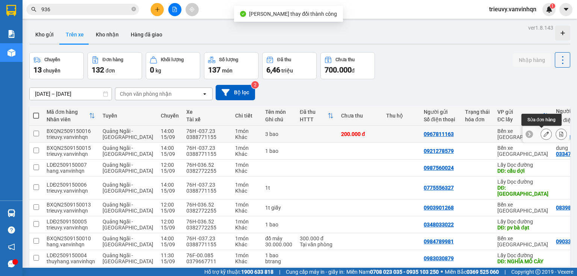
click at [543, 134] on icon at bounding box center [545, 133] width 5 height 5
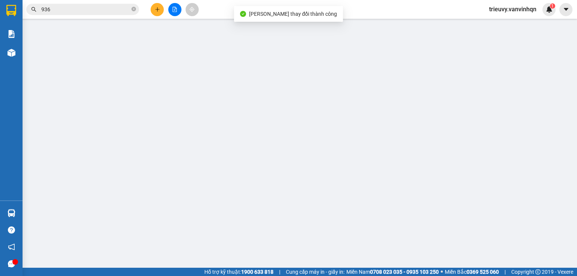
type input "0967811163"
type input "BXQN"
type input "0968328179"
type input "dự"
type input "bxe vũng tàu"
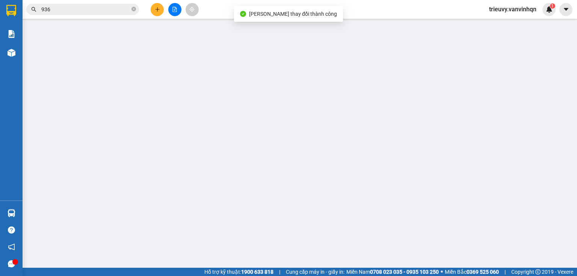
type input "200.000"
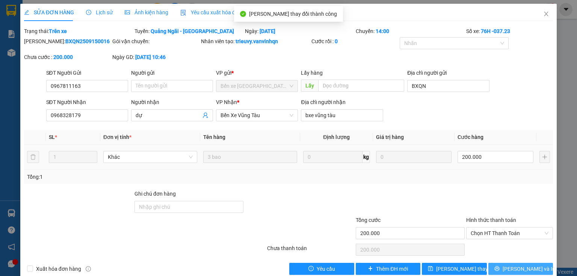
click at [526, 271] on span "[PERSON_NAME] và In" at bounding box center [528, 269] width 53 height 8
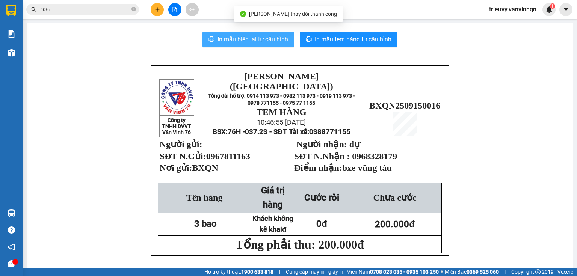
drag, startPoint x: 248, startPoint y: 38, endPoint x: 339, endPoint y: 7, distance: 96.7
click at [249, 38] on span "In mẫu biên lai tự cấu hình" at bounding box center [252, 39] width 71 height 9
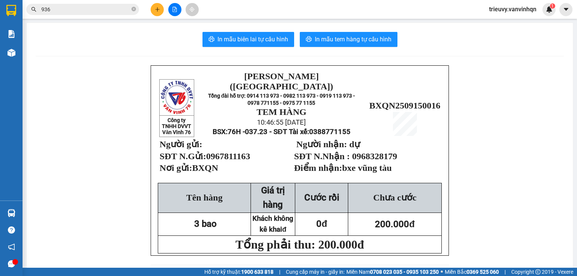
click at [459, 44] on div "In mẫu biên lai tự cấu hình In mẫu tem hàng tự cấu hình" at bounding box center [300, 39] width 528 height 15
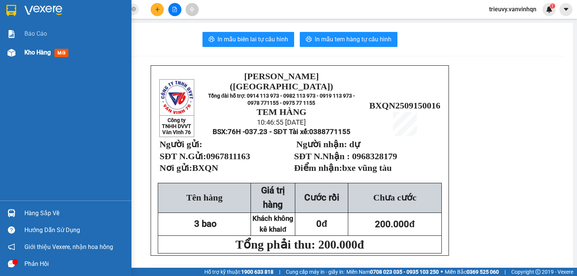
click at [42, 49] on span "Kho hàng" at bounding box center [37, 52] width 26 height 7
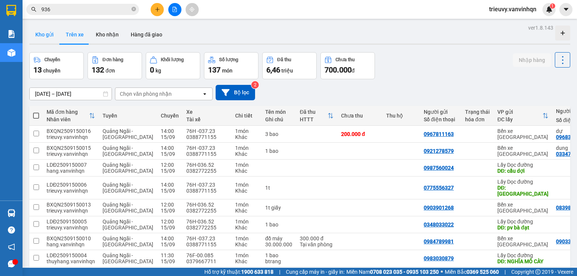
click at [44, 41] on button "Kho gửi" at bounding box center [44, 35] width 30 height 18
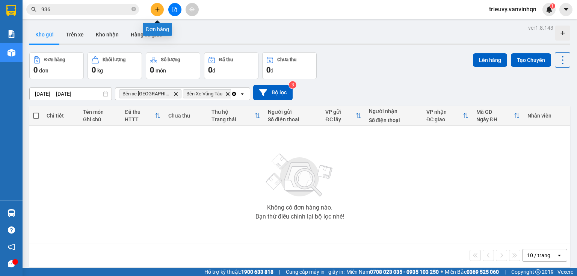
click at [159, 14] on button at bounding box center [157, 9] width 13 height 13
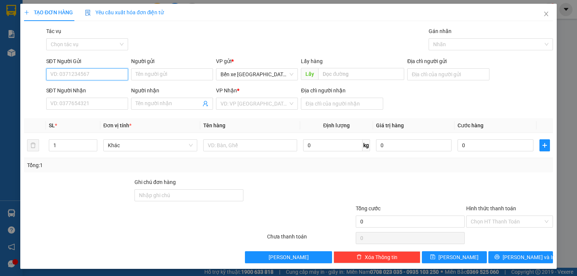
click at [113, 77] on input "SĐT Người Gửi" at bounding box center [87, 74] width 82 height 12
click at [119, 93] on div "0339292455" at bounding box center [86, 89] width 72 height 8
type input "0339292455"
type input "bxqn"
type input "0365765768"
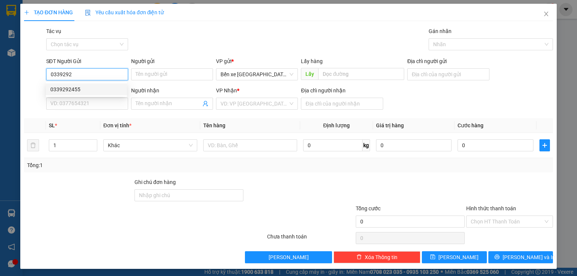
type input "bb 2 con rồng"
type input "150.000"
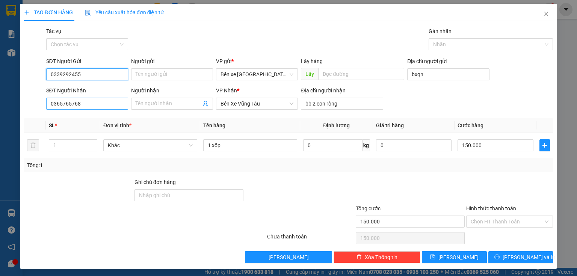
type input "0339292455"
click at [105, 103] on input "0365765768" at bounding box center [87, 104] width 82 height 12
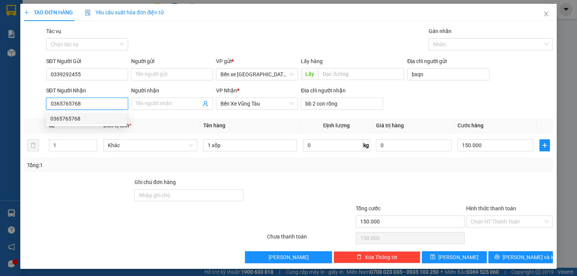
click at [97, 119] on div "0365765768" at bounding box center [86, 118] width 72 height 8
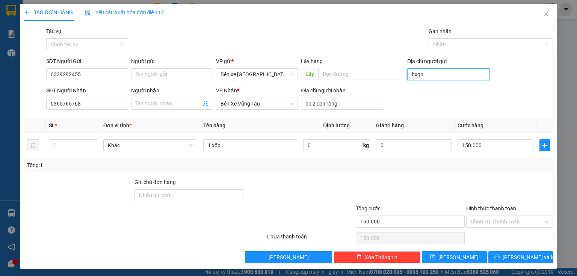
click at [432, 72] on input "bxqn" at bounding box center [448, 74] width 82 height 12
type input "BXQN"
click at [491, 147] on input "150.000" at bounding box center [495, 145] width 76 height 12
type input "0"
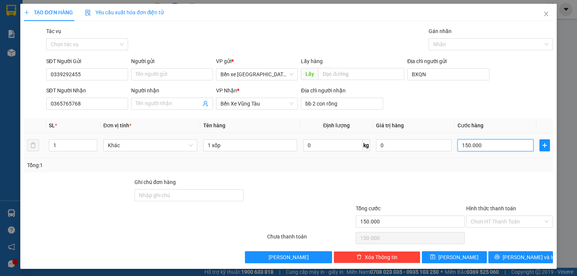
type input "0"
type input "8"
type input "08"
type input "80"
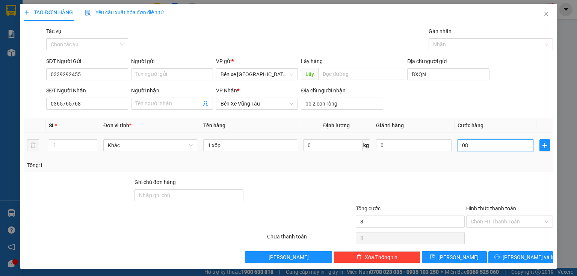
type input "80"
type input "080"
type input "80.000"
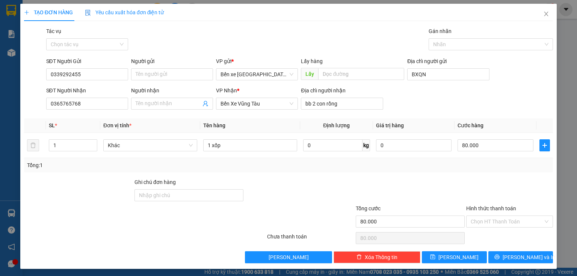
click at [485, 182] on div at bounding box center [509, 191] width 88 height 26
click at [486, 219] on input "Hình thức thanh toán" at bounding box center [506, 221] width 72 height 11
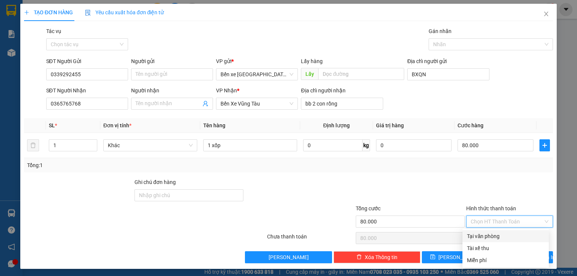
click at [489, 236] on div "Tại văn phòng" at bounding box center [505, 236] width 77 height 8
type input "0"
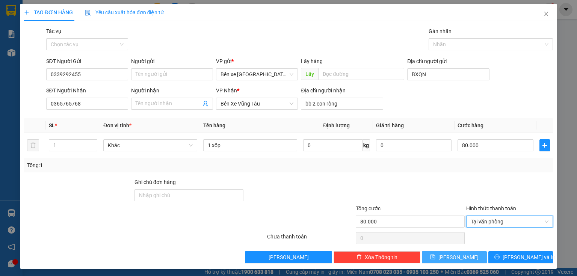
click at [465, 256] on button "[PERSON_NAME]" at bounding box center [454, 257] width 65 height 12
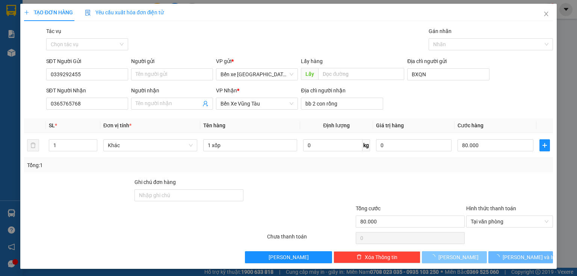
type input "0"
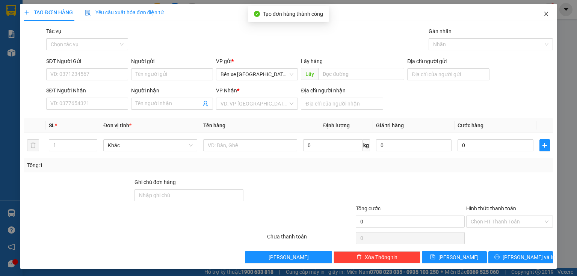
click at [543, 13] on icon "close" at bounding box center [546, 14] width 6 height 6
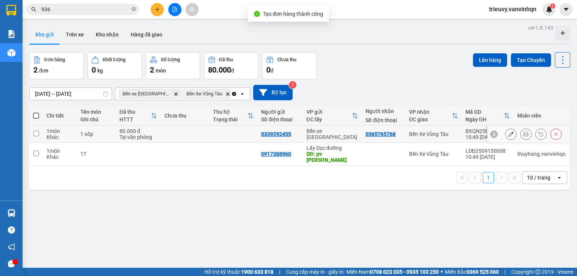
click at [154, 131] on div "80.000 đ" at bounding box center [138, 131] width 38 height 6
checkbox input "true"
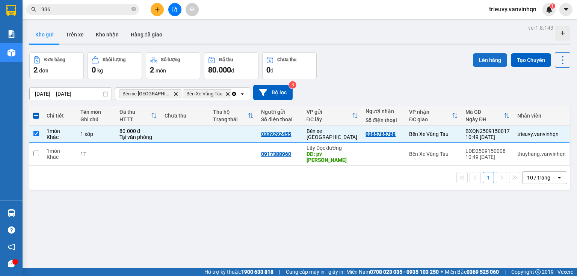
click at [477, 63] on button "Lên hàng" at bounding box center [490, 60] width 34 height 14
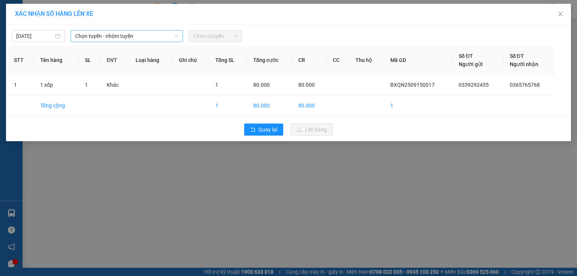
click at [141, 41] on span "Chọn tuyến - nhóm tuyến" at bounding box center [126, 35] width 103 height 11
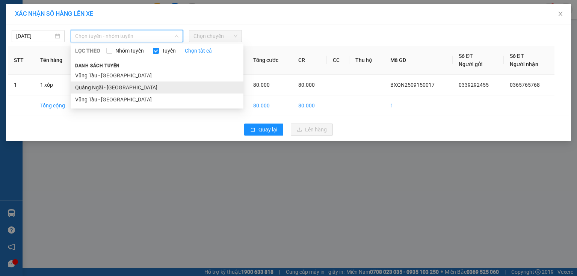
click at [120, 89] on li "Quảng Ngãi - [GEOGRAPHIC_DATA]" at bounding box center [157, 87] width 173 height 12
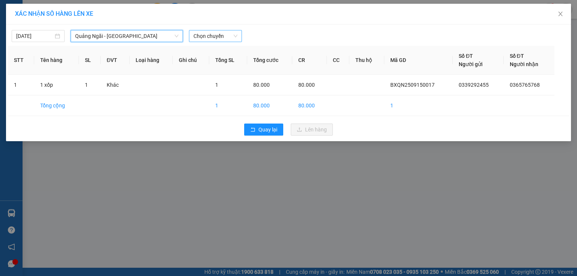
click at [218, 36] on span "Chọn chuyến" at bounding box center [215, 35] width 44 height 11
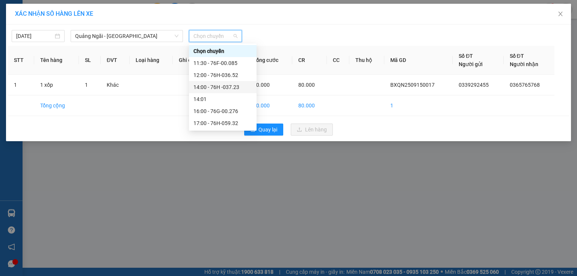
click at [232, 86] on div "14:00 - 76H -037.23" at bounding box center [222, 87] width 59 height 8
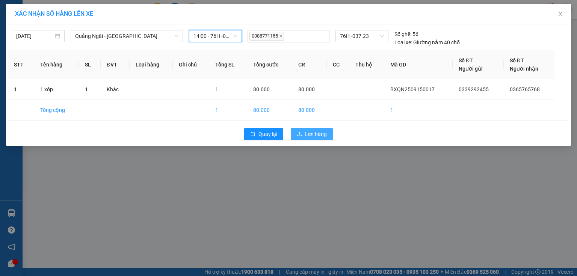
click at [320, 133] on span "Lên hàng" at bounding box center [316, 134] width 22 height 8
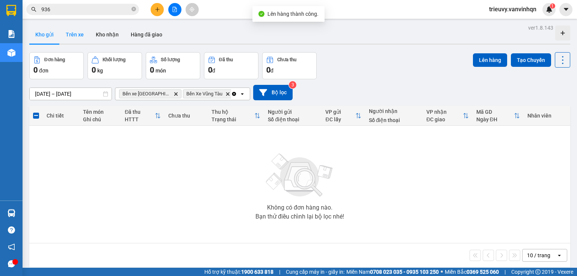
click at [77, 28] on button "Trên xe" at bounding box center [75, 35] width 30 height 18
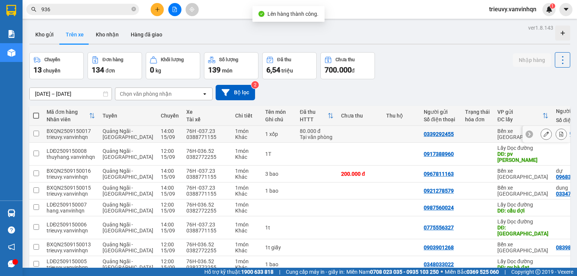
click at [543, 133] on icon at bounding box center [545, 133] width 5 height 5
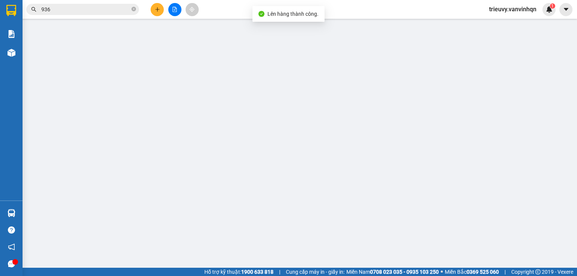
type input "0339292455"
type input "BXQN"
type input "0365765768"
type input "bb 2 con rồng"
type input "80.000"
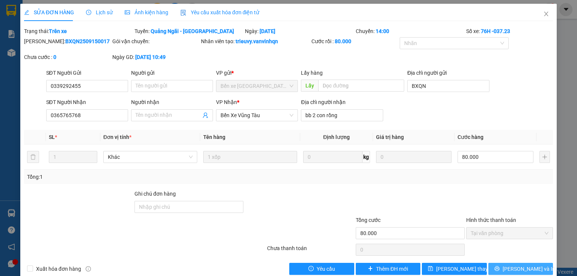
click at [512, 267] on span "[PERSON_NAME] và In" at bounding box center [528, 269] width 53 height 8
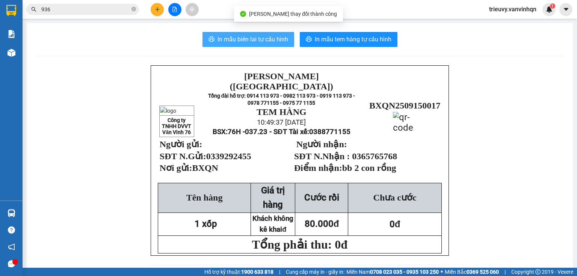
click at [264, 42] on span "In mẫu biên lai tự cấu hình" at bounding box center [252, 39] width 71 height 9
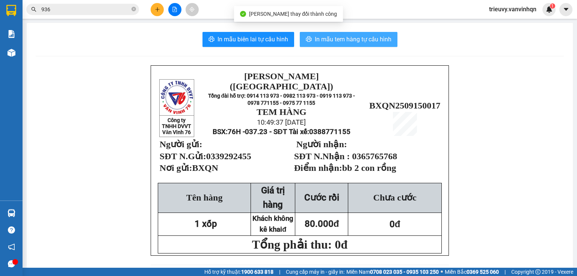
click at [323, 40] on span "In mẫu tem hàng tự cấu hình" at bounding box center [353, 39] width 77 height 9
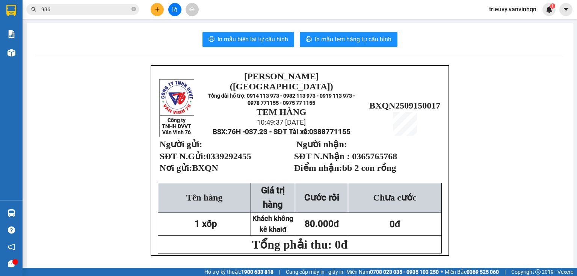
click at [153, 11] on button at bounding box center [157, 9] width 13 height 13
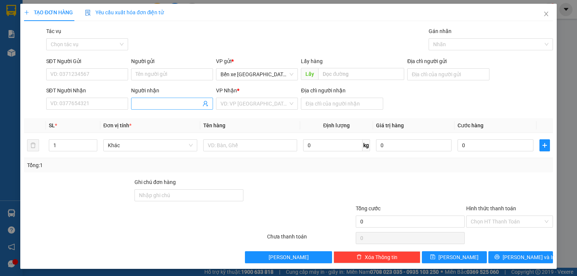
click at [143, 103] on input "Người nhận" at bounding box center [168, 103] width 65 height 8
type input "thu"
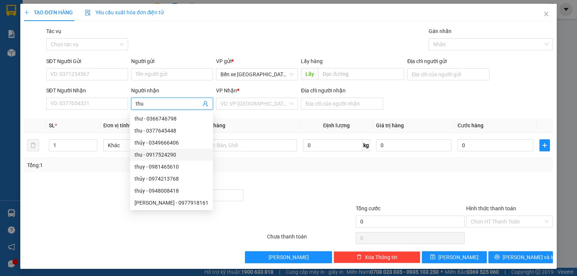
click at [170, 157] on div "thu - 0917524290" at bounding box center [171, 155] width 74 height 8
type input "0917524290"
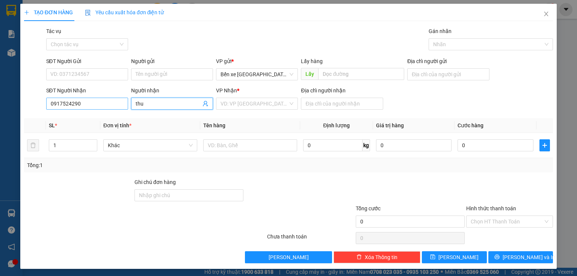
type input "thu"
click at [91, 106] on input "0917524290" at bounding box center [87, 104] width 82 height 12
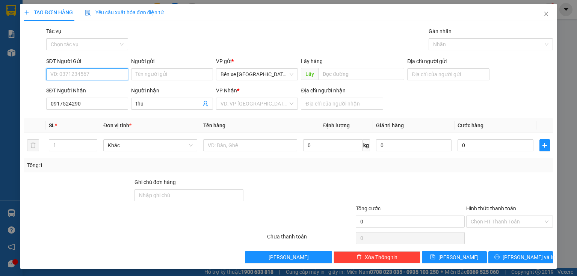
click at [68, 75] on input "SĐT Người Gửi" at bounding box center [87, 74] width 82 height 12
click at [140, 75] on input "Người gửi" at bounding box center [172, 74] width 82 height 12
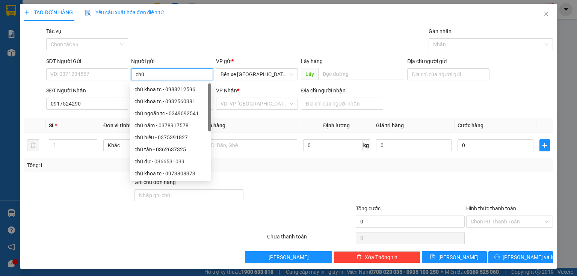
type input "chú d"
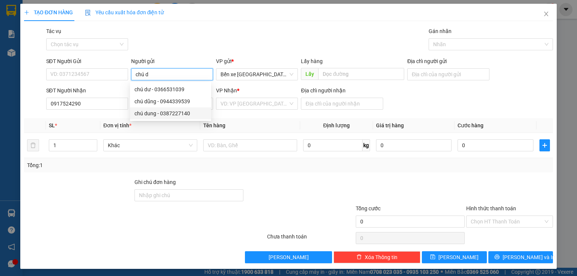
click at [150, 114] on div "chú dung - 0387227140" at bounding box center [170, 113] width 72 height 8
type input "0387227140"
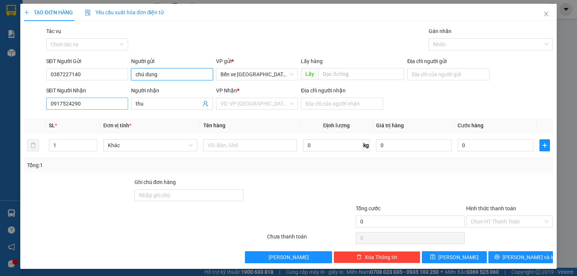
type input "chú dung"
click at [98, 103] on input "0917524290" at bounding box center [87, 104] width 82 height 12
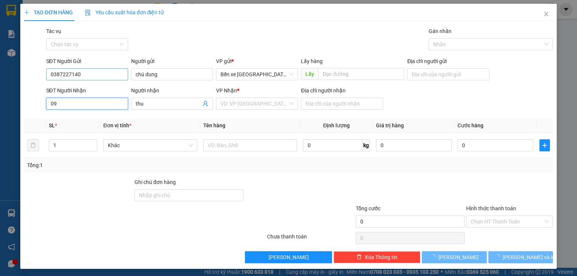
type input "0"
click at [91, 74] on input "0387227140" at bounding box center [87, 74] width 82 height 12
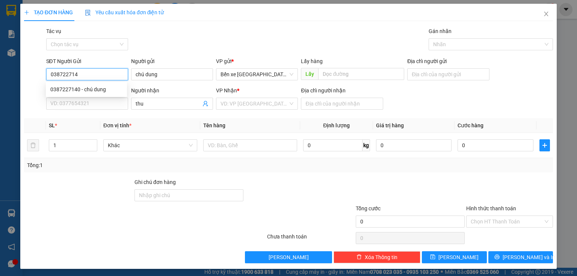
type input "0387227140"
click at [86, 89] on div "0387227140 - chú dung" at bounding box center [86, 89] width 72 height 8
type input "BXQN"
type input "bxe vtau"
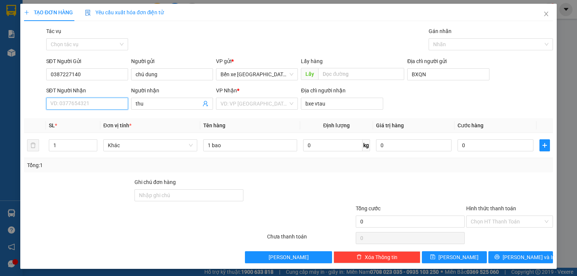
click at [90, 101] on input "SĐT Người Nhận" at bounding box center [87, 104] width 82 height 12
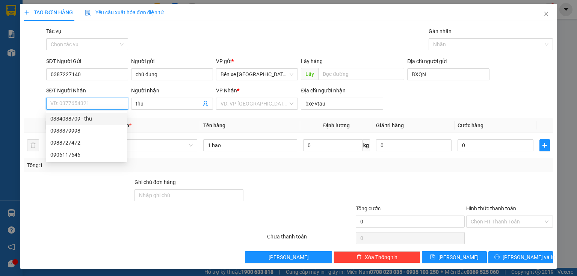
click at [86, 119] on div "0334038709 - thu" at bounding box center [86, 118] width 72 height 8
type input "0334038709"
type input "thu"
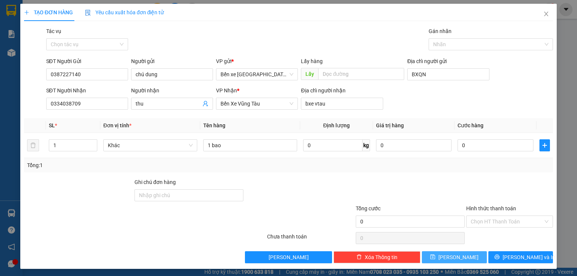
click at [428, 255] on button "[PERSON_NAME]" at bounding box center [454, 257] width 65 height 12
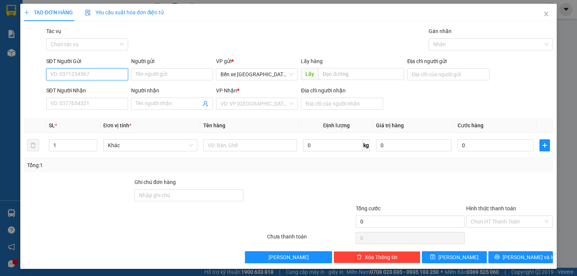
click at [112, 77] on input "SĐT Người Gửi" at bounding box center [87, 74] width 82 height 12
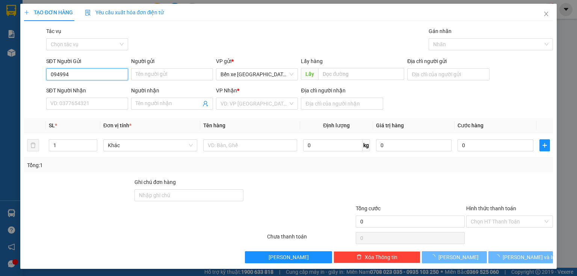
type input "0949941"
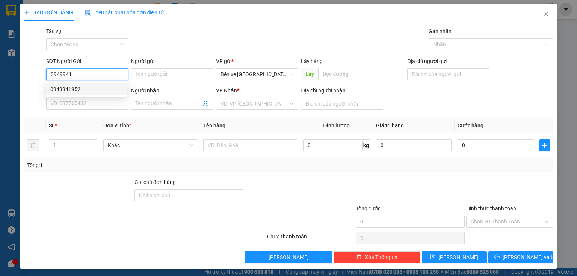
click at [113, 89] on div "0949941952" at bounding box center [86, 89] width 72 height 8
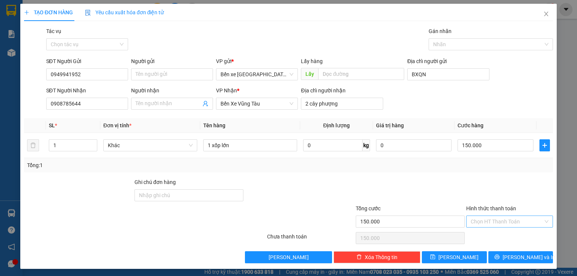
click at [478, 216] on input "Hình thức thanh toán" at bounding box center [506, 221] width 72 height 11
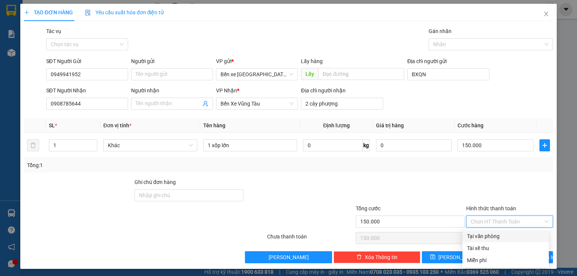
click at [487, 235] on div "Tại văn phòng" at bounding box center [505, 236] width 77 height 8
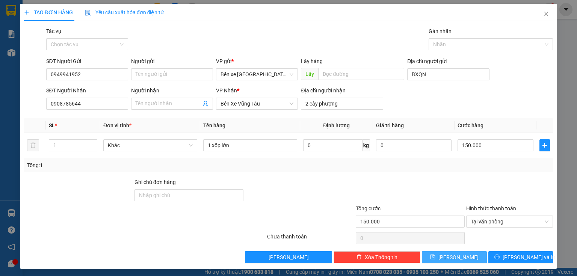
click at [469, 257] on button "[PERSON_NAME]" at bounding box center [454, 257] width 65 height 12
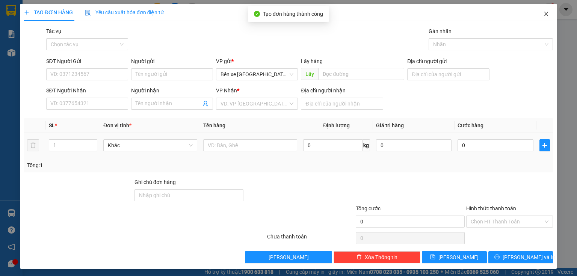
drag, startPoint x: 544, startPoint y: 17, endPoint x: 540, endPoint y: 19, distance: 4.0
click at [540, 18] on span "Close" at bounding box center [545, 14] width 21 height 21
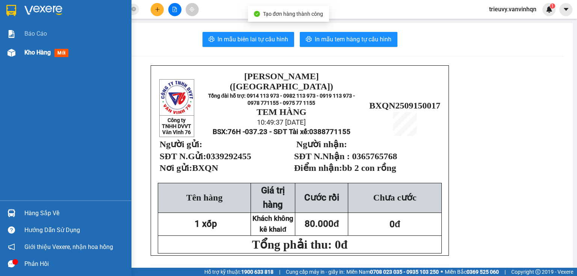
click at [22, 47] on div "Kho hàng mới" at bounding box center [65, 52] width 131 height 19
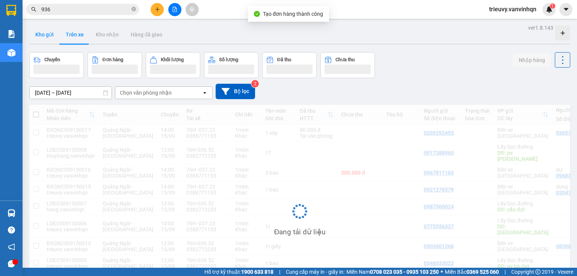
click at [44, 39] on button "Kho gửi" at bounding box center [44, 35] width 30 height 18
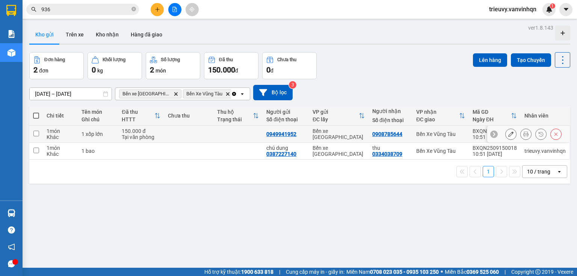
click at [133, 133] on div "150.000 đ" at bounding box center [141, 131] width 39 height 6
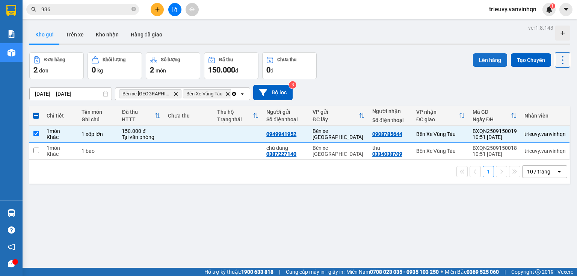
click at [479, 57] on button "Lên hàng" at bounding box center [490, 60] width 34 height 14
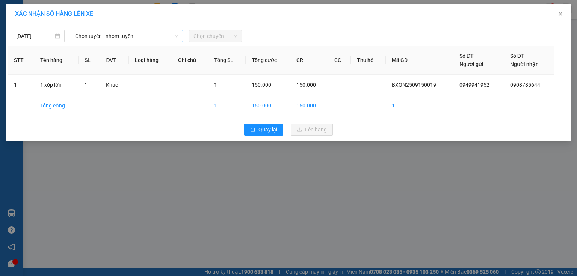
click at [178, 35] on div "Chọn tuyến - nhóm tuyến" at bounding box center [127, 36] width 112 height 12
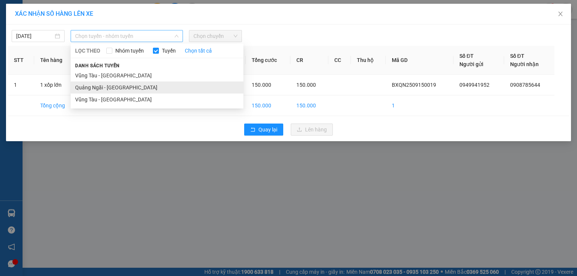
click at [132, 85] on li "Quảng Ngãi - [GEOGRAPHIC_DATA]" at bounding box center [157, 87] width 173 height 12
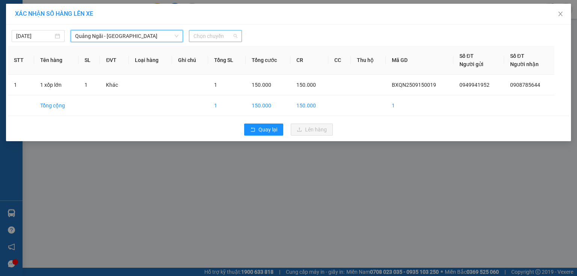
click at [216, 37] on span "Chọn chuyến" at bounding box center [215, 35] width 44 height 11
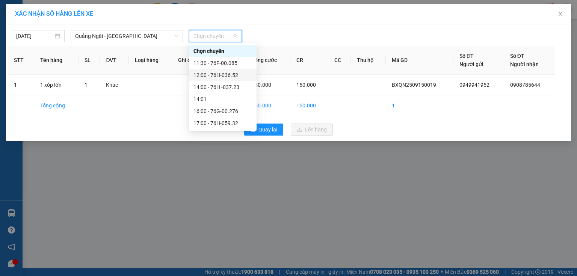
click at [236, 76] on div "12:00 - 76H-036.52" at bounding box center [222, 75] width 59 height 8
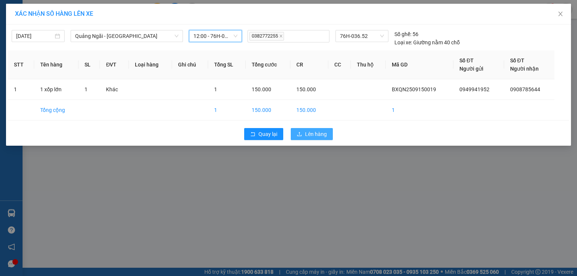
click at [323, 137] on span "Lên hàng" at bounding box center [316, 134] width 22 height 8
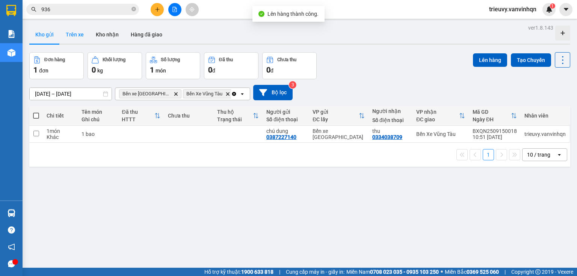
click at [71, 37] on button "Trên xe" at bounding box center [75, 35] width 30 height 18
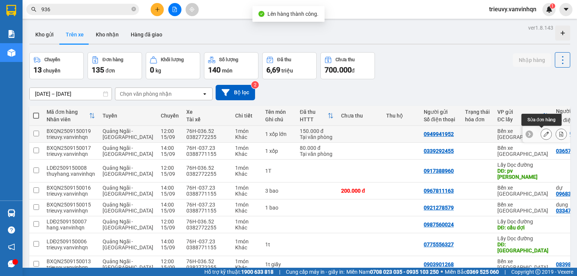
click at [543, 136] on icon at bounding box center [545, 133] width 5 height 5
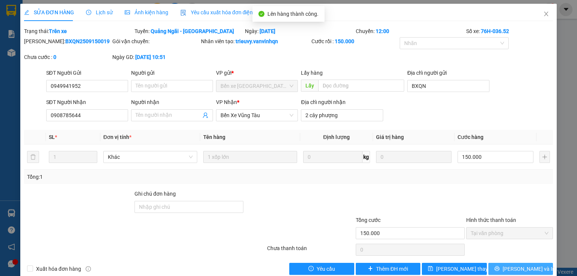
click at [538, 269] on button "[PERSON_NAME] và In" at bounding box center [520, 269] width 65 height 12
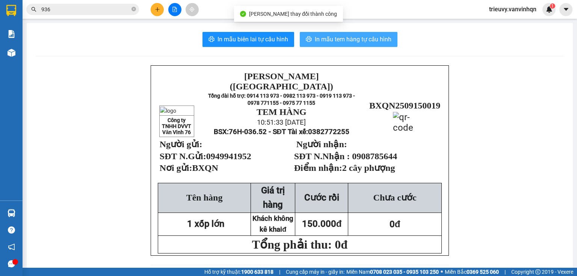
click at [315, 40] on span "In mẫu tem hàng tự cấu hình" at bounding box center [353, 39] width 77 height 9
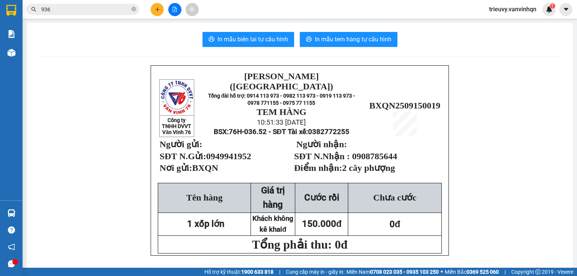
click at [289, 46] on button "In mẫu biên lai tự cấu hình" at bounding box center [248, 39] width 92 height 15
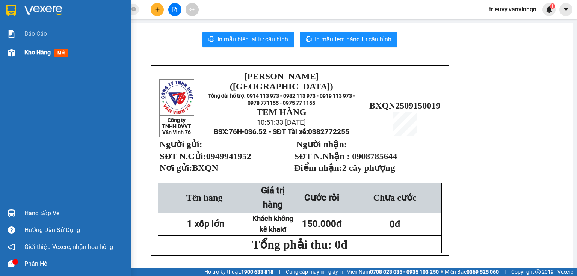
click at [45, 57] on div "Kho hàng mới" at bounding box center [47, 52] width 47 height 9
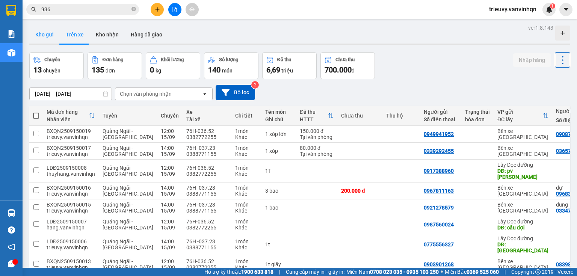
click at [54, 35] on button "Kho gửi" at bounding box center [44, 35] width 30 height 18
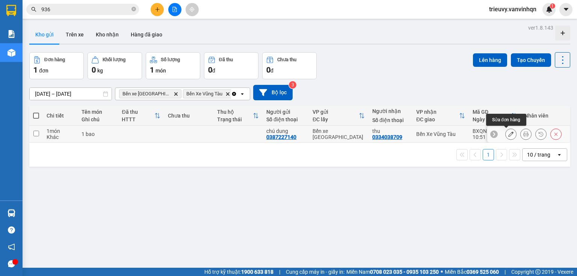
click at [508, 134] on icon at bounding box center [510, 133] width 5 height 5
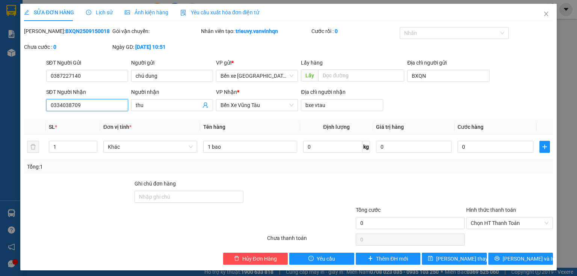
drag, startPoint x: 50, startPoint y: 106, endPoint x: 89, endPoint y: 108, distance: 39.5
click at [89, 108] on input "0334038709" at bounding box center [87, 105] width 82 height 12
click at [538, 13] on span "Close" at bounding box center [545, 14] width 21 height 21
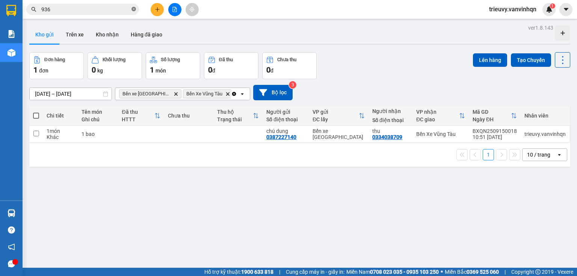
click at [132, 9] on icon "close-circle" at bounding box center [133, 9] width 5 height 5
paste input "0334038709"
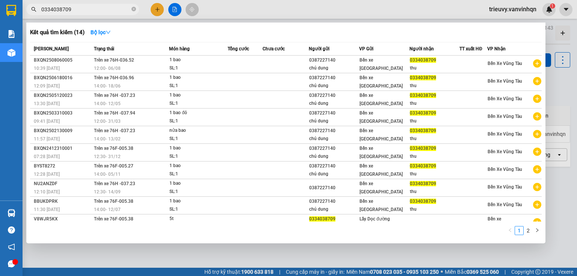
type input "0334038709"
click at [300, 14] on div at bounding box center [288, 138] width 577 height 276
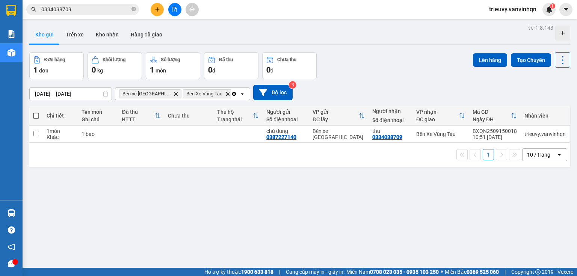
drag, startPoint x: 106, startPoint y: 125, endPoint x: 107, endPoint y: 133, distance: 7.9
click at [107, 132] on table "Chi tiết Tên món Ghi chú Đã thu HTTT Chưa thu Thu hộ Trạng thái Người gửi Số đi…" at bounding box center [299, 124] width 541 height 37
click at [108, 136] on div "1 bao" at bounding box center [97, 134] width 33 height 6
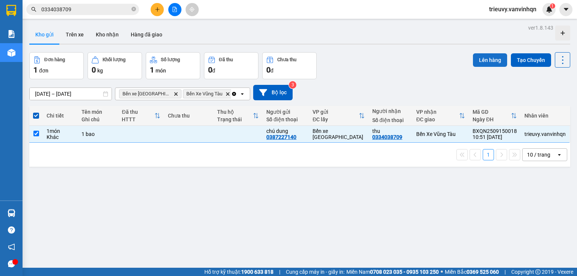
click at [495, 56] on button "Lên hàng" at bounding box center [490, 60] width 34 height 14
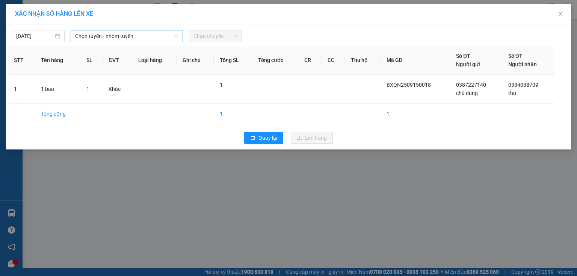
click at [155, 39] on span "Chọn tuyến - nhóm tuyến" at bounding box center [126, 35] width 103 height 11
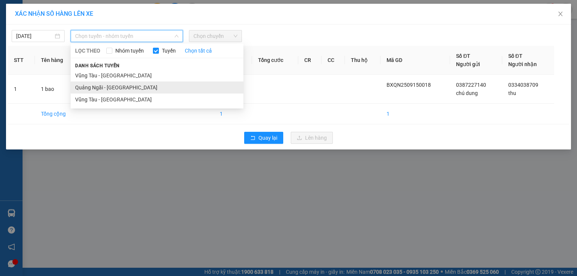
click at [93, 88] on li "Quảng Ngãi - [GEOGRAPHIC_DATA]" at bounding box center [157, 87] width 173 height 12
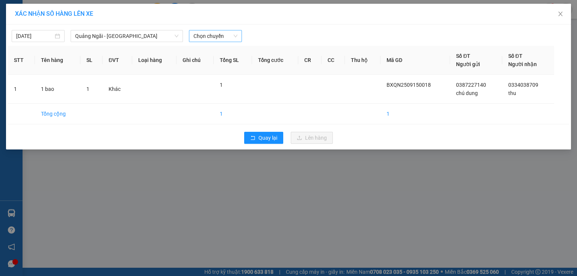
drag, startPoint x: 241, startPoint y: 25, endPoint x: 241, endPoint y: 30, distance: 4.5
click at [241, 27] on div "XÁC NHẬN SỐ HÀNG LÊN XE 15/09/2025 Quảng Ngãi - Vũng Tàu LỌC THEO Nhóm tuyến Tu…" at bounding box center [288, 77] width 565 height 146
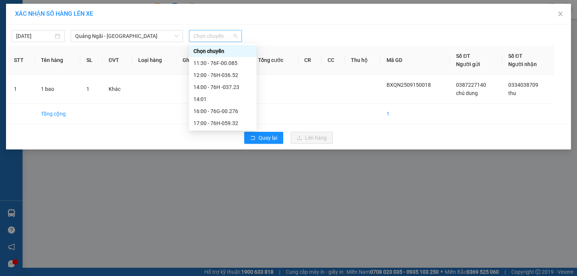
click at [241, 32] on div "Chọn chuyến" at bounding box center [215, 36] width 53 height 12
click at [238, 34] on div "Chọn chuyến" at bounding box center [215, 36] width 53 height 12
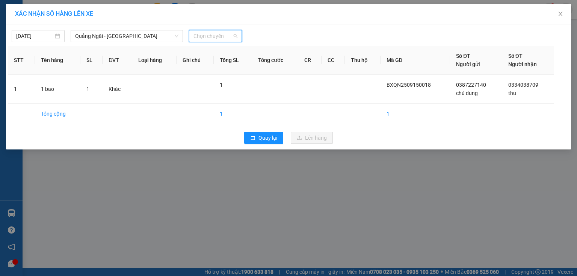
drag, startPoint x: 224, startPoint y: 36, endPoint x: 221, endPoint y: 66, distance: 30.3
click at [224, 36] on span "Chọn chuyến" at bounding box center [215, 35] width 44 height 11
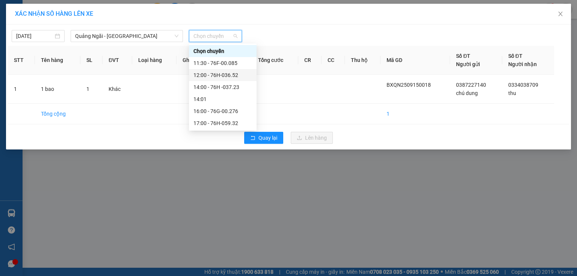
click at [221, 74] on div "12:00 - 76H-036.52" at bounding box center [222, 75] width 59 height 8
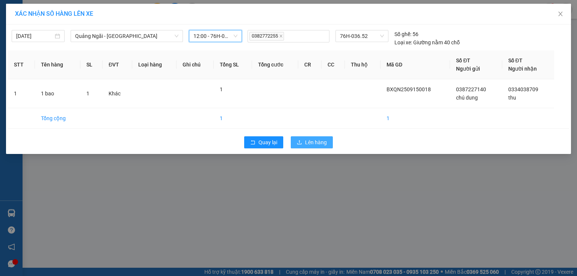
click at [311, 140] on span "Lên hàng" at bounding box center [316, 142] width 22 height 8
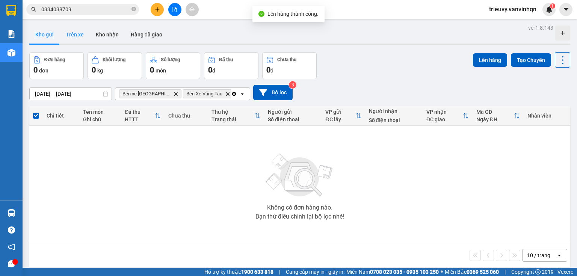
click at [76, 36] on button "Trên xe" at bounding box center [75, 35] width 30 height 18
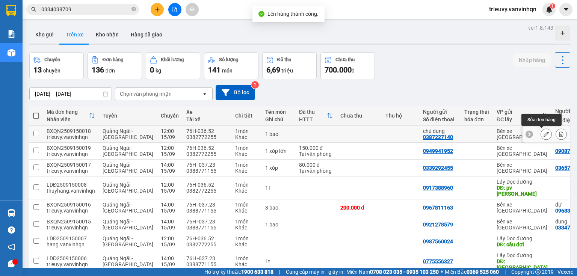
click at [544, 137] on button at bounding box center [546, 134] width 11 height 13
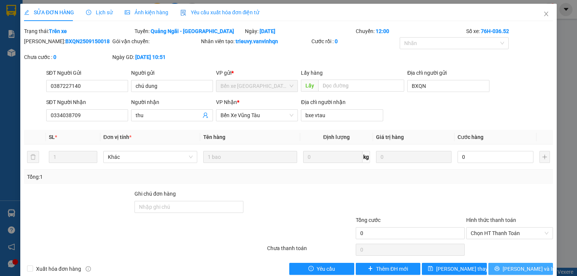
click at [527, 271] on span "[PERSON_NAME] và In" at bounding box center [528, 269] width 53 height 8
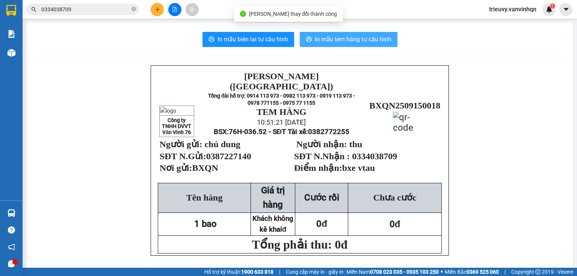
click at [374, 39] on span "In mẫu tem hàng tự cấu hình" at bounding box center [353, 39] width 77 height 9
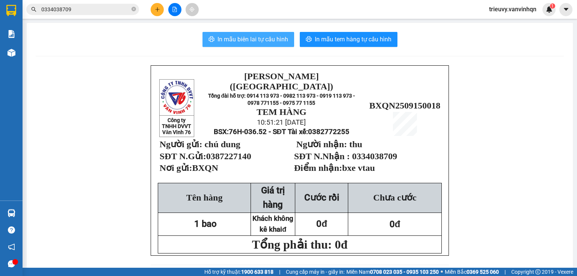
click at [253, 42] on span "In mẫu biên lai tự cấu hình" at bounding box center [252, 39] width 71 height 9
click at [415, 220] on p "0đ" at bounding box center [394, 224] width 92 height 11
click at [155, 9] on icon "plus" at bounding box center [157, 9] width 5 height 5
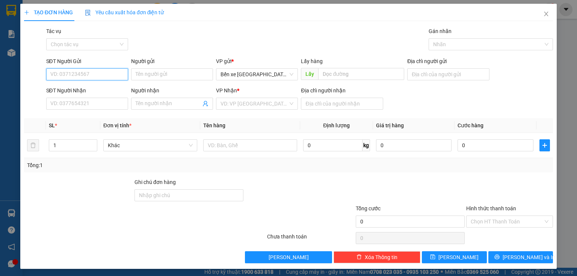
click at [110, 78] on input "SĐT Người Gửi" at bounding box center [87, 74] width 82 height 12
click at [103, 104] on input "SĐT Người Nhận" at bounding box center [87, 104] width 82 height 12
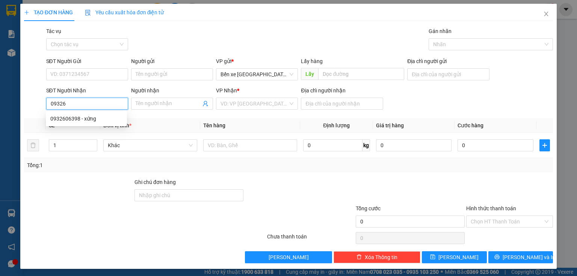
type input "093260"
click at [59, 116] on div "0932606398 - xứng" at bounding box center [86, 118] width 72 height 8
type input "bxqn"
type input "0932606398"
type input "xứng"
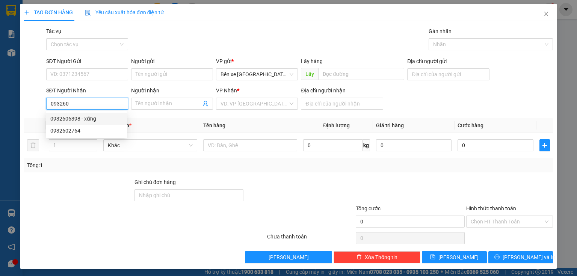
type input "phước tỉnh"
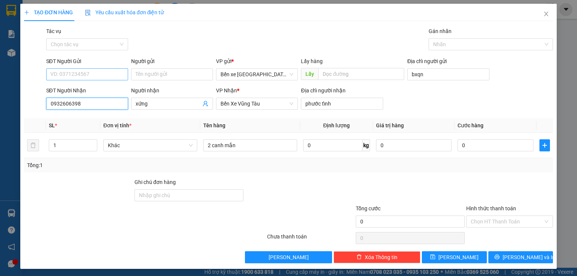
type input "0932606398"
click at [84, 70] on input "SĐT Người Gửi" at bounding box center [87, 74] width 82 height 12
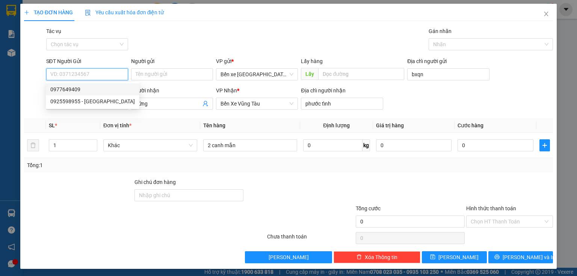
drag, startPoint x: 86, startPoint y: 89, endPoint x: 89, endPoint y: 77, distance: 12.6
click at [89, 77] on body "Kết quả tìm kiếm ( 14 ) Bộ lọc Mã ĐH Trạng thái Món hàng Tổng cước Chưa cước Ng…" at bounding box center [288, 138] width 577 height 276
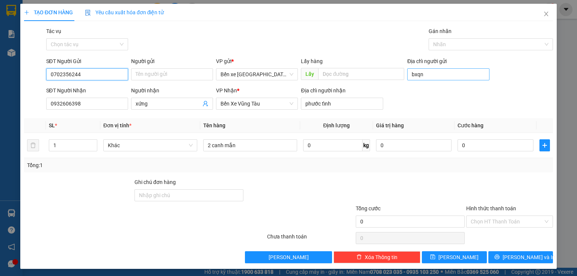
type input "0702356244"
click at [436, 77] on input "bxqn" at bounding box center [448, 74] width 82 height 12
click at [431, 75] on input "Địa chỉ người gửi" at bounding box center [448, 74] width 82 height 12
type input "BXQN"
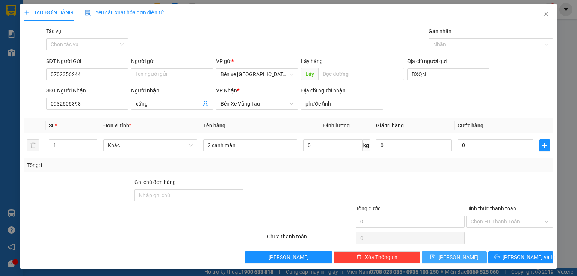
click at [455, 261] on button "[PERSON_NAME]" at bounding box center [454, 257] width 65 height 12
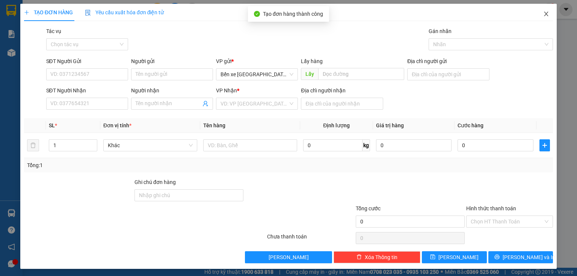
click at [543, 15] on icon "close" at bounding box center [546, 14] width 6 height 6
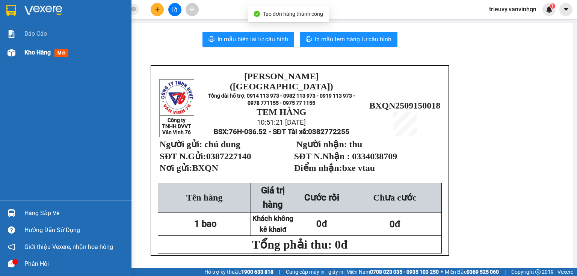
drag, startPoint x: 31, startPoint y: 53, endPoint x: 395, endPoint y: 1, distance: 367.4
click at [32, 53] on span "Kho hàng" at bounding box center [37, 52] width 26 height 7
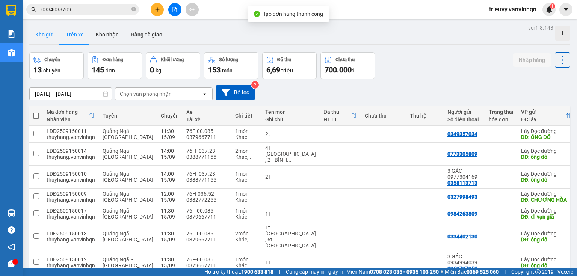
click at [54, 35] on button "Kho gửi" at bounding box center [44, 35] width 30 height 18
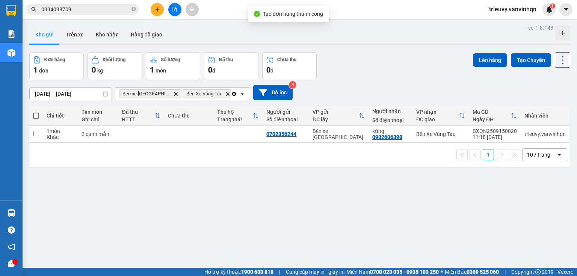
click at [190, 142] on td at bounding box center [188, 134] width 49 height 17
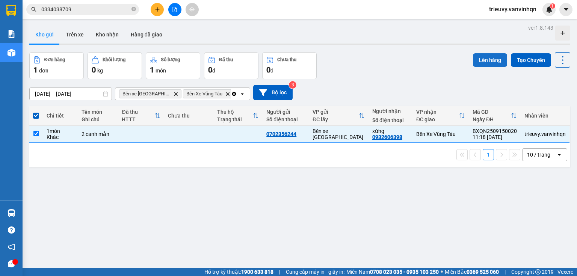
click at [477, 59] on button "Lên hàng" at bounding box center [490, 60] width 34 height 14
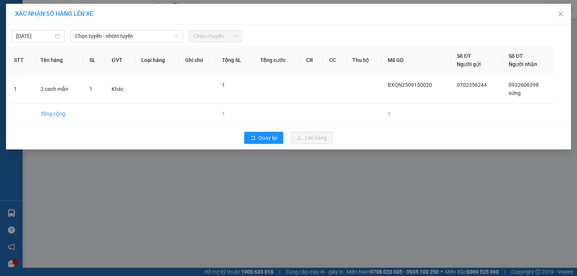
click at [169, 38] on span "Chọn tuyến - nhóm tuyến" at bounding box center [126, 35] width 103 height 11
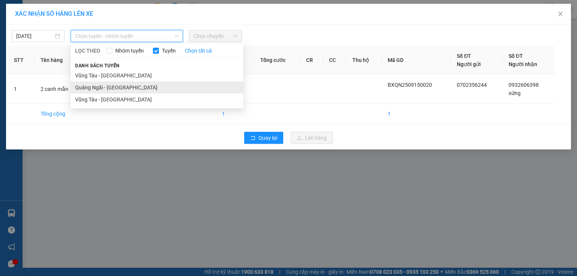
click at [134, 91] on li "Quảng Ngãi - [GEOGRAPHIC_DATA]" at bounding box center [157, 87] width 173 height 12
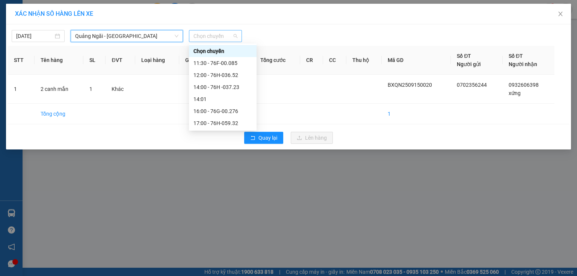
click at [225, 35] on span "Chọn chuyến" at bounding box center [215, 35] width 44 height 11
click at [223, 88] on div "14:00 - 76H -037.23" at bounding box center [222, 87] width 59 height 8
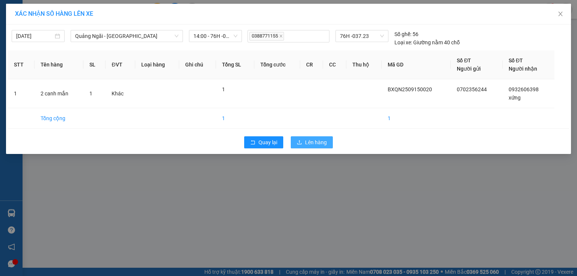
click at [302, 141] on icon "upload" at bounding box center [299, 142] width 5 height 5
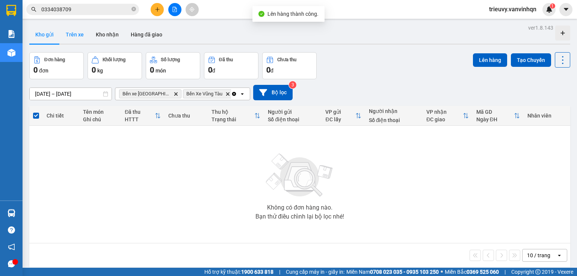
click at [78, 39] on button "Trên xe" at bounding box center [75, 35] width 30 height 18
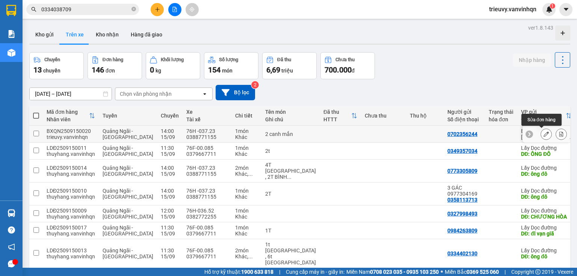
click at [543, 134] on icon at bounding box center [545, 133] width 5 height 5
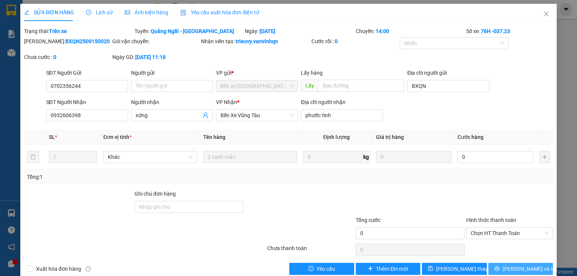
click at [524, 268] on span "[PERSON_NAME] và In" at bounding box center [528, 269] width 53 height 8
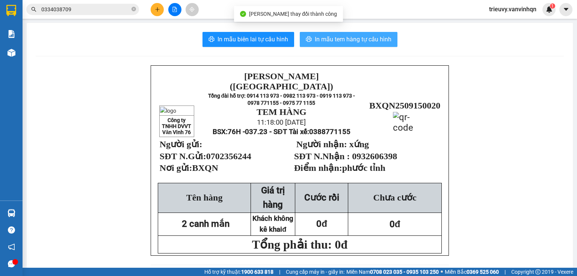
click at [334, 41] on span "In mẫu tem hàng tự cấu hình" at bounding box center [353, 39] width 77 height 9
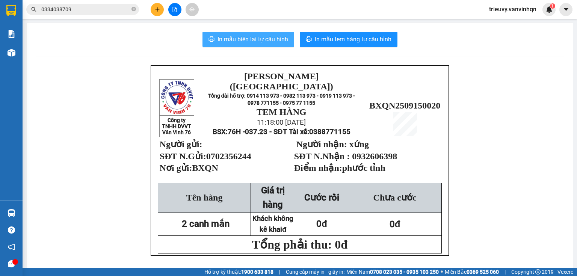
click at [244, 45] on button "In mẫu biên lai tự cấu hình" at bounding box center [248, 39] width 92 height 15
click at [264, 35] on span "In mẫu biên lai tự cấu hình" at bounding box center [252, 39] width 71 height 9
drag, startPoint x: 265, startPoint y: 36, endPoint x: 306, endPoint y: 32, distance: 40.8
click at [266, 36] on span "In mẫu biên lai tự cấu hình" at bounding box center [252, 39] width 71 height 9
click at [169, 5] on button at bounding box center [174, 9] width 13 height 13
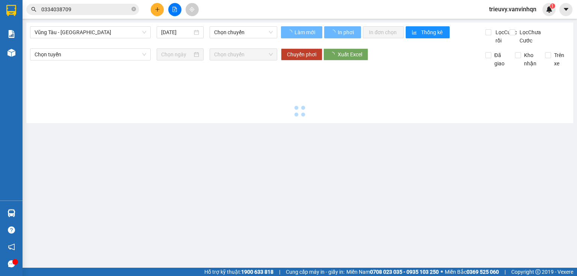
click at [174, 8] on icon "file-add" at bounding box center [174, 9] width 5 height 5
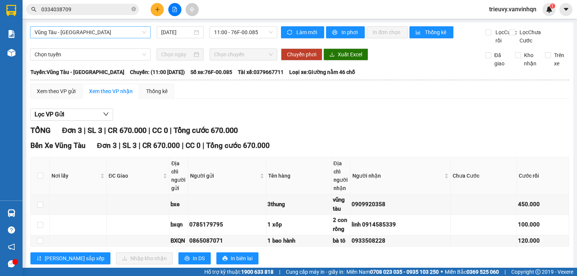
click at [111, 35] on span "Vũng Tàu - [GEOGRAPHIC_DATA]" at bounding box center [90, 32] width 111 height 11
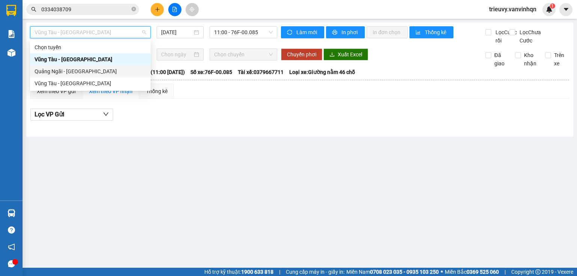
drag, startPoint x: 81, startPoint y: 71, endPoint x: 85, endPoint y: 70, distance: 3.9
click at [82, 71] on div "Quảng Ngãi - [GEOGRAPHIC_DATA]" at bounding box center [90, 71] width 111 height 8
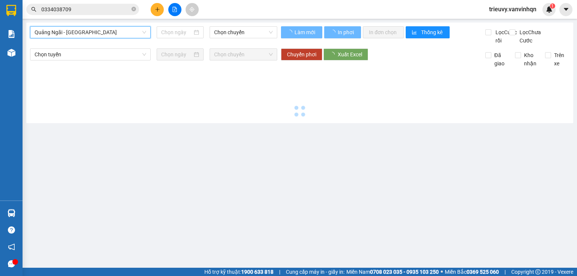
type input "[DATE]"
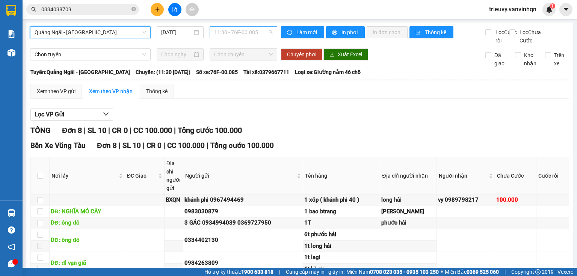
click at [234, 33] on span "11:30 - 76F-00.085" at bounding box center [243, 32] width 59 height 11
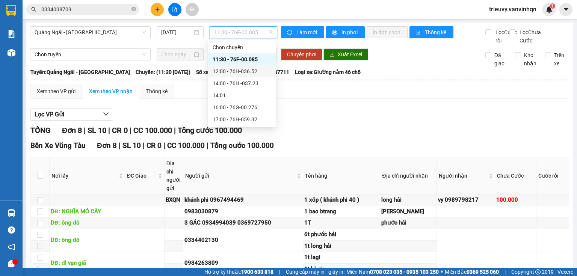
click at [247, 70] on div "12:00 - 76H-036.52" at bounding box center [241, 71] width 59 height 8
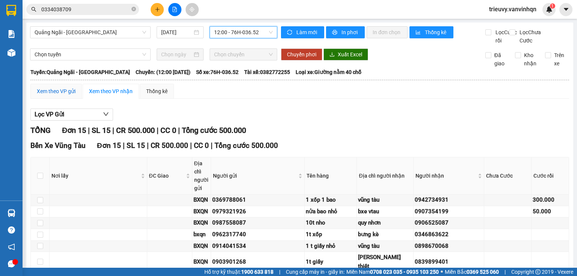
click at [63, 95] on div "Xem theo VP gửi" at bounding box center [56, 91] width 39 height 8
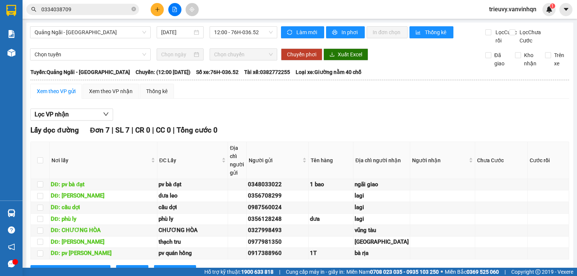
click at [256, 33] on span "12:00 - 76H-036.52" at bounding box center [243, 32] width 59 height 11
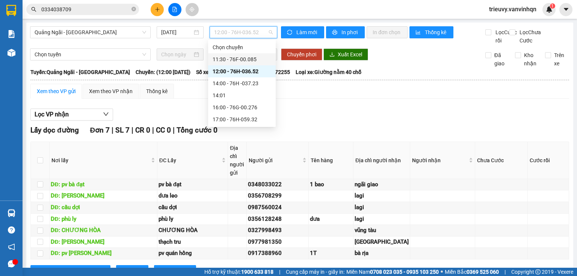
click at [251, 58] on div "11:30 - 76F-00.085" at bounding box center [241, 59] width 59 height 8
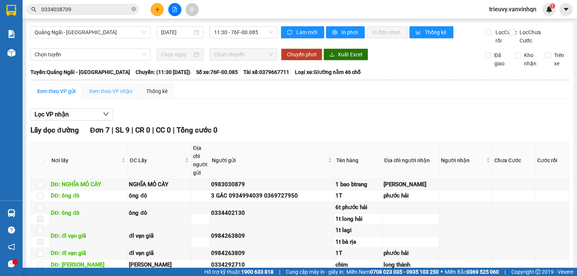
click at [115, 95] on div "Xem theo VP nhận" at bounding box center [111, 91] width 56 height 15
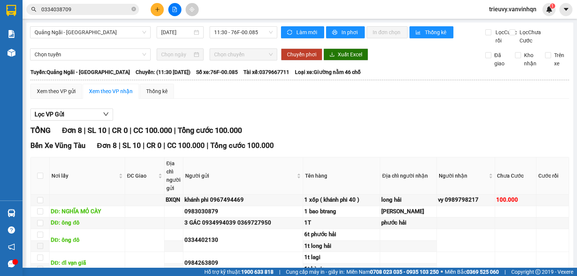
click at [404, 125] on div "TỔNG Đơn 8 | SL 10 | CR 0 | CC 100.000 | Tổng cước 100.000" at bounding box center [299, 131] width 538 height 12
drag, startPoint x: 180, startPoint y: 33, endPoint x: 174, endPoint y: 33, distance: 5.6
click at [179, 33] on input "[DATE]" at bounding box center [176, 32] width 31 height 8
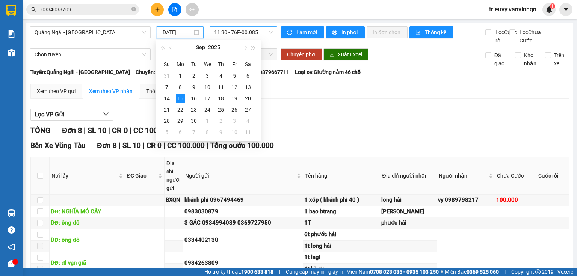
click at [241, 33] on span "11:30 - 76F-00.085" at bounding box center [243, 32] width 59 height 11
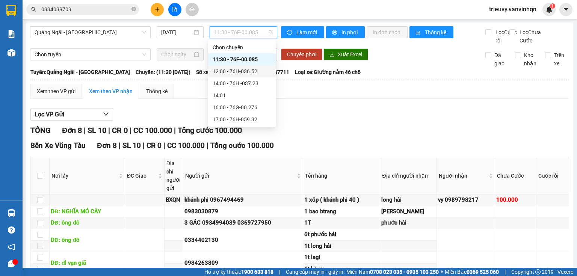
click at [254, 75] on div "12:00 - 76H-036.52" at bounding box center [241, 71] width 59 height 8
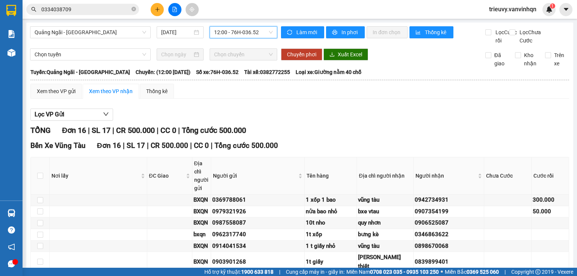
click at [256, 29] on span "12:00 - 76H-036.52" at bounding box center [243, 32] width 59 height 11
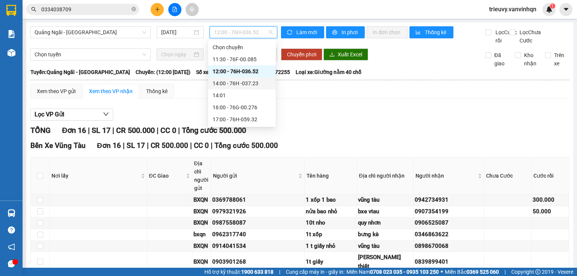
click at [248, 81] on div "14:00 - 76H -037.23" at bounding box center [241, 83] width 59 height 8
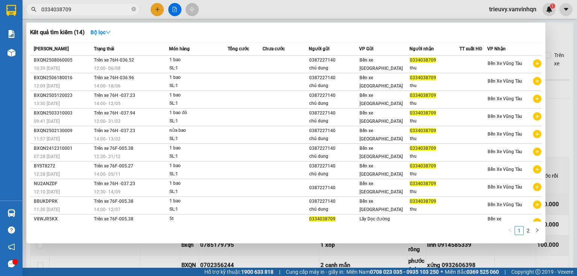
click at [113, 12] on input "0334038709" at bounding box center [85, 9] width 89 height 8
type input "0"
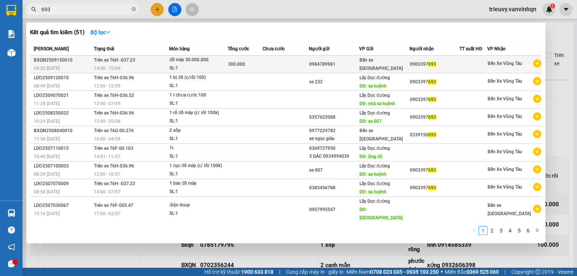
type input "693"
click at [110, 58] on span "Trên xe 76H -037.23" at bounding box center [114, 59] width 41 height 5
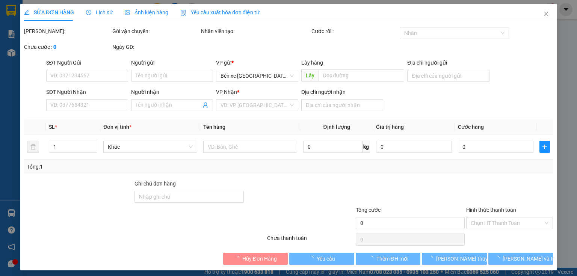
type input "0984789981"
type input "BXQN"
type input "0903397693"
type input "vũng tàu"
type input "300.000"
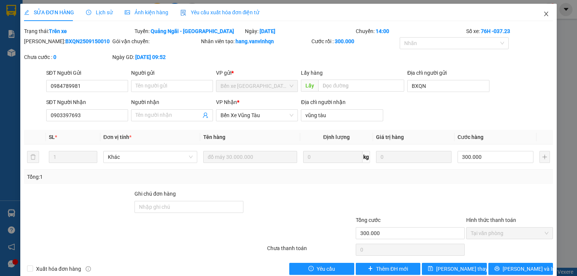
click at [538, 12] on span "Close" at bounding box center [545, 14] width 21 height 21
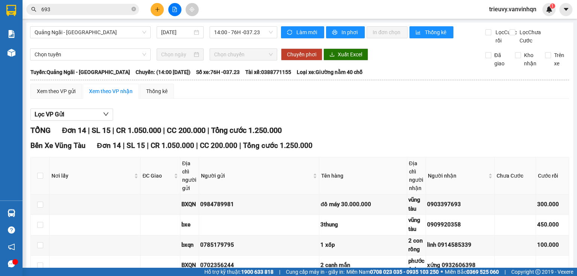
click at [121, 9] on input "693" at bounding box center [85, 9] width 89 height 8
type input "6"
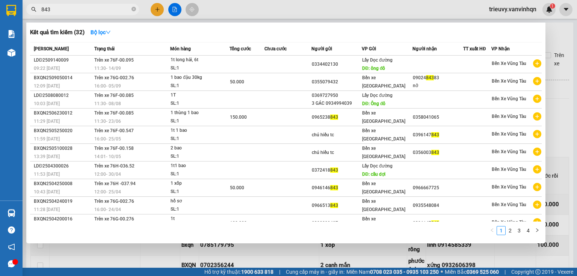
click at [232, 10] on div at bounding box center [288, 138] width 577 height 276
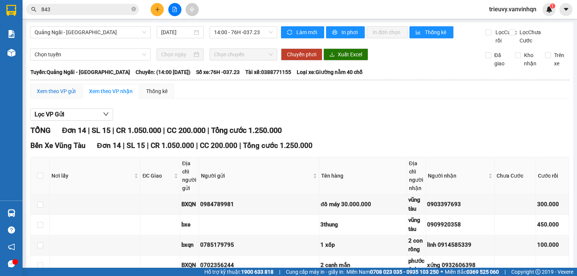
click at [65, 87] on div "Xem theo VP gửi" at bounding box center [56, 91] width 39 height 8
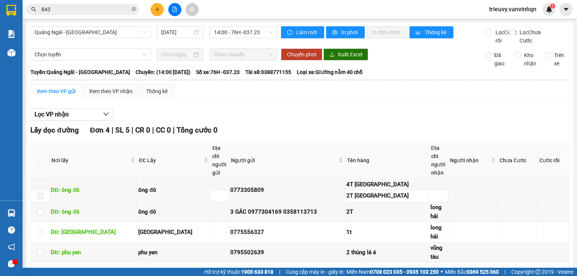
click at [75, 95] on div "Xem theo VP gửi" at bounding box center [56, 91] width 39 height 8
click at [246, 27] on span "14:00 - 76H -037.23" at bounding box center [243, 32] width 59 height 11
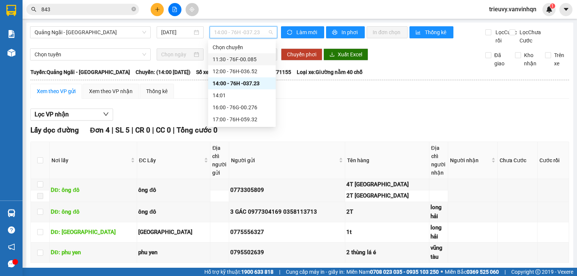
click at [245, 61] on div "11:30 - 76F-00.085" at bounding box center [241, 59] width 59 height 8
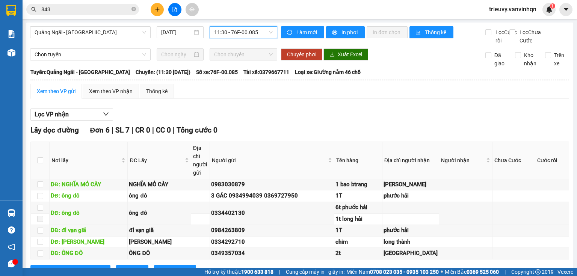
click at [114, 9] on input "843" at bounding box center [85, 9] width 89 height 8
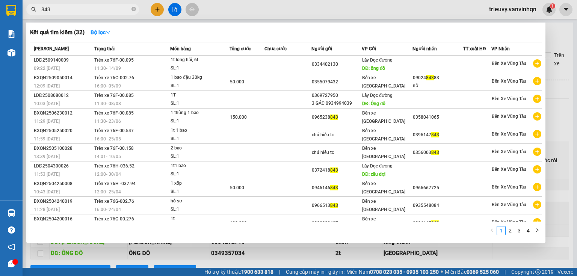
click at [169, 11] on div at bounding box center [288, 138] width 577 height 276
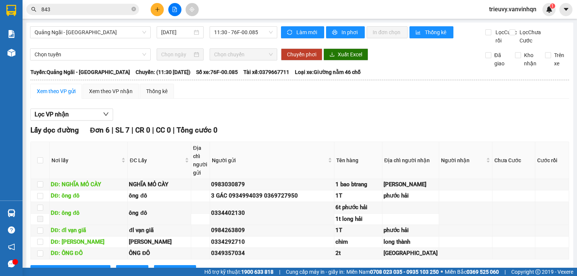
click at [172, 11] on icon "file-add" at bounding box center [174, 9] width 5 height 5
click at [169, 32] on input "[DATE]" at bounding box center [176, 32] width 31 height 8
drag, startPoint x: 243, startPoint y: 30, endPoint x: 246, endPoint y: 36, distance: 6.4
click at [243, 30] on span "11:30 - 76F-00.085" at bounding box center [243, 32] width 59 height 11
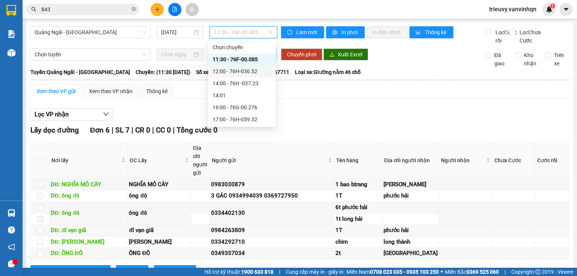
click at [258, 68] on div "12:00 - 76H-036.52" at bounding box center [241, 71] width 59 height 8
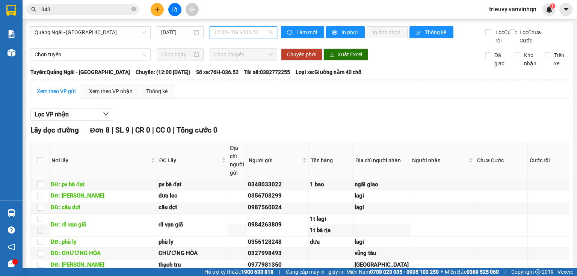
click at [241, 33] on span "12:00 - 76H-036.52" at bounding box center [243, 32] width 59 height 11
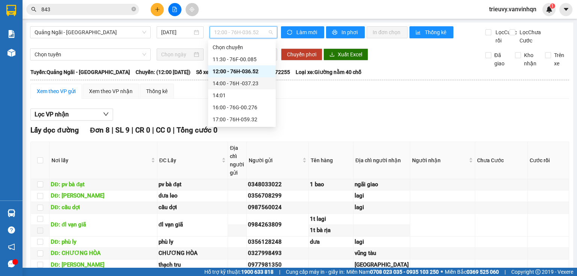
click at [244, 83] on div "14:00 - 76H -037.23" at bounding box center [241, 83] width 59 height 8
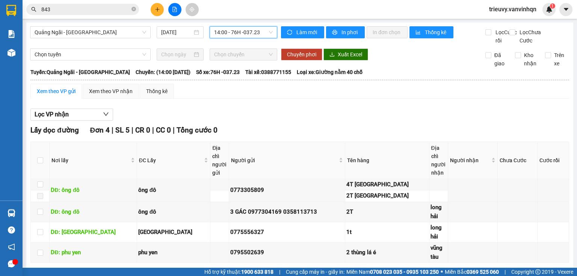
click at [237, 33] on span "14:00 - 76H -037.23" at bounding box center [243, 32] width 59 height 11
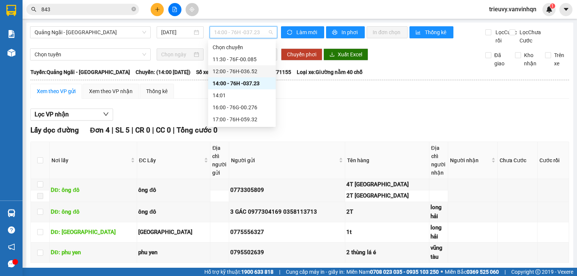
click at [244, 68] on div "12:00 - 76H-036.52" at bounding box center [241, 71] width 59 height 8
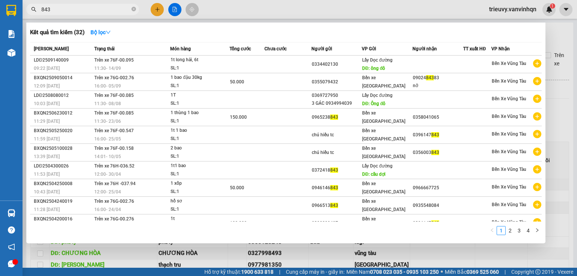
click at [111, 9] on input "843" at bounding box center [85, 9] width 89 height 8
type input "8"
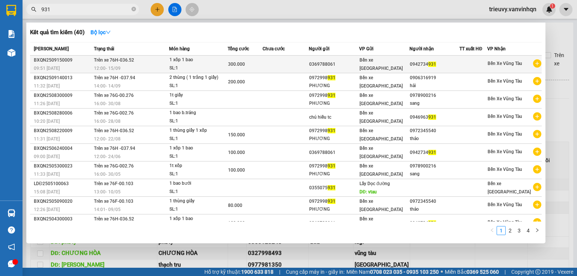
type input "931"
click at [134, 65] on div "12:00 - 15/09" at bounding box center [131, 68] width 75 height 8
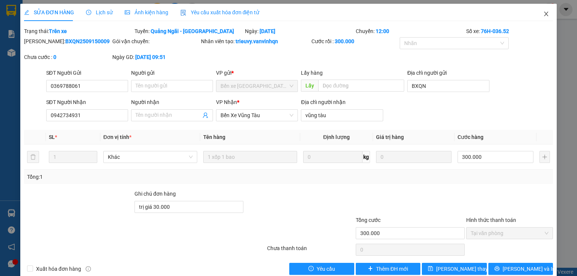
click at [543, 17] on icon "close" at bounding box center [546, 14] width 6 height 6
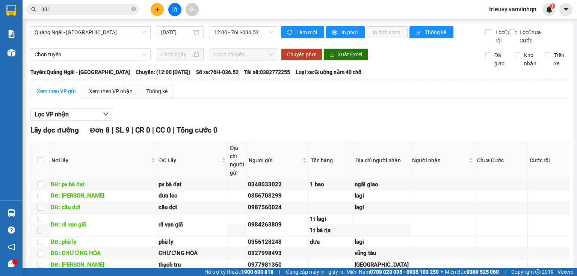
click at [247, 121] on div "Lọc VP nhận" at bounding box center [299, 114] width 538 height 12
click at [81, 10] on input "931" at bounding box center [85, 9] width 89 height 8
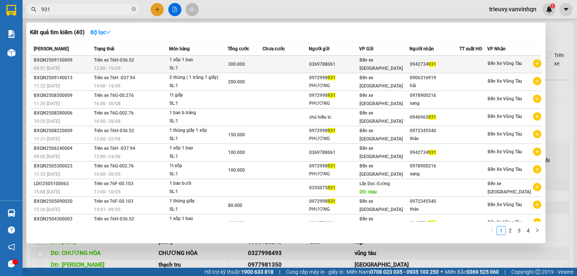
click at [105, 59] on span "Trên xe 76H-036.52" at bounding box center [114, 59] width 40 height 5
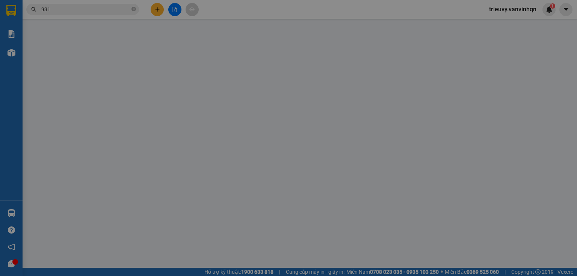
type input "0369788061"
type input "BXQN"
type input "0942734931"
type input "vũng tàu"
type input "trị giá 30.000"
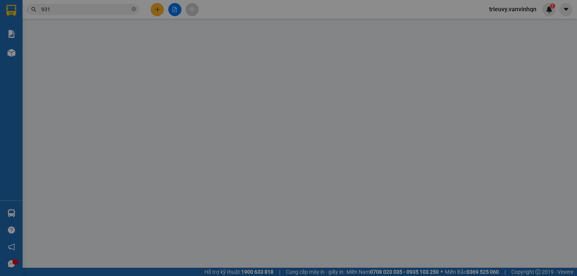
type input "300.000"
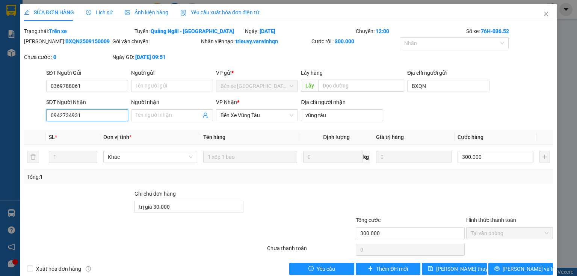
drag, startPoint x: 51, startPoint y: 111, endPoint x: 84, endPoint y: 110, distance: 33.4
click at [84, 111] on input "0942734931" at bounding box center [87, 115] width 82 height 12
click at [537, 14] on span "Close" at bounding box center [545, 14] width 21 height 21
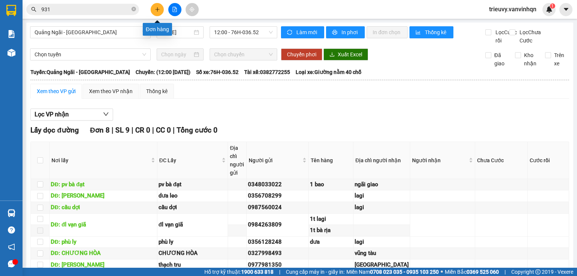
click at [156, 14] on button at bounding box center [157, 9] width 13 height 13
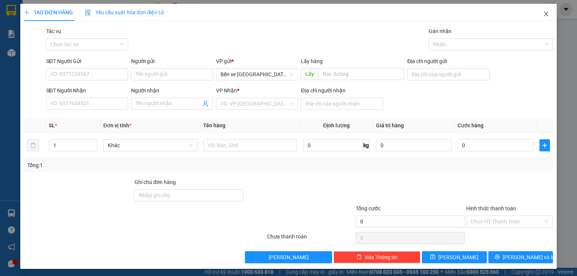
click at [543, 12] on icon "close" at bounding box center [546, 14] width 6 height 6
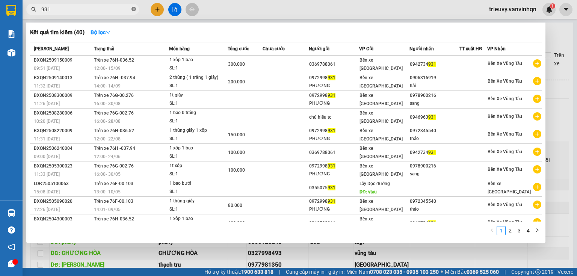
click at [133, 8] on icon "close-circle" at bounding box center [133, 9] width 5 height 5
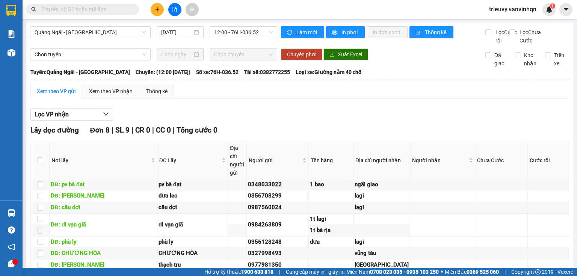
paste input "0942734931"
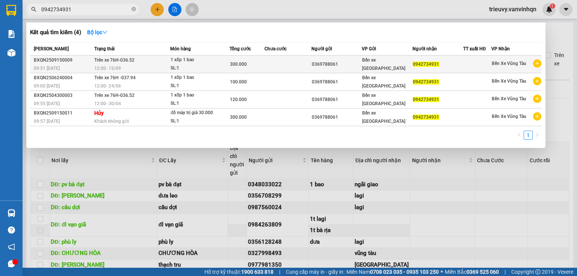
type input "0942734931"
click at [160, 62] on td "Trên xe 76H-036.52 12:00 - 15/09" at bounding box center [131, 65] width 78 height 18
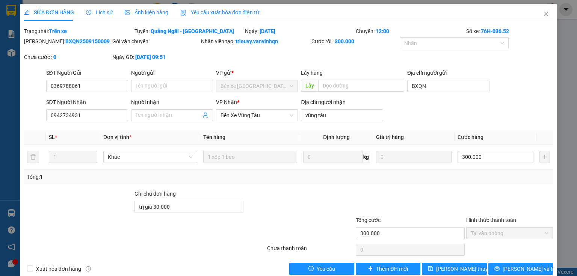
click at [420, 118] on div "SĐT Người Nhận 0942734931 Người nhận Tên người nhận VP Nhận * Bến Xe Vũng Tàu Đ…" at bounding box center [300, 111] width 510 height 26
click at [90, 63] on div "Chưa cước : 0" at bounding box center [67, 61] width 88 height 16
click at [104, 98] on div "SĐT Người Nhận" at bounding box center [87, 102] width 82 height 8
click at [104, 109] on input "0942734931" at bounding box center [87, 115] width 82 height 12
click at [484, 158] on input "300.000" at bounding box center [495, 157] width 76 height 12
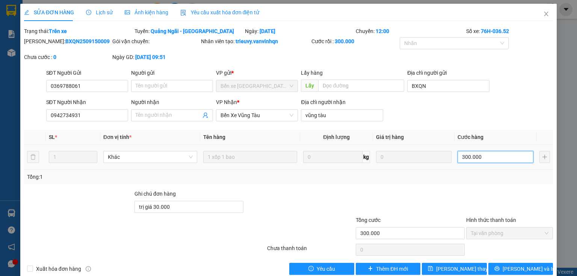
type input "0"
click at [459, 270] on span "[PERSON_NAME] thay đổi" at bounding box center [466, 269] width 60 height 8
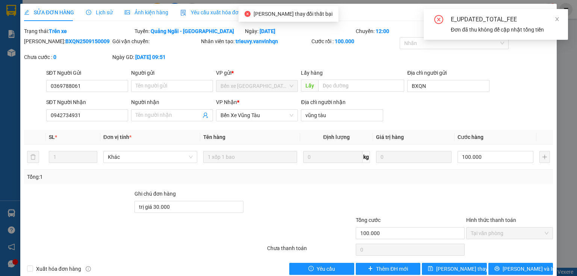
click at [533, 62] on div "Mã ĐH: BXQN2509150009 Gói vận chuyển: Nhân viên tạo: trieuvy.vanvinhqn Cước rồi…" at bounding box center [288, 53] width 530 height 32
click at [557, 20] on icon "close" at bounding box center [557, 19] width 4 height 4
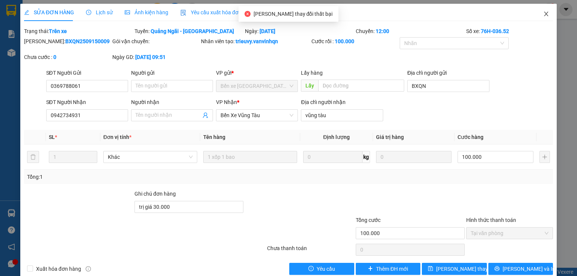
click at [545, 15] on span "Close" at bounding box center [545, 14] width 21 height 21
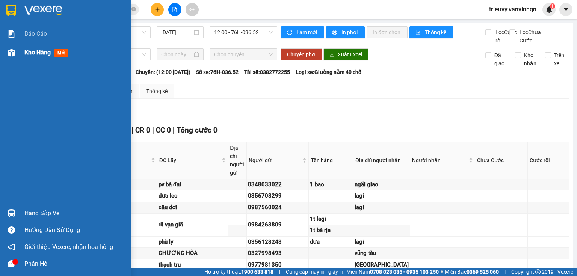
click at [28, 55] on span "Kho hàng" at bounding box center [37, 52] width 26 height 7
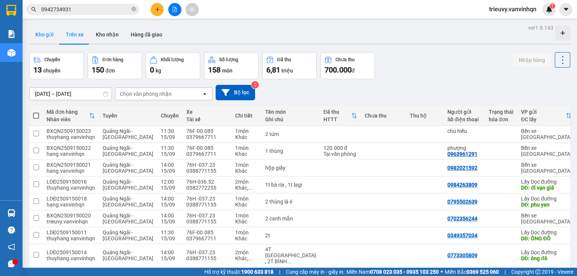
click at [54, 35] on button "Kho gửi" at bounding box center [44, 35] width 30 height 18
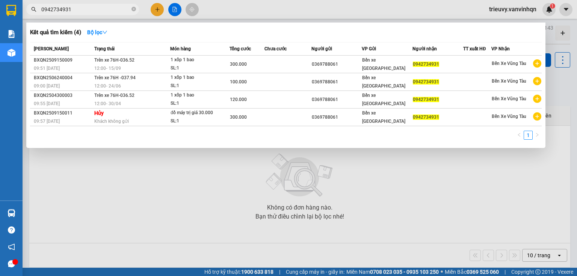
click at [80, 9] on input "0942734931" at bounding box center [85, 9] width 89 height 8
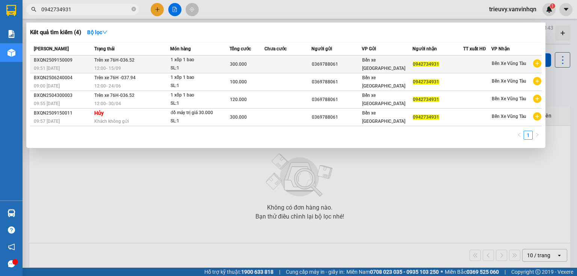
click at [460, 68] on td "0942734931" at bounding box center [437, 65] width 51 height 18
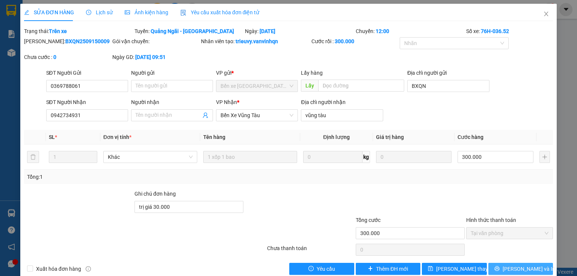
click at [511, 268] on span "[PERSON_NAME] và In" at bounding box center [528, 269] width 53 height 8
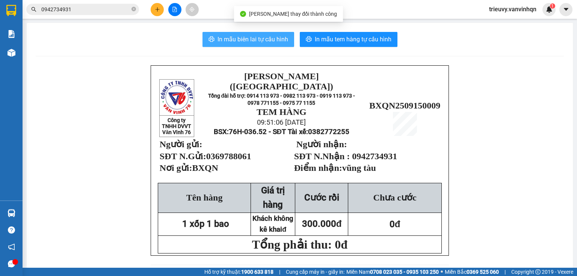
click at [268, 43] on span "In mẫu biên lai tự cấu hình" at bounding box center [252, 39] width 71 height 9
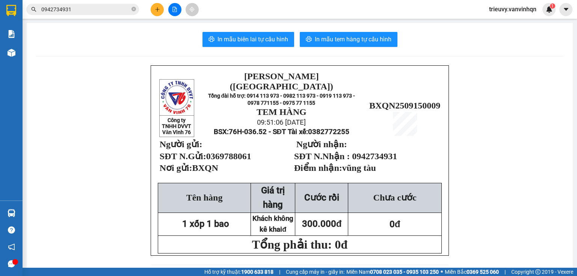
drag, startPoint x: 495, startPoint y: 191, endPoint x: 327, endPoint y: 78, distance: 202.6
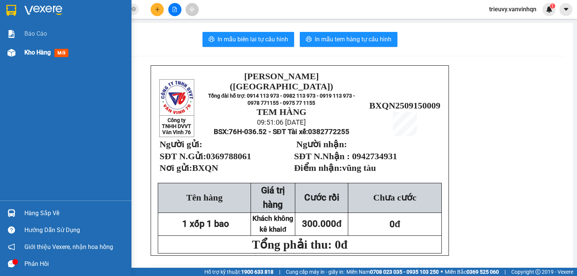
click at [21, 54] on div "Kho hàng mới" at bounding box center [65, 52] width 131 height 19
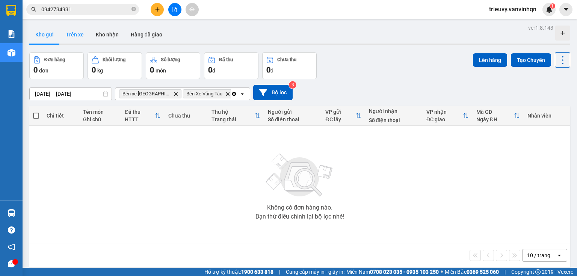
click at [77, 35] on button "Trên xe" at bounding box center [75, 35] width 30 height 18
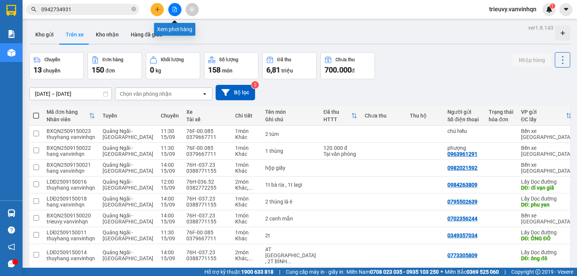
click at [172, 12] on button at bounding box center [174, 9] width 13 height 13
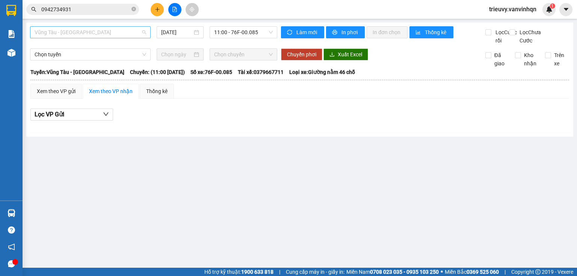
click at [142, 30] on span "Vũng Tàu - [GEOGRAPHIC_DATA]" at bounding box center [90, 32] width 111 height 11
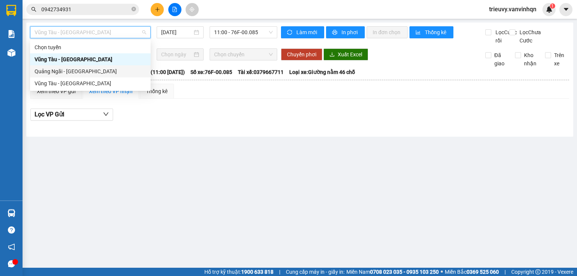
click at [105, 71] on div "Quảng Ngãi - [GEOGRAPHIC_DATA]" at bounding box center [90, 71] width 111 height 8
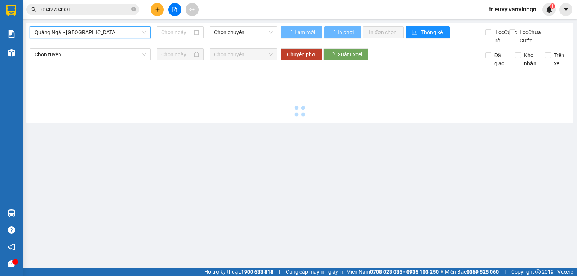
type input "[DATE]"
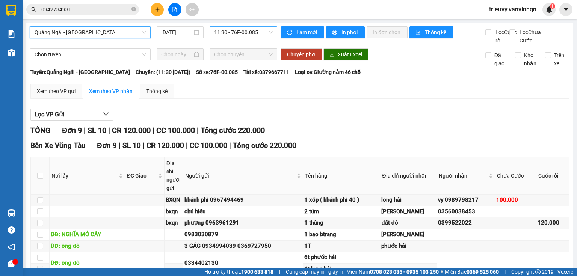
click at [227, 36] on span "11:30 - 76F-00.085" at bounding box center [243, 32] width 59 height 11
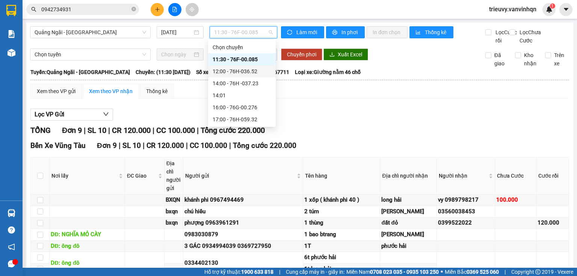
click at [252, 70] on div "12:00 - 76H-036.52" at bounding box center [241, 71] width 59 height 8
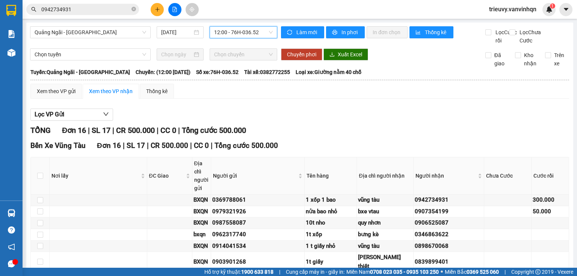
click at [255, 32] on span "12:00 - 76H-036.52" at bounding box center [243, 32] width 59 height 11
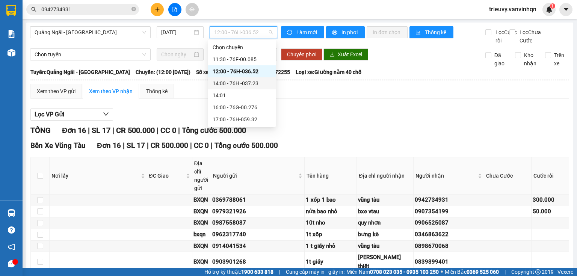
click at [252, 81] on div "14:00 - 76H -037.23" at bounding box center [241, 83] width 59 height 8
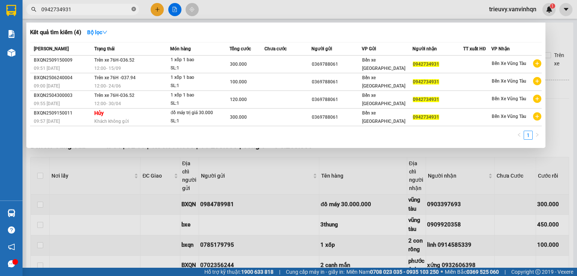
click at [134, 9] on icon "close-circle" at bounding box center [133, 9] width 5 height 5
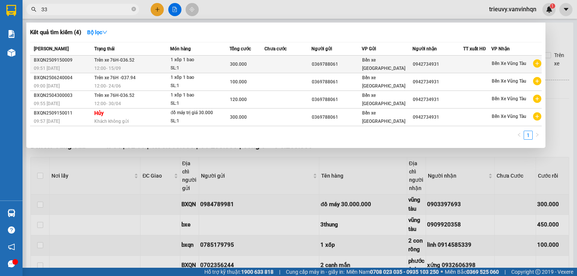
type input "33"
click at [169, 57] on td "Trên xe 76H-036.52 12:00 - 15/09" at bounding box center [131, 65] width 78 height 18
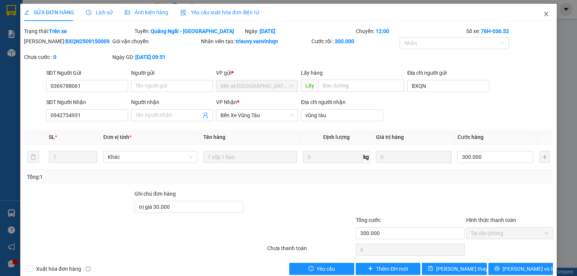
click at [545, 16] on span "Close" at bounding box center [545, 14] width 21 height 21
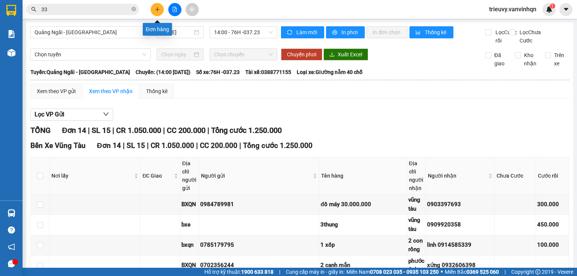
click at [152, 8] on button at bounding box center [157, 9] width 13 height 13
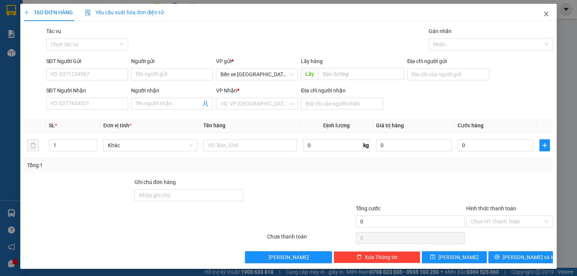
click at [544, 12] on icon "close" at bounding box center [546, 14] width 4 height 5
drag, startPoint x: 51, startPoint y: 105, endPoint x: 70, endPoint y: 72, distance: 38.5
paste input "0942734931"
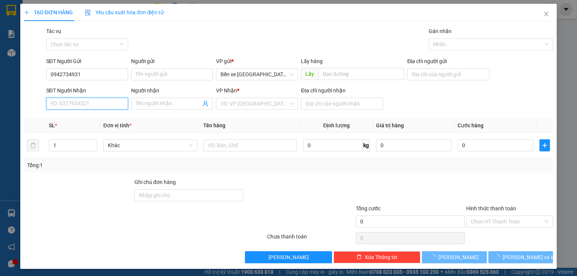
click at [86, 102] on input "SĐT Người Nhận" at bounding box center [87, 104] width 82 height 12
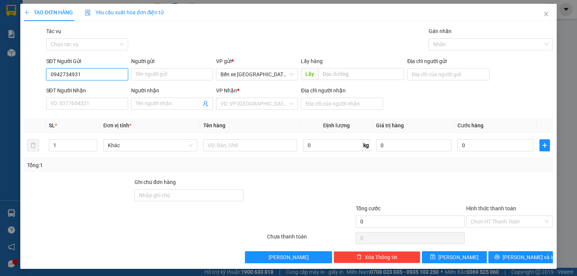
click at [87, 73] on input "0942734931" at bounding box center [87, 74] width 82 height 12
type input "0942734931"
click at [544, 20] on span "Close" at bounding box center [545, 14] width 21 height 21
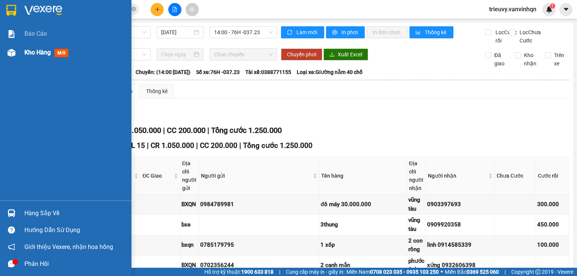
click at [24, 51] on div "Kho hàng mới" at bounding box center [65, 52] width 131 height 19
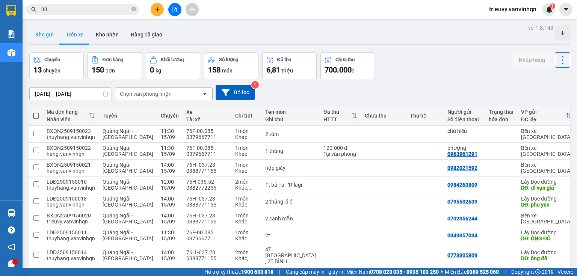
click at [47, 35] on button "Kho gửi" at bounding box center [44, 35] width 30 height 18
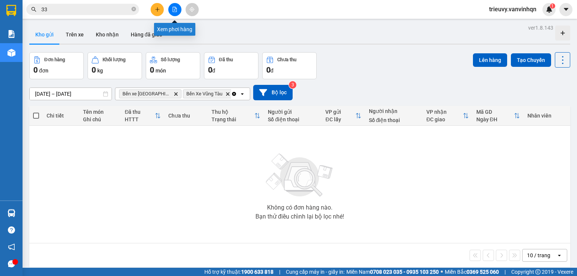
click at [181, 8] on button at bounding box center [174, 9] width 13 height 13
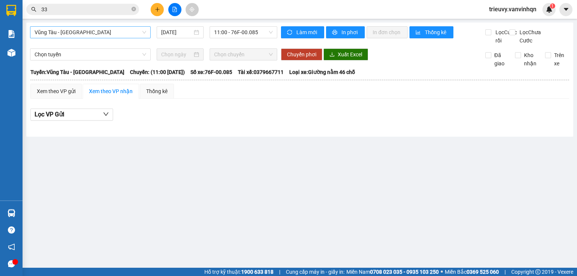
click at [126, 32] on span "Vũng Tàu - [GEOGRAPHIC_DATA]" at bounding box center [90, 32] width 111 height 11
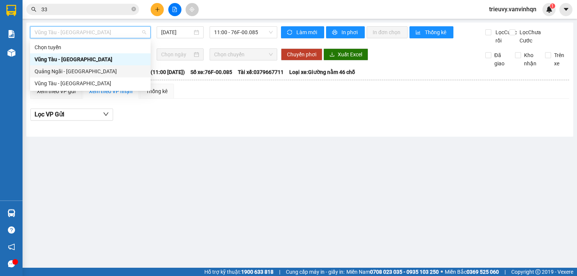
click at [95, 69] on div "Quảng Ngãi - [GEOGRAPHIC_DATA]" at bounding box center [90, 71] width 111 height 8
type input "[DATE]"
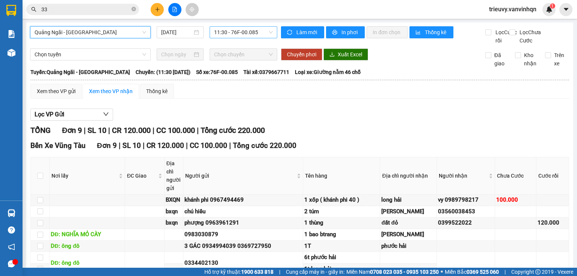
click at [255, 35] on span "11:30 - 76F-00.085" at bounding box center [243, 32] width 59 height 11
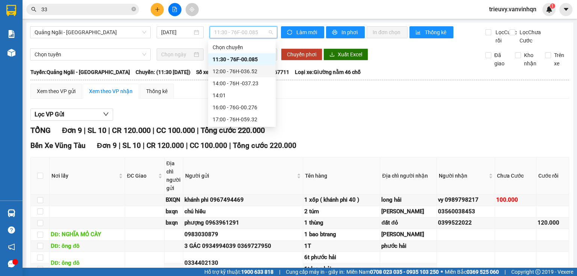
click at [252, 72] on div "12:00 - 76H-036.52" at bounding box center [241, 71] width 59 height 8
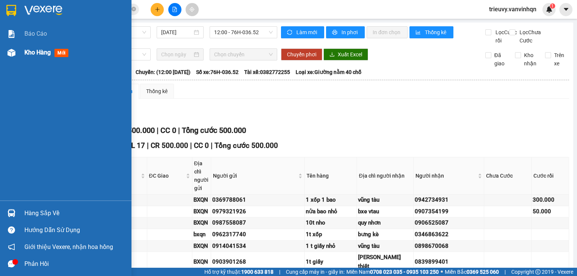
click at [20, 48] on div "Kho hàng mới" at bounding box center [65, 52] width 131 height 19
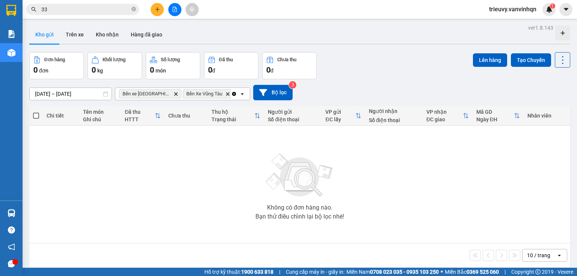
click at [114, 11] on input "33" at bounding box center [85, 9] width 89 height 8
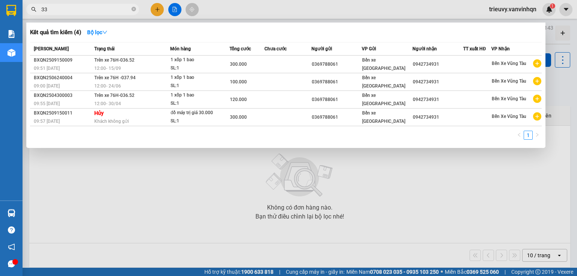
type input "3"
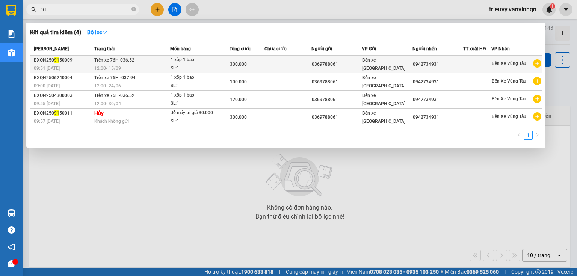
type input "91"
click at [175, 65] on div "SL: 1" at bounding box center [198, 68] width 56 height 8
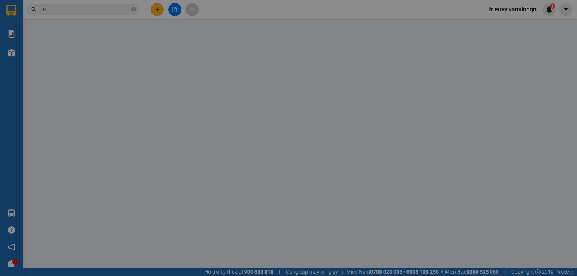
type input "0369788061"
type input "BXQN"
type input "0942734931"
type input "vũng tàu"
type input "trị giá 30.000"
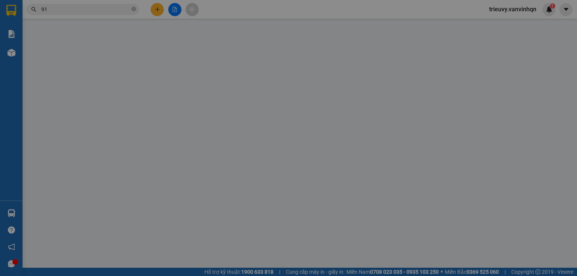
type input "300.000"
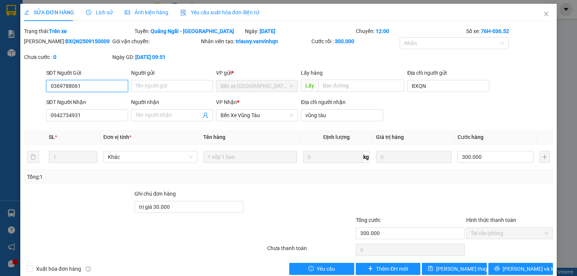
drag, startPoint x: 49, startPoint y: 85, endPoint x: 83, endPoint y: 85, distance: 34.5
click at [83, 85] on input "0369788061" at bounding box center [87, 86] width 82 height 12
click at [537, 15] on span "Close" at bounding box center [545, 14] width 21 height 21
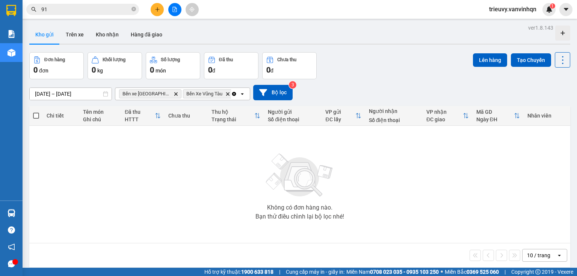
click at [156, 8] on icon "plus" at bounding box center [157, 9] width 5 height 5
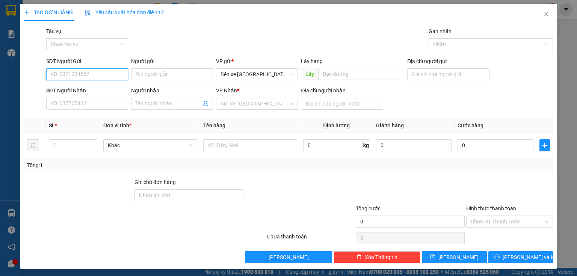
paste input "0369788061"
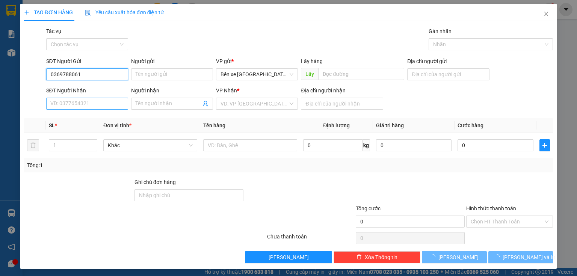
type input "0369788061"
click at [87, 104] on input "SĐT Người Nhận" at bounding box center [87, 104] width 82 height 12
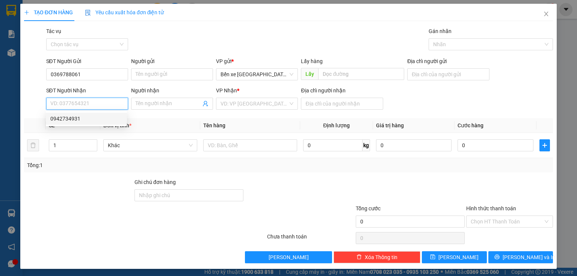
click at [78, 117] on div "0942734931" at bounding box center [86, 118] width 72 height 8
type input "BXQN"
type input "0942734931"
type input "vũng tàu"
type input "trị giá 30.000"
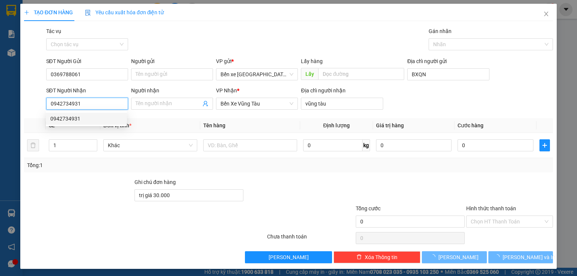
type input "300.000"
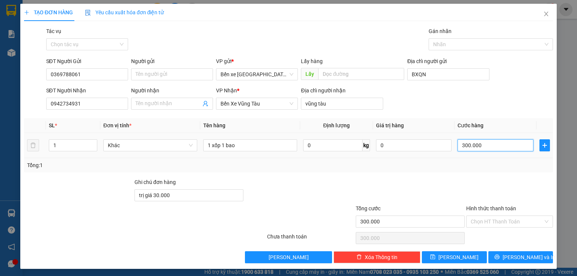
click at [499, 142] on input "300.000" at bounding box center [495, 145] width 76 height 12
type input "0"
type input "1"
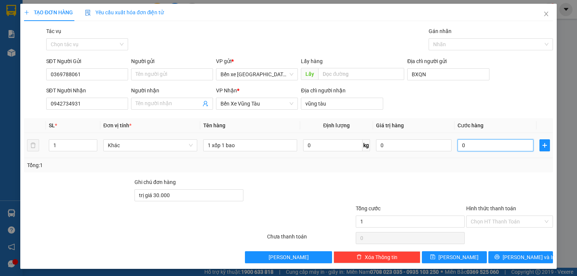
type input "1"
type input "01"
type input "10"
type input "010"
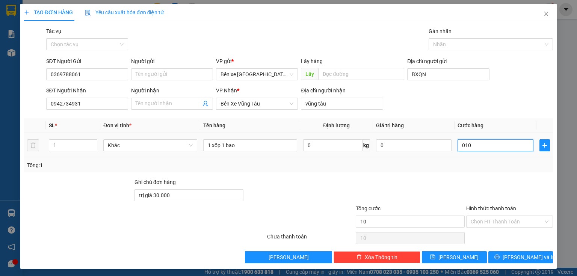
type input "100"
type input "0.100"
type input "100.000"
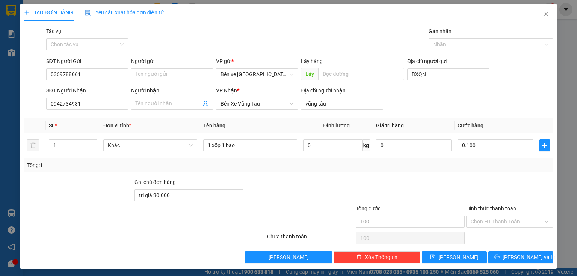
type input "100.000"
click at [478, 194] on div at bounding box center [509, 191] width 88 height 26
click at [192, 197] on input "trị giá 30.000" at bounding box center [188, 195] width 109 height 12
click at [509, 223] on input "Hình thức thanh toán" at bounding box center [506, 221] width 72 height 11
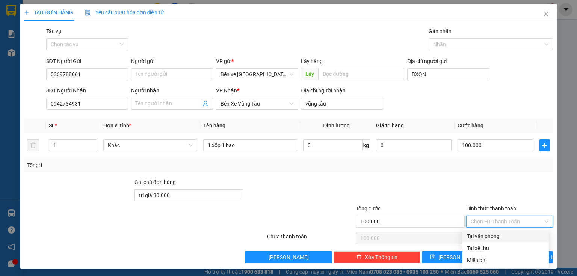
click at [506, 233] on div "Tại văn phòng" at bounding box center [505, 236] width 77 height 8
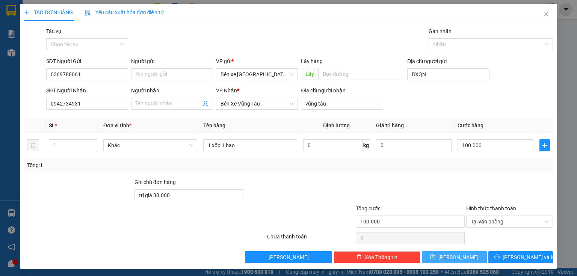
click at [474, 259] on button "[PERSON_NAME]" at bounding box center [454, 257] width 65 height 12
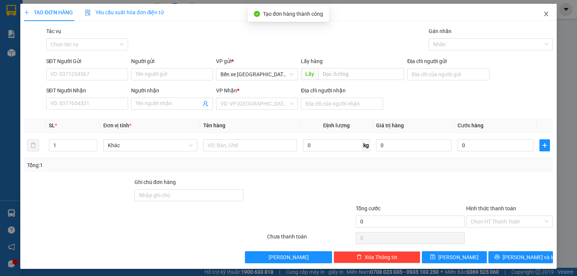
click at [536, 12] on span "Close" at bounding box center [545, 14] width 21 height 21
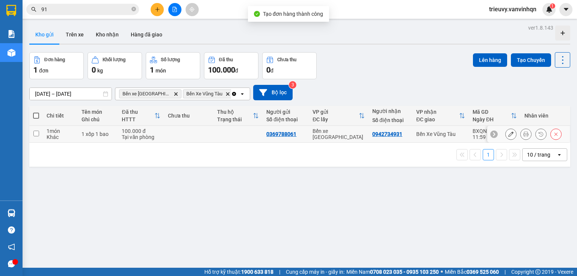
click at [89, 138] on td "1 xốp 1 bao" at bounding box center [98, 134] width 40 height 17
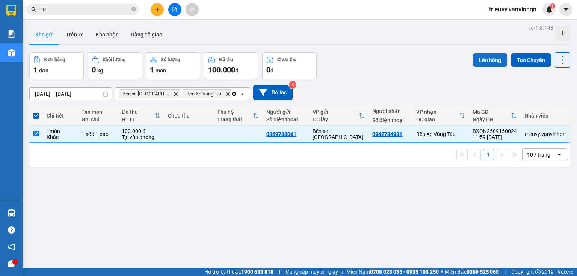
click at [486, 57] on button "Lên hàng" at bounding box center [490, 60] width 34 height 14
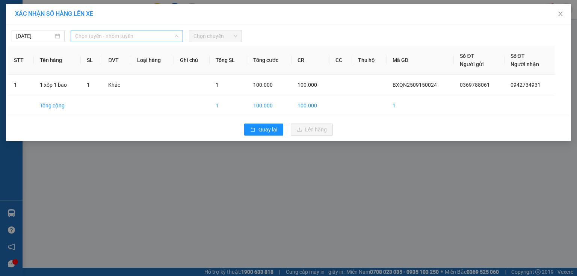
click at [118, 36] on span "Chọn tuyến - nhóm tuyến" at bounding box center [126, 35] width 103 height 11
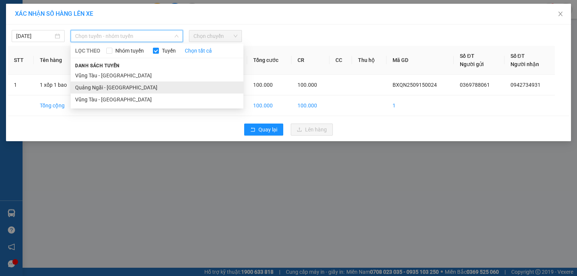
click at [102, 88] on li "Quảng Ngãi - [GEOGRAPHIC_DATA]" at bounding box center [157, 87] width 173 height 12
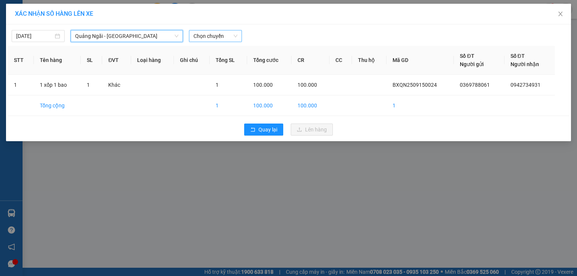
click at [214, 39] on span "Chọn chuyến" at bounding box center [215, 35] width 44 height 11
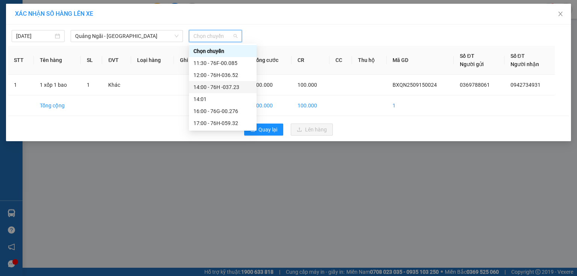
click at [235, 77] on div "12:00 - 76H-036.52" at bounding box center [222, 75] width 59 height 8
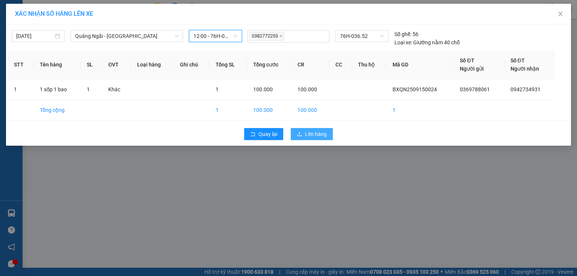
click at [299, 134] on icon "upload" at bounding box center [299, 134] width 5 height 4
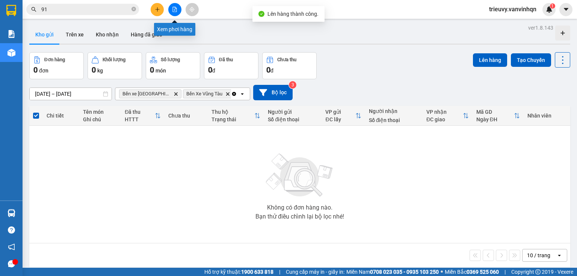
click at [167, 8] on div at bounding box center [174, 9] width 56 height 13
click at [171, 10] on button at bounding box center [174, 9] width 13 height 13
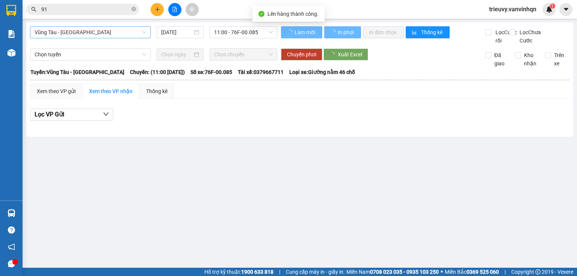
click at [105, 33] on span "Vũng Tàu - [GEOGRAPHIC_DATA]" at bounding box center [90, 32] width 111 height 11
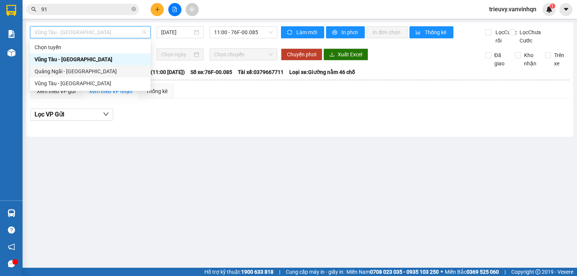
drag, startPoint x: 84, startPoint y: 75, endPoint x: 183, endPoint y: 54, distance: 101.4
click at [84, 75] on div "Quảng Ngãi - [GEOGRAPHIC_DATA]" at bounding box center [90, 71] width 111 height 8
type input "[DATE]"
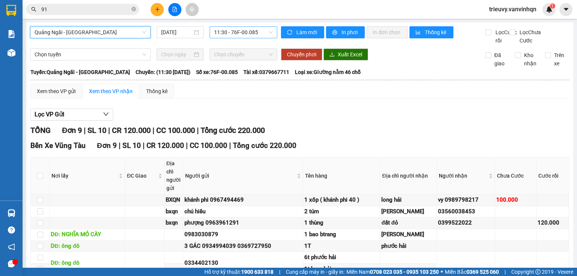
click at [248, 33] on span "11:30 - 76F-00.085" at bounding box center [243, 32] width 59 height 11
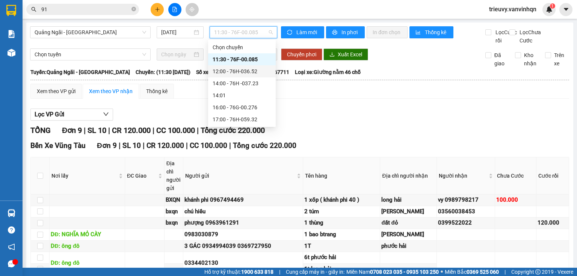
drag, startPoint x: 259, startPoint y: 83, endPoint x: 267, endPoint y: 72, distance: 13.4
click at [267, 72] on div "Chọn chuyến 11:30 - 76F-00.085 12:00 - 76H-036.52 14:00 - 76H -037.23 14:01 16:…" at bounding box center [242, 83] width 68 height 84
click at [267, 72] on div "12:00 - 76H-036.52" at bounding box center [241, 71] width 59 height 8
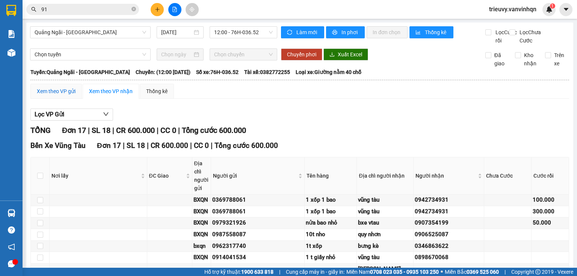
click at [48, 95] on div "Xem theo VP gửi" at bounding box center [56, 91] width 39 height 8
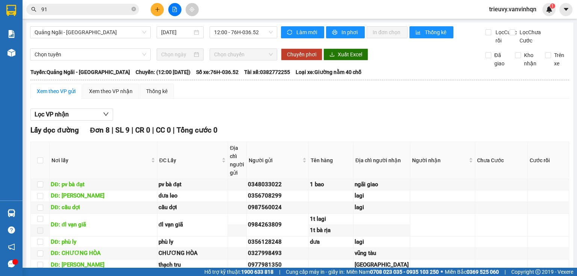
scroll to position [360, 0]
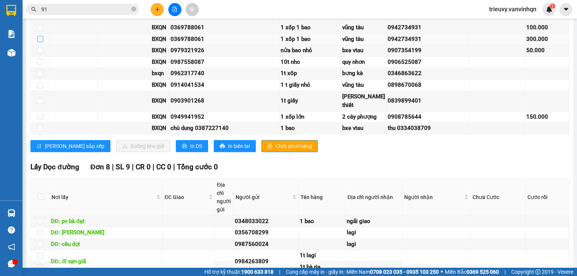
click at [41, 42] on input "checkbox" at bounding box center [40, 39] width 6 height 6
checkbox input "true"
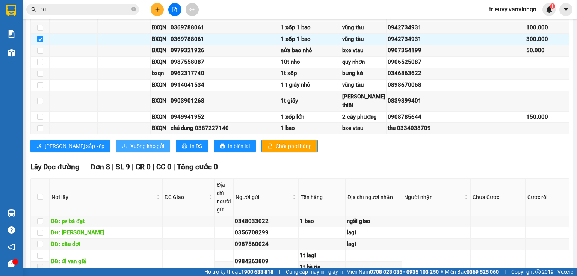
click at [130, 150] on span "Xuống kho gửi" at bounding box center [147, 146] width 34 height 8
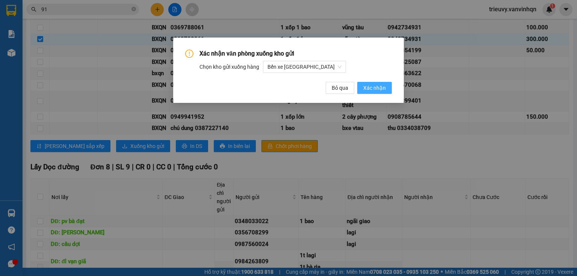
click at [364, 88] on span "Xác nhận" at bounding box center [374, 88] width 23 height 8
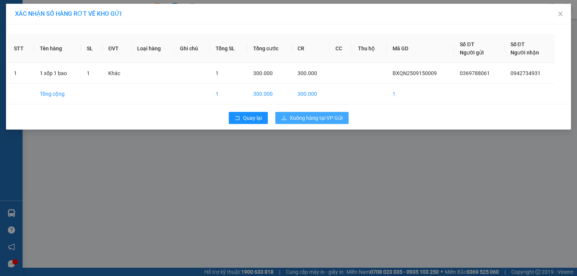
click at [338, 117] on span "Xuống hàng tại VP Gửi" at bounding box center [315, 118] width 53 height 8
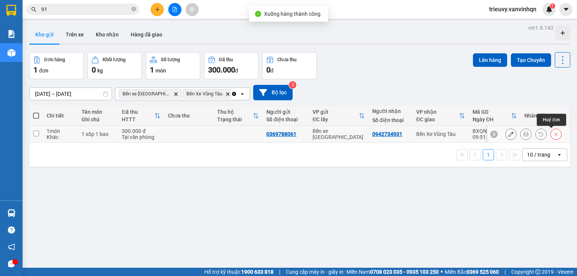
click at [553, 134] on icon at bounding box center [555, 133] width 5 height 5
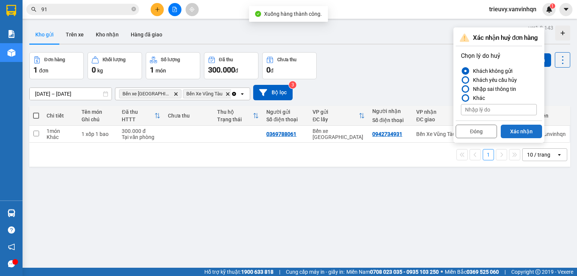
click at [520, 132] on button "Xác nhận" at bounding box center [520, 132] width 41 height 14
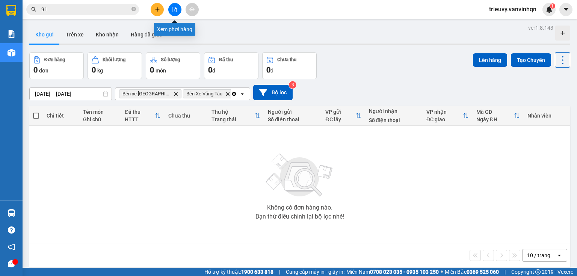
click at [173, 12] on button at bounding box center [174, 9] width 13 height 13
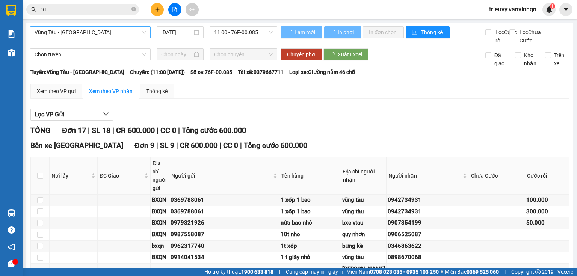
click at [108, 34] on span "Vũng Tàu - [GEOGRAPHIC_DATA]" at bounding box center [90, 32] width 111 height 11
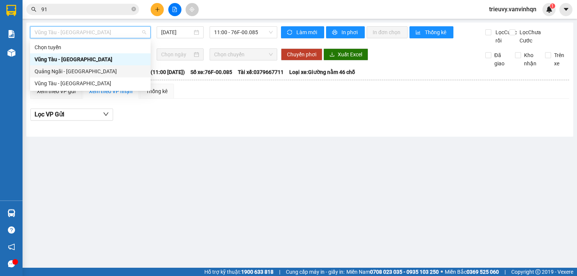
click at [79, 72] on div "Quảng Ngãi - [GEOGRAPHIC_DATA]" at bounding box center [90, 71] width 111 height 8
type input "[DATE]"
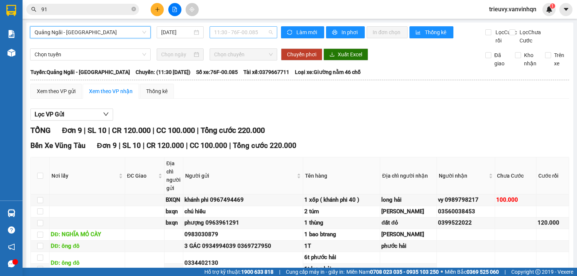
click at [256, 27] on span "11:30 - 76F-00.085" at bounding box center [243, 32] width 59 height 11
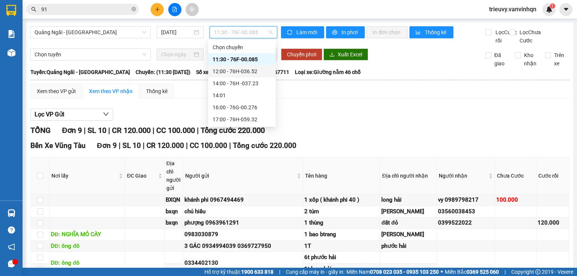
click at [253, 69] on div "12:00 - 76H-036.52" at bounding box center [241, 71] width 59 height 8
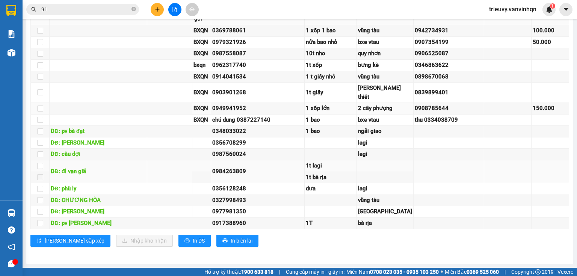
scroll to position [264, 0]
drag, startPoint x: 174, startPoint y: 239, endPoint x: 174, endPoint y: 234, distance: 5.3
click at [178, 239] on button "In DS" at bounding box center [194, 241] width 32 height 12
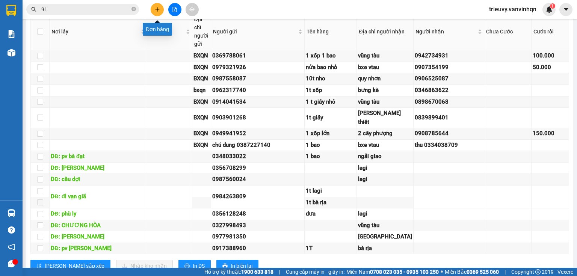
click at [155, 9] on icon "plus" at bounding box center [157, 9] width 4 height 0
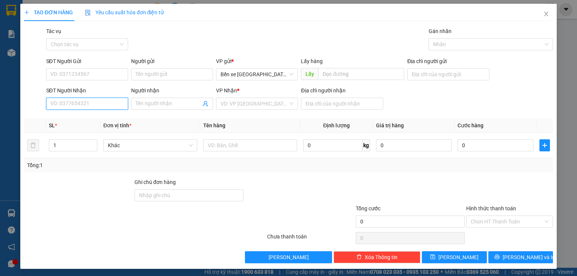
click at [98, 109] on input "SĐT Người Nhận" at bounding box center [87, 104] width 82 height 12
click at [62, 101] on input "0393412631" at bounding box center [87, 104] width 82 height 12
type input "0393412631"
click at [438, 261] on button "[PERSON_NAME]" at bounding box center [454, 257] width 65 height 12
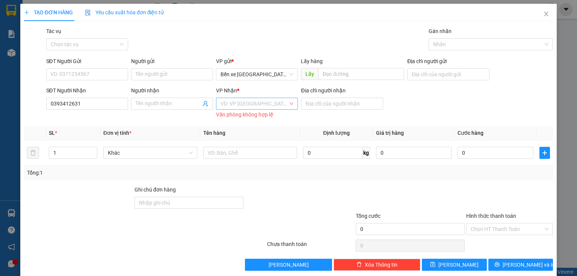
click at [273, 105] on input "search" at bounding box center [254, 103] width 68 height 11
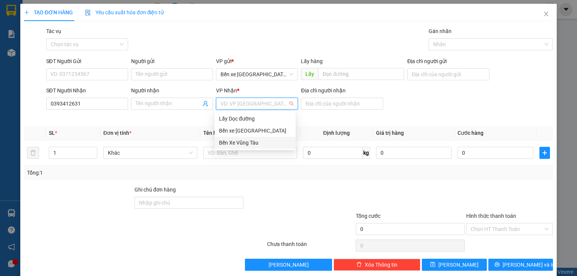
click at [264, 143] on div "Bến Xe Vũng Tàu" at bounding box center [255, 143] width 72 height 8
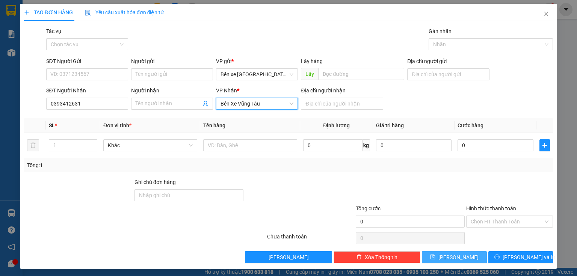
click at [431, 258] on button "[PERSON_NAME]" at bounding box center [454, 257] width 65 height 12
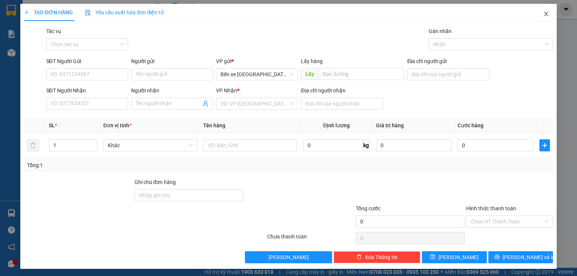
click at [544, 12] on icon "close" at bounding box center [546, 14] width 6 height 6
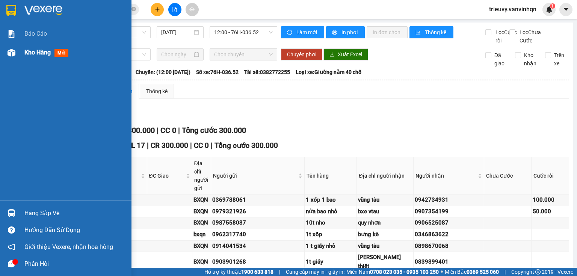
click at [32, 51] on span "Kho hàng" at bounding box center [37, 52] width 26 height 7
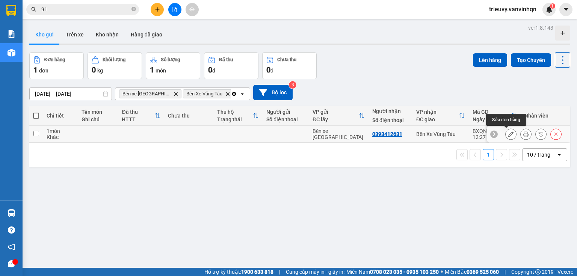
click at [505, 138] on button at bounding box center [510, 134] width 11 height 13
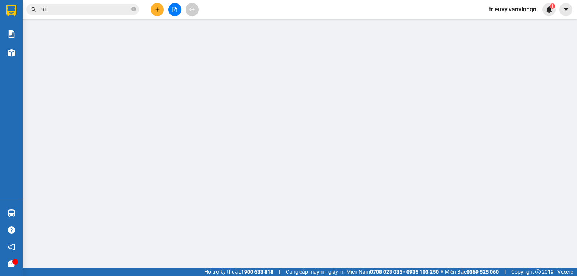
type input "0393412631"
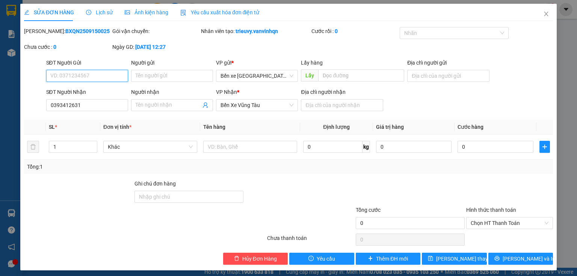
click at [68, 78] on input "SĐT Người Gửi" at bounding box center [87, 76] width 82 height 12
type input "0777657599"
drag, startPoint x: 440, startPoint y: 76, endPoint x: 440, endPoint y: 81, distance: 5.3
click at [440, 76] on input "Địa chỉ người gửi" at bounding box center [448, 76] width 82 height 12
type input "BXQN"
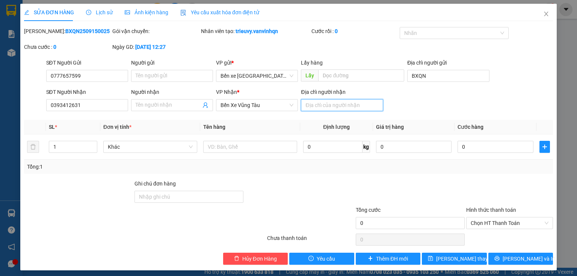
click at [321, 105] on input "Địa chỉ người nhận" at bounding box center [342, 105] width 82 height 12
type input "d"
type input "đá bạc"
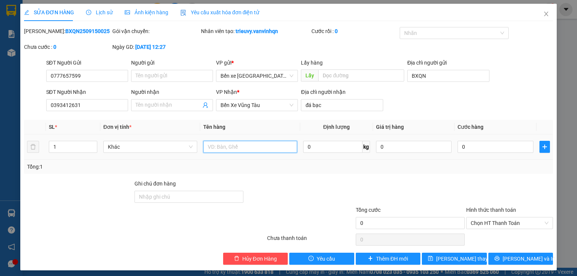
click at [271, 152] on input "text" at bounding box center [250, 147] width 94 height 12
type input "4 bao vàng"
click at [433, 256] on icon "save" at bounding box center [430, 258] width 5 height 5
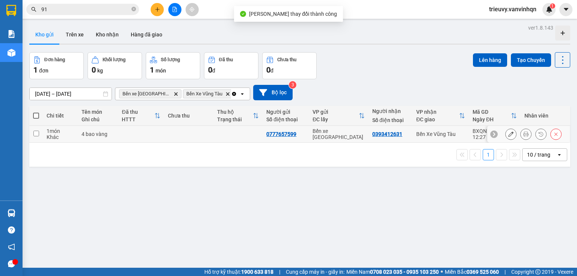
click at [368, 135] on td "0393412631" at bounding box center [390, 134] width 44 height 17
checkbox input "true"
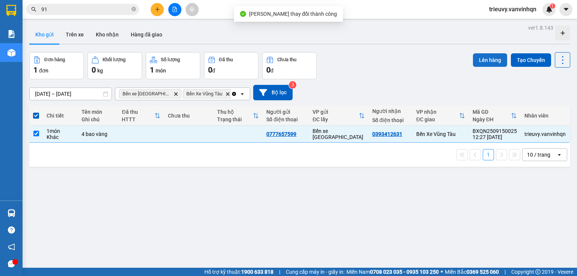
click at [476, 62] on button "Lên hàng" at bounding box center [490, 60] width 34 height 14
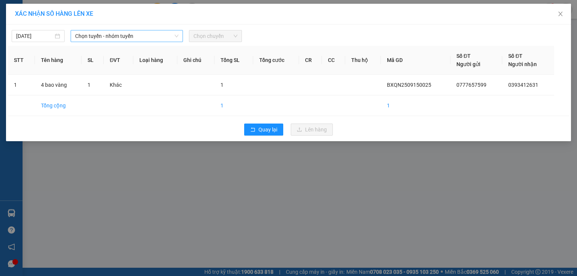
click at [125, 35] on span "Chọn tuyến - nhóm tuyến" at bounding box center [126, 35] width 103 height 11
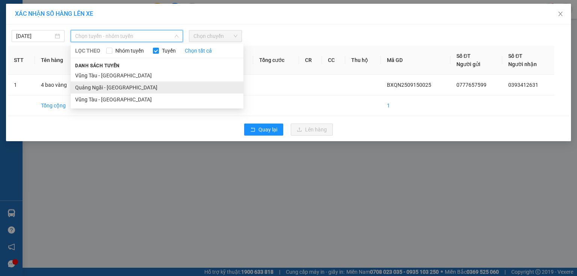
click at [107, 86] on li "Quảng Ngãi - [GEOGRAPHIC_DATA]" at bounding box center [157, 87] width 173 height 12
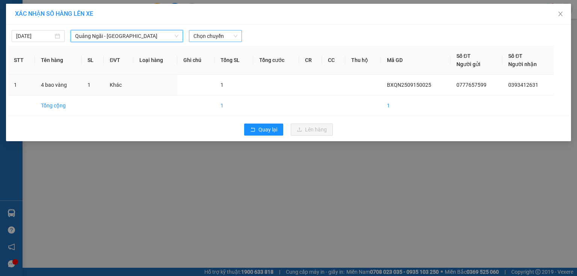
click at [221, 35] on span "Chọn chuyến" at bounding box center [215, 35] width 44 height 11
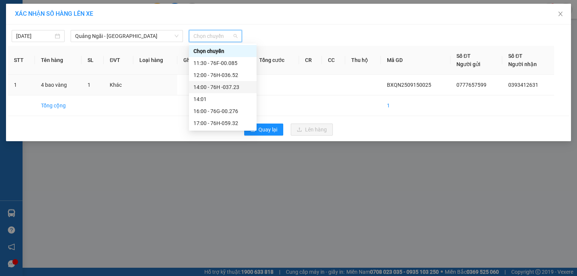
click at [234, 86] on div "14:00 - 76H -037.23" at bounding box center [222, 87] width 59 height 8
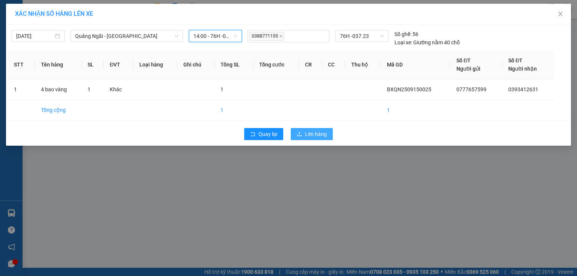
click at [297, 131] on button "Lên hàng" at bounding box center [312, 134] width 42 height 12
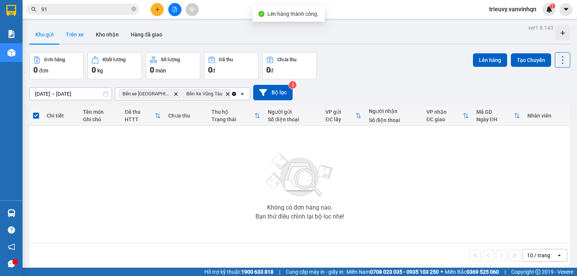
click at [69, 32] on button "Trên xe" at bounding box center [75, 35] width 30 height 18
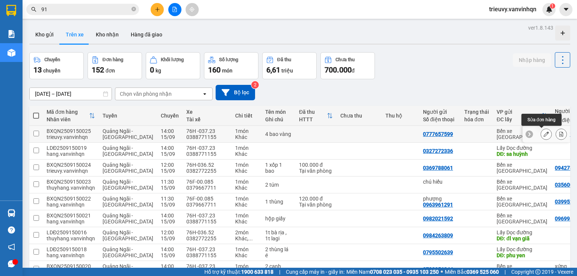
click at [535, 134] on div at bounding box center [545, 134] width 47 height 17
click at [543, 135] on icon at bounding box center [545, 133] width 5 height 5
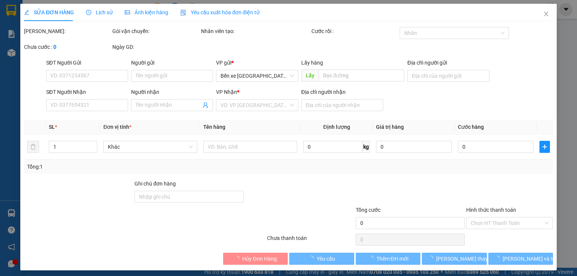
type input "0777657599"
type input "BXQN"
type input "0393412631"
type input "đá bạc"
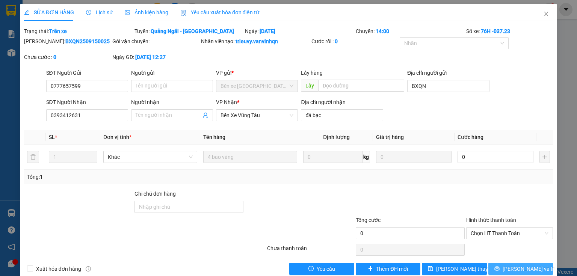
click at [538, 263] on button "[PERSON_NAME] và In" at bounding box center [520, 269] width 65 height 12
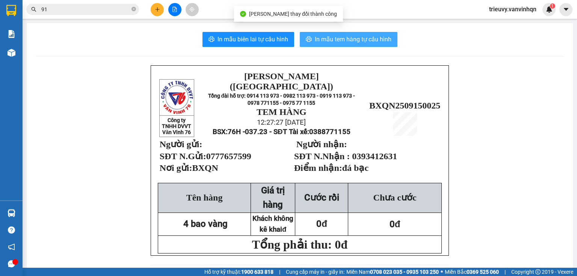
click at [385, 42] on span "In mẫu tem hàng tự cấu hình" at bounding box center [353, 39] width 77 height 9
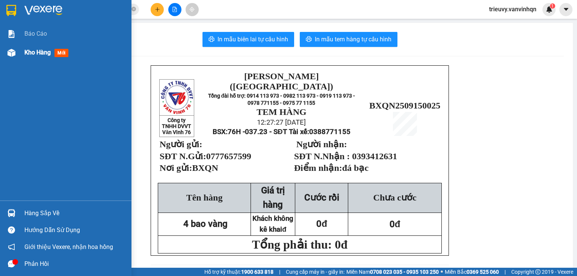
click at [42, 55] on span "Kho hàng" at bounding box center [37, 52] width 26 height 7
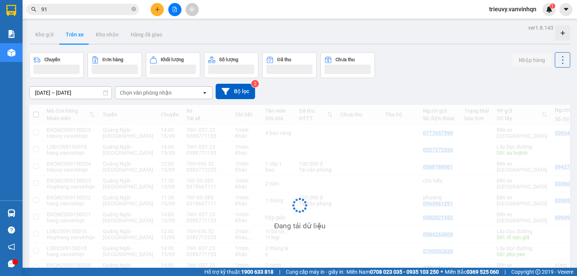
click at [171, 12] on button at bounding box center [174, 9] width 13 height 13
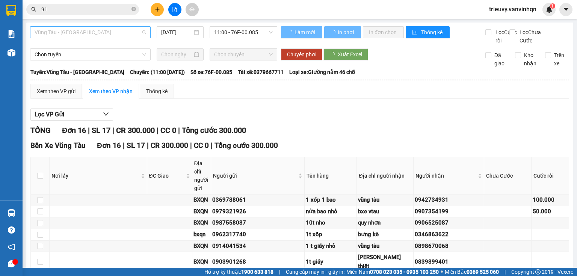
click at [69, 33] on span "Vũng Tàu - [GEOGRAPHIC_DATA]" at bounding box center [90, 32] width 111 height 11
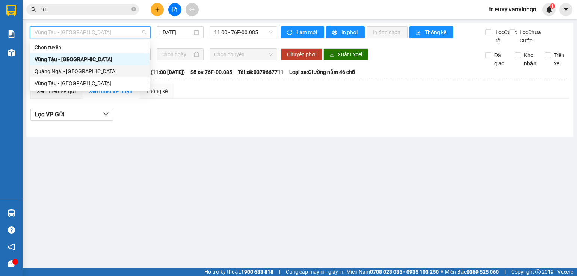
click at [65, 72] on div "Quảng Ngãi - [GEOGRAPHIC_DATA]" at bounding box center [90, 71] width 110 height 8
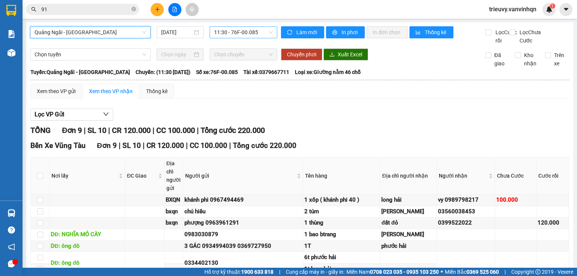
click at [231, 33] on span "11:30 - 76F-00.085" at bounding box center [243, 32] width 59 height 11
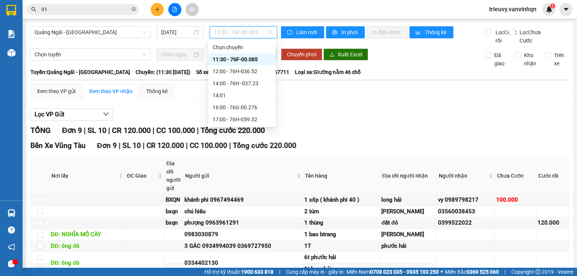
click at [234, 59] on div "11:30 - 76F-00.085" at bounding box center [241, 59] width 59 height 8
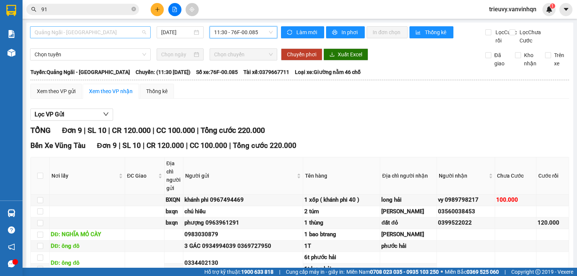
click at [129, 35] on span "Quảng Ngãi - [GEOGRAPHIC_DATA]" at bounding box center [90, 32] width 111 height 11
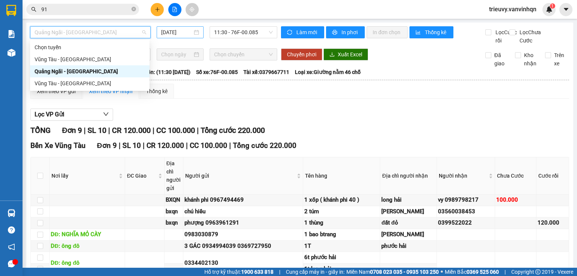
click at [180, 29] on input "[DATE]" at bounding box center [176, 32] width 31 height 8
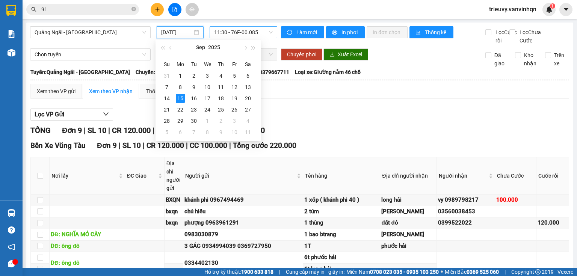
click at [241, 35] on span "11:30 - 76F-00.085" at bounding box center [243, 32] width 59 height 11
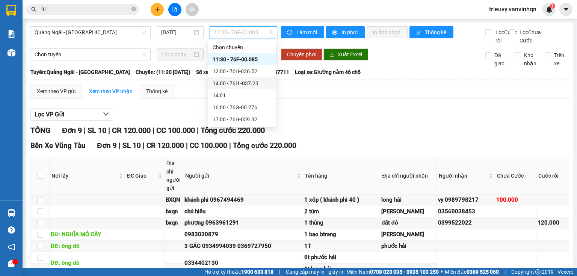
click at [245, 82] on div "14:00 - 76H -037.23" at bounding box center [241, 83] width 59 height 8
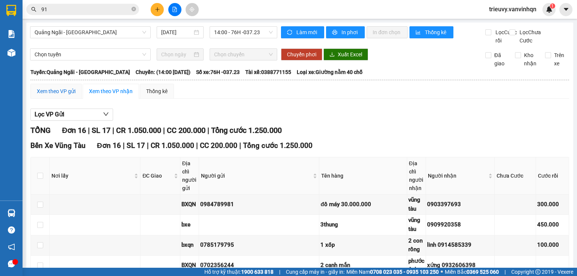
click at [66, 95] on div "Xem theo VP gửi" at bounding box center [56, 91] width 39 height 8
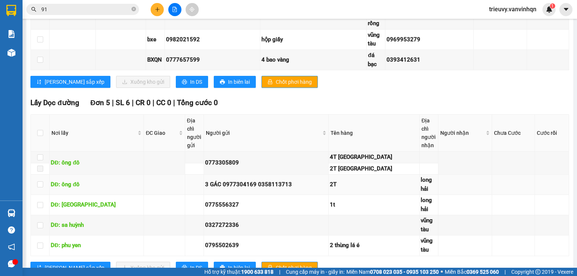
scroll to position [569, 0]
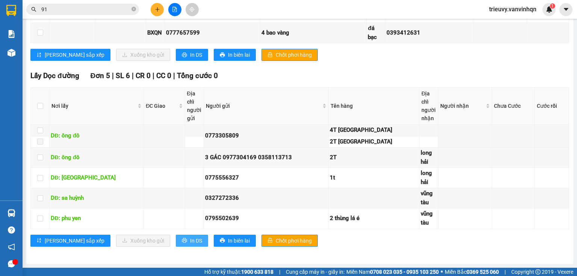
click at [190, 237] on span "In DS" at bounding box center [196, 240] width 12 height 8
click at [176, 59] on button "In DS" at bounding box center [192, 55] width 32 height 12
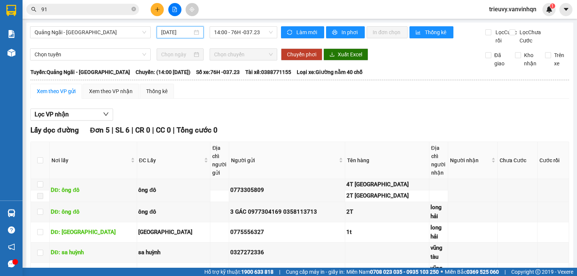
click at [172, 32] on input "[DATE]" at bounding box center [176, 32] width 31 height 8
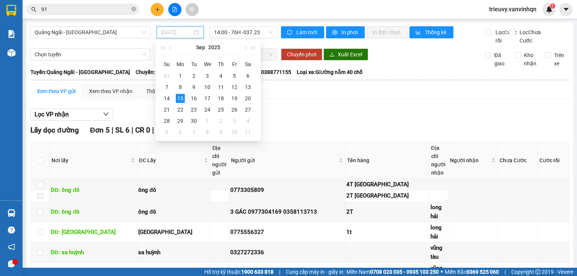
type input "[DATE]"
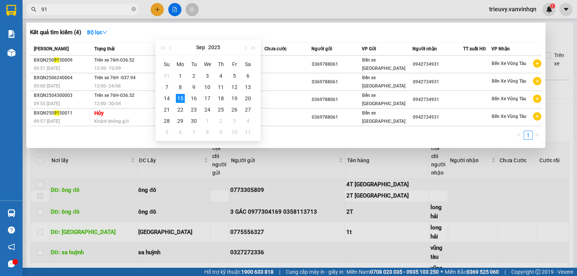
click at [112, 12] on span "91" at bounding box center [82, 9] width 113 height 11
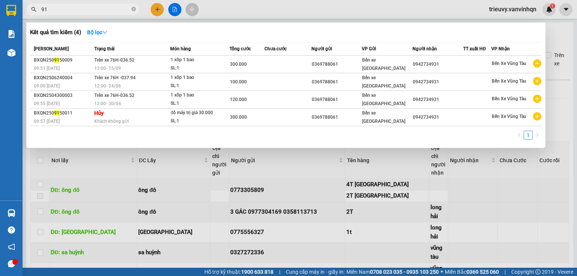
click at [112, 12] on input "91" at bounding box center [85, 9] width 89 height 8
type input "9"
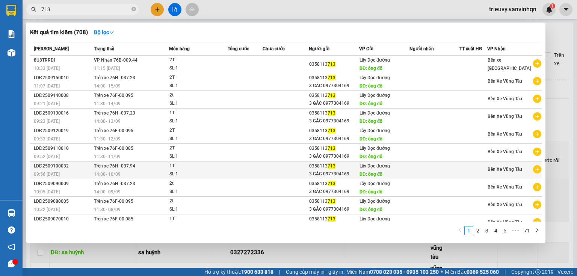
type input "713"
click at [199, 165] on div "1T" at bounding box center [197, 166] width 56 height 8
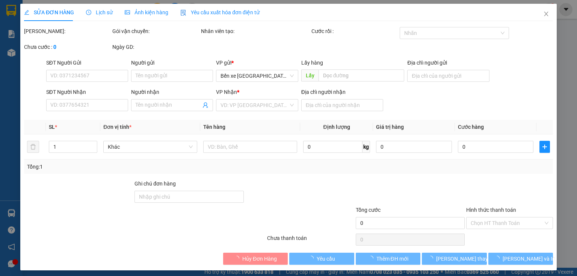
type input "0358113713"
type input "3 GÁC 0977304169"
type input "ông đô"
type input "long hải"
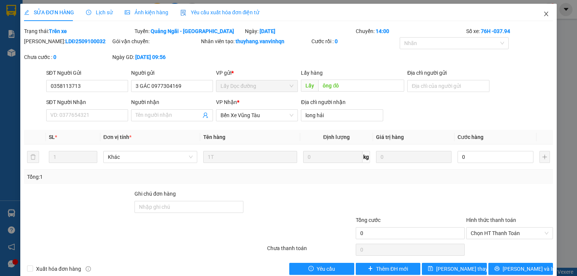
click at [538, 15] on span "Close" at bounding box center [545, 14] width 21 height 21
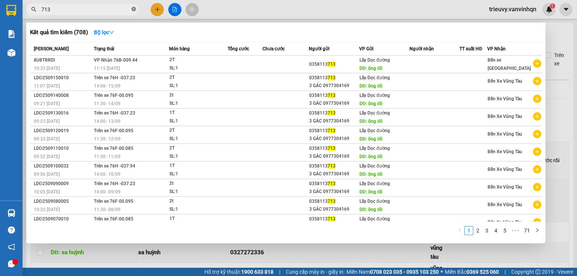
click at [131, 7] on span "713" at bounding box center [82, 9] width 113 height 11
click at [132, 9] on icon "close-circle" at bounding box center [133, 9] width 5 height 5
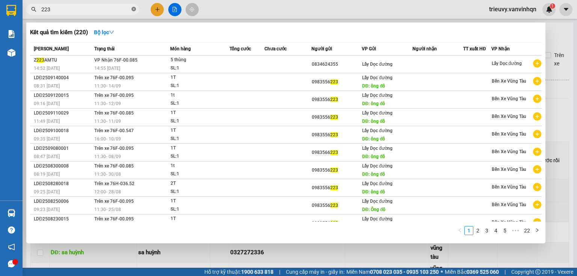
type input "223"
